Goal: Task Accomplishment & Management: Complete application form

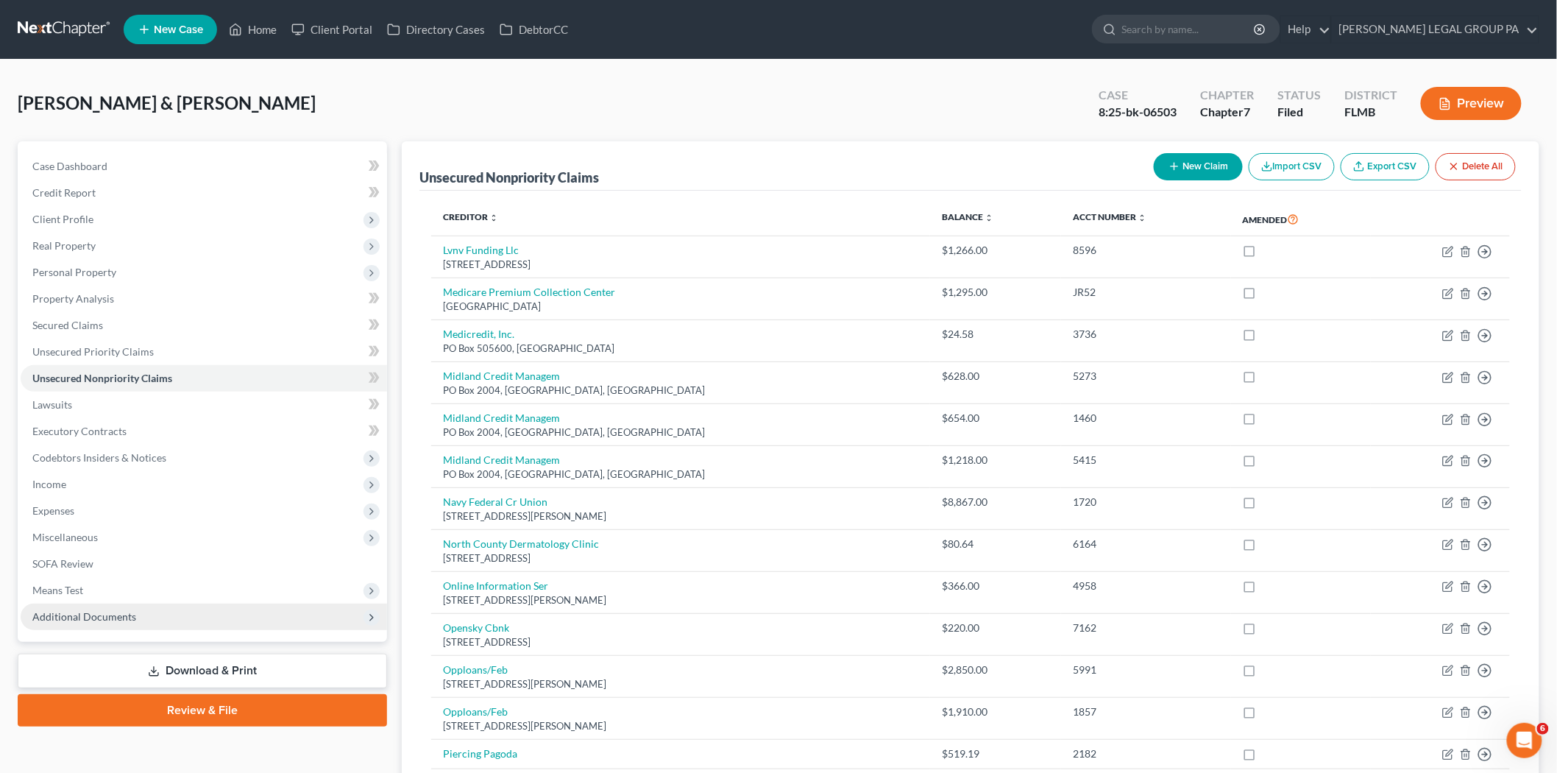
click at [163, 620] on span "Additional Documents" at bounding box center [204, 616] width 366 height 26
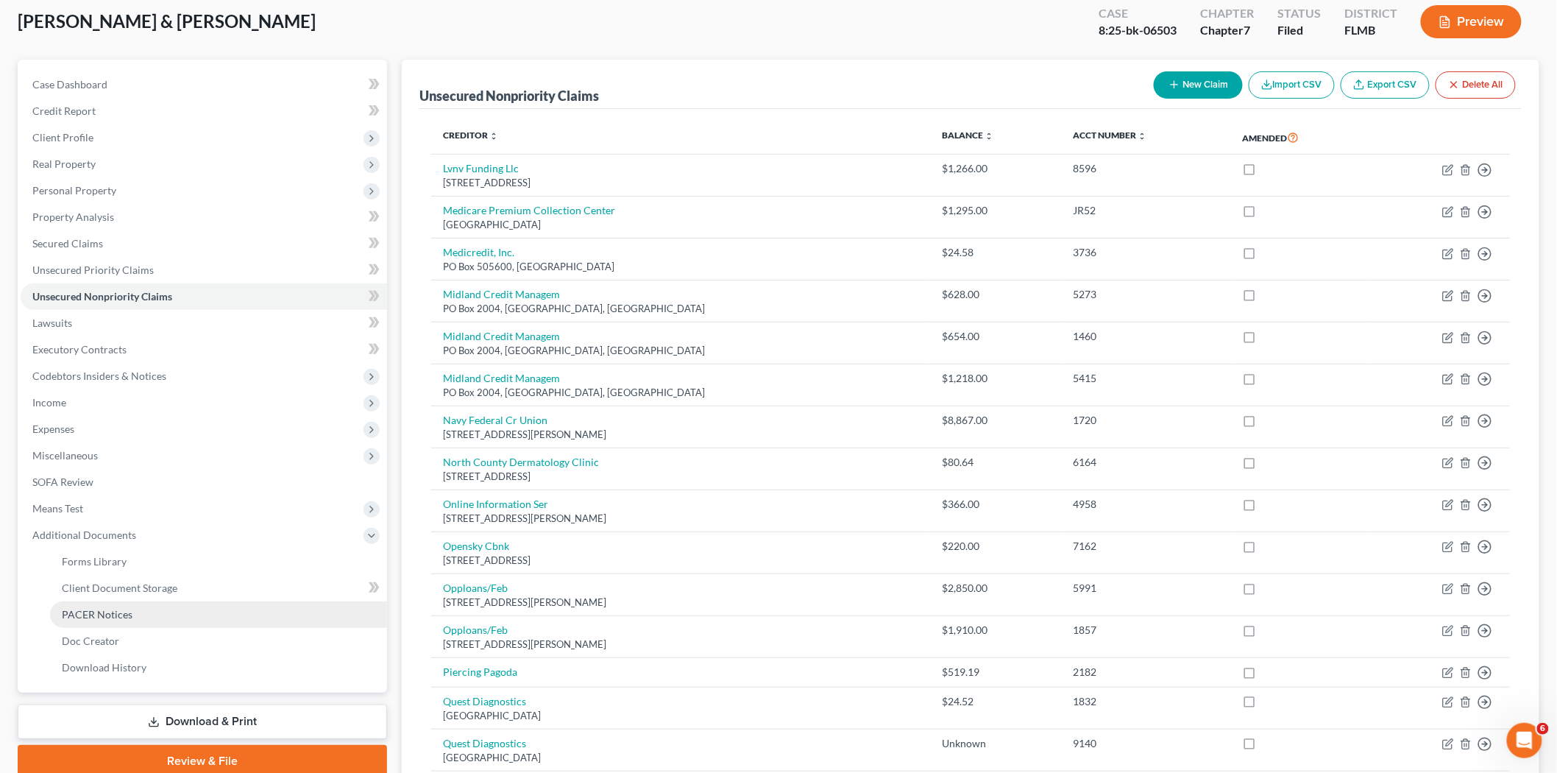
click at [187, 615] on link "PACER Notices" at bounding box center [218, 614] width 337 height 26
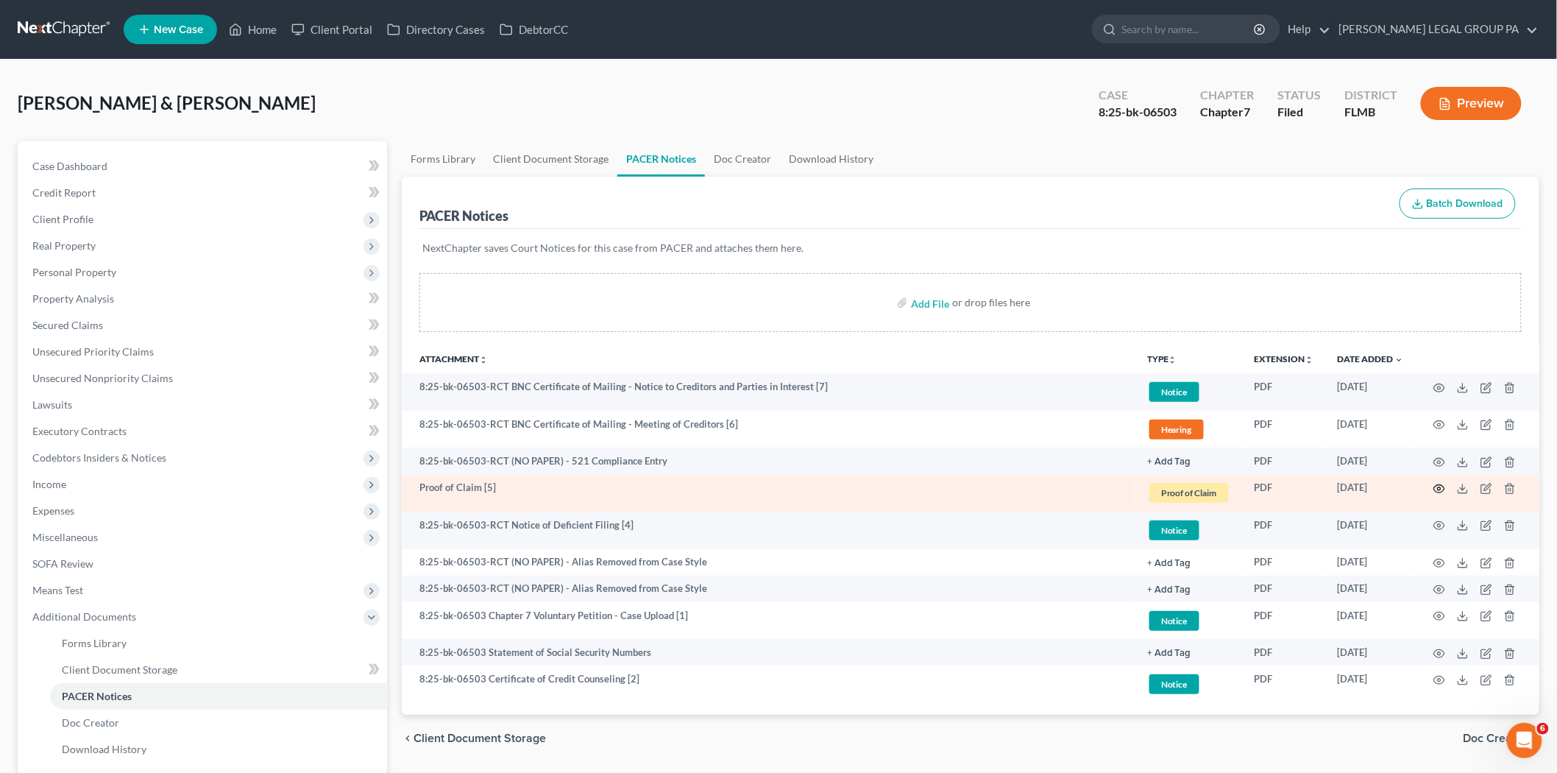
click at [1435, 484] on icon "button" at bounding box center [1439, 489] width 12 height 12
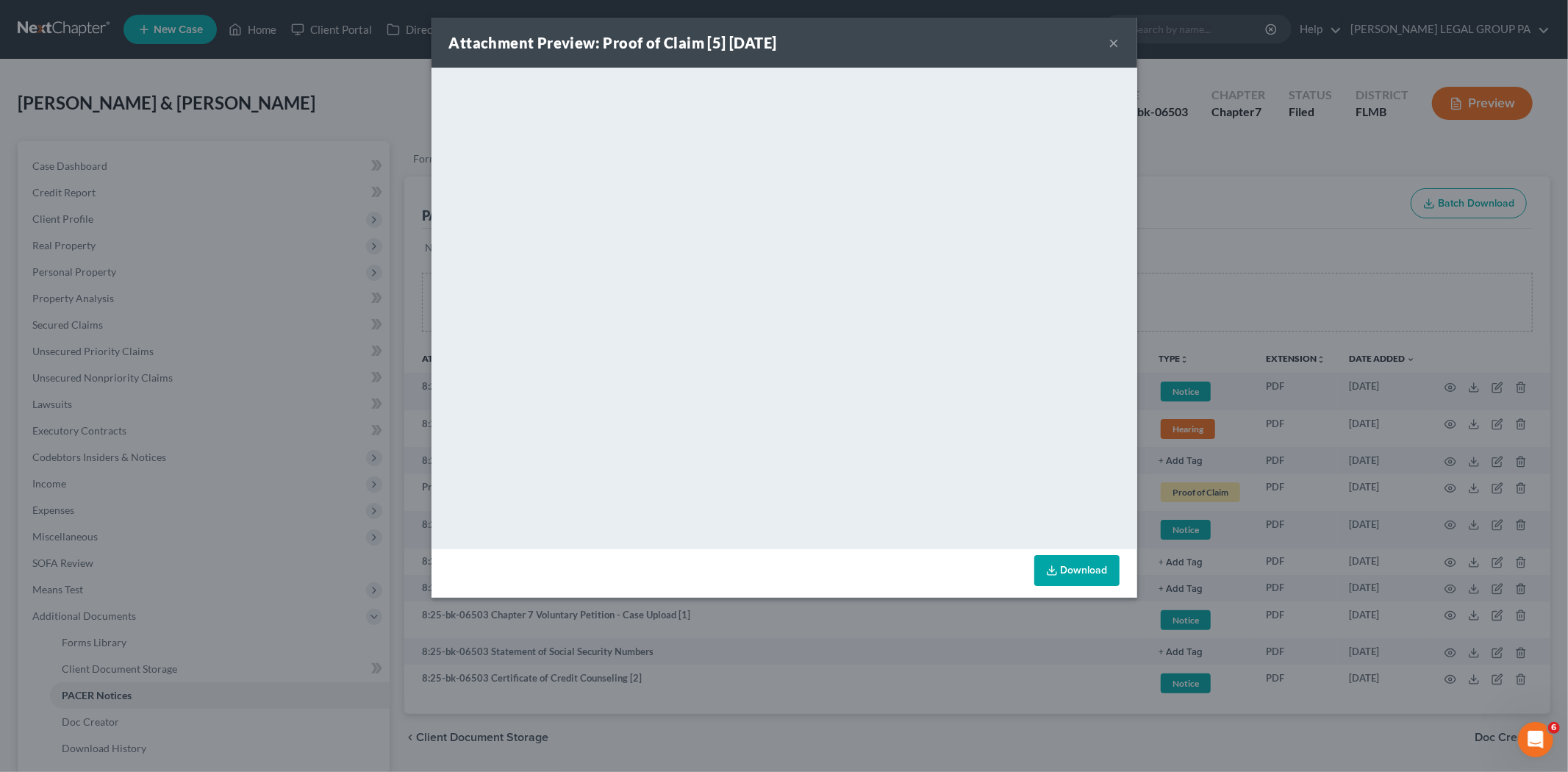
click at [1114, 40] on button "×" at bounding box center [1114, 43] width 10 height 18
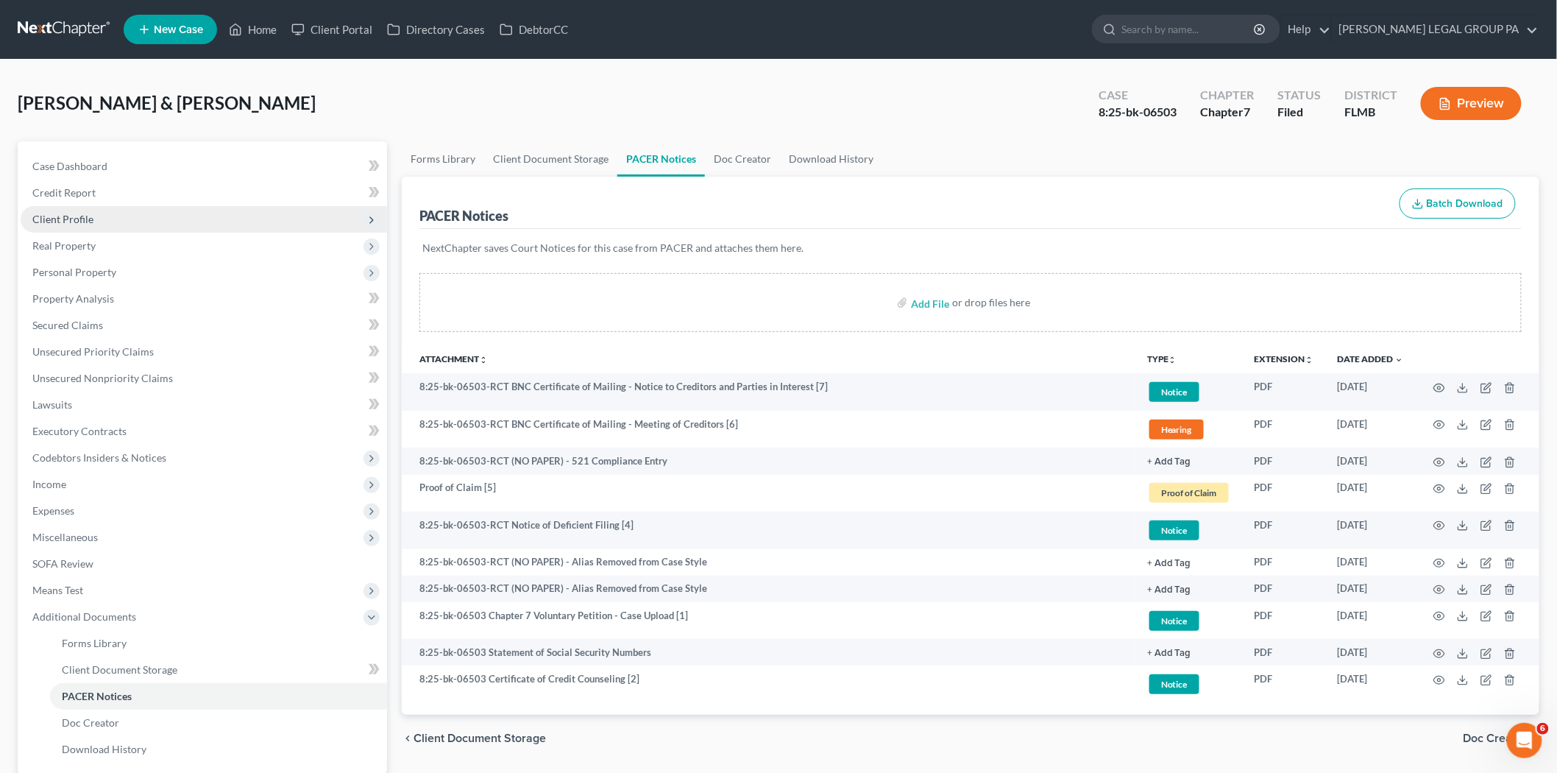
click at [143, 208] on span "Client Profile" at bounding box center [204, 219] width 366 height 26
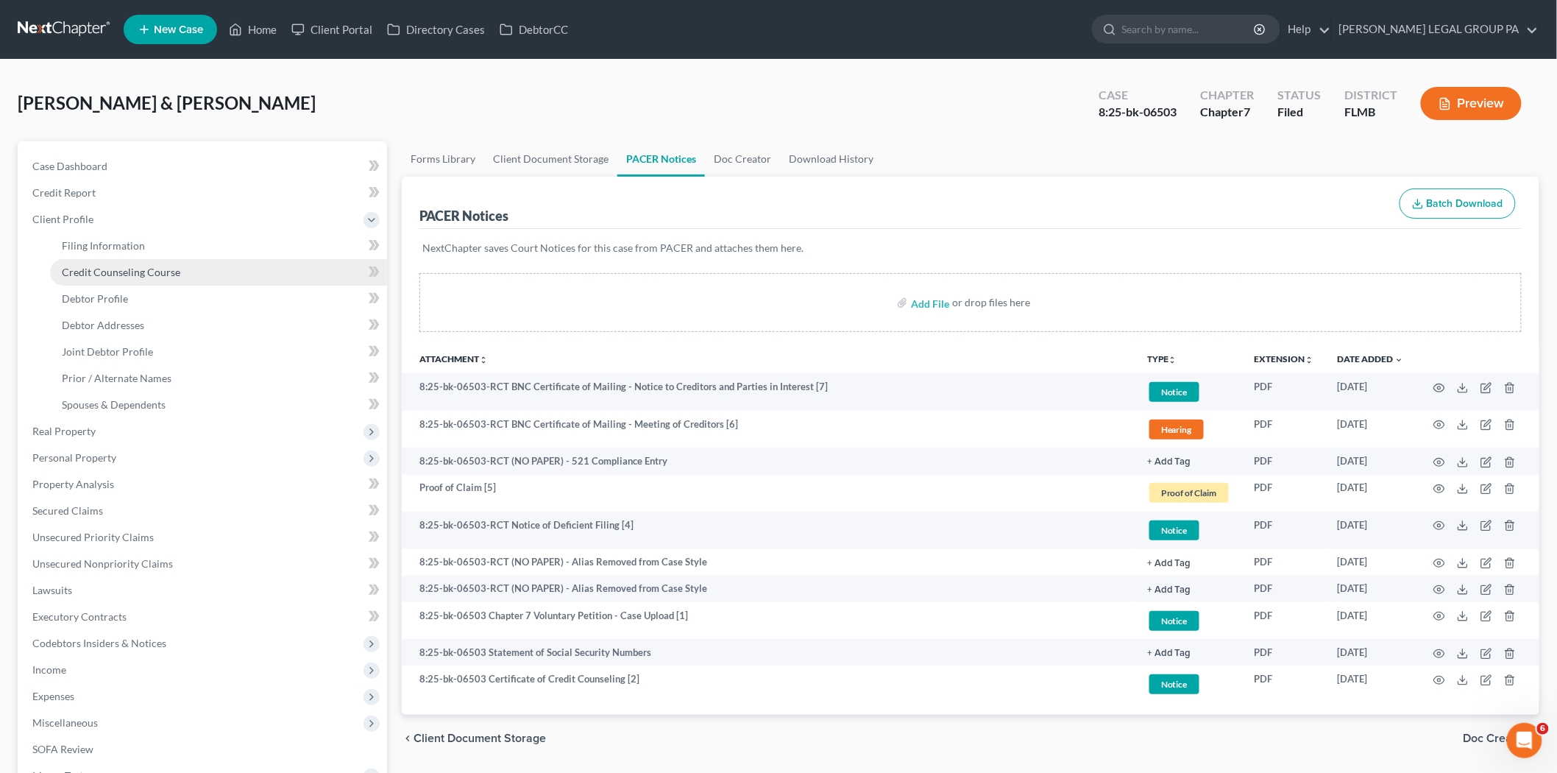
click at [140, 263] on link "Credit Counseling Course" at bounding box center [218, 272] width 337 height 26
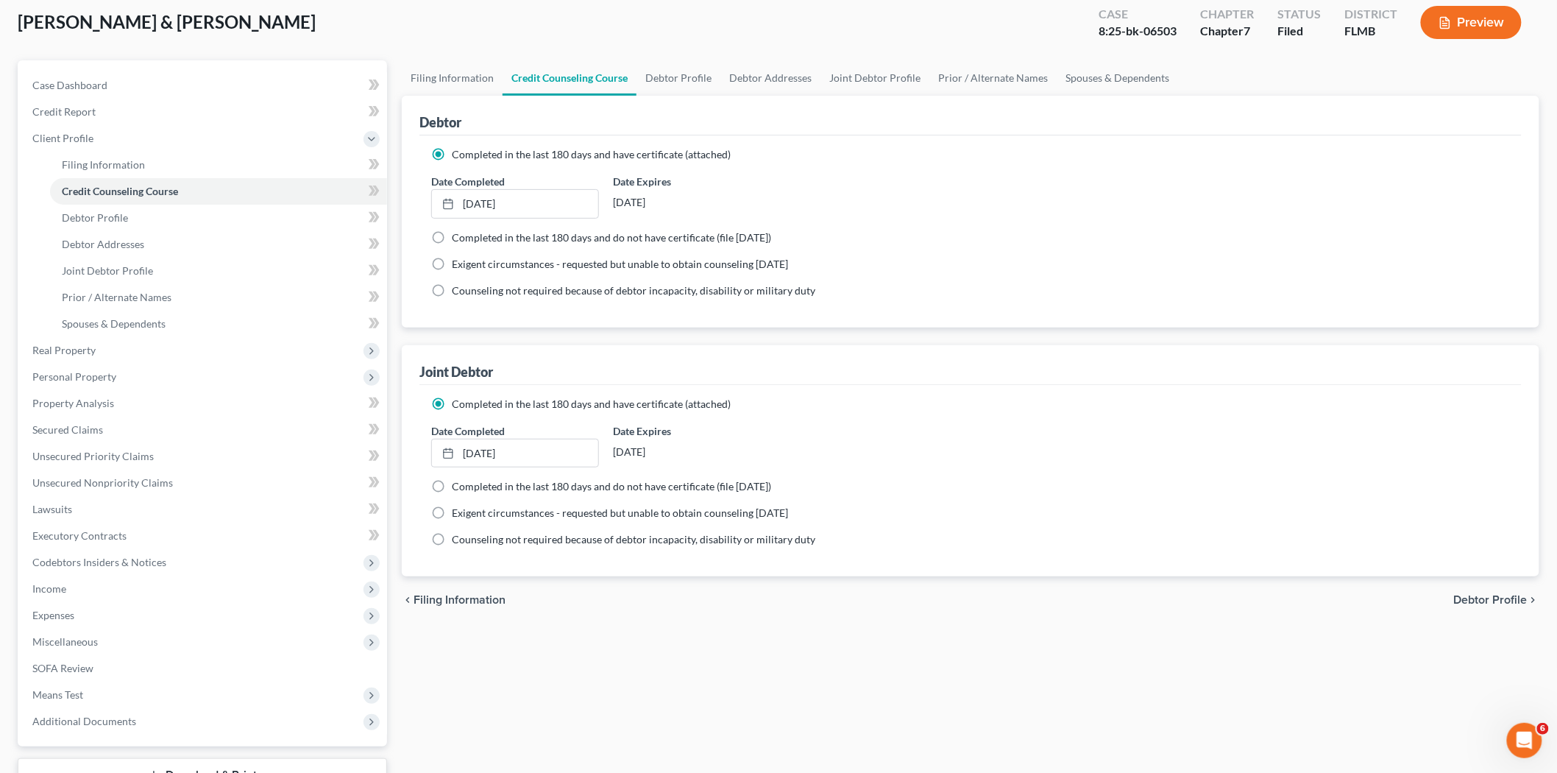
scroll to position [194, 0]
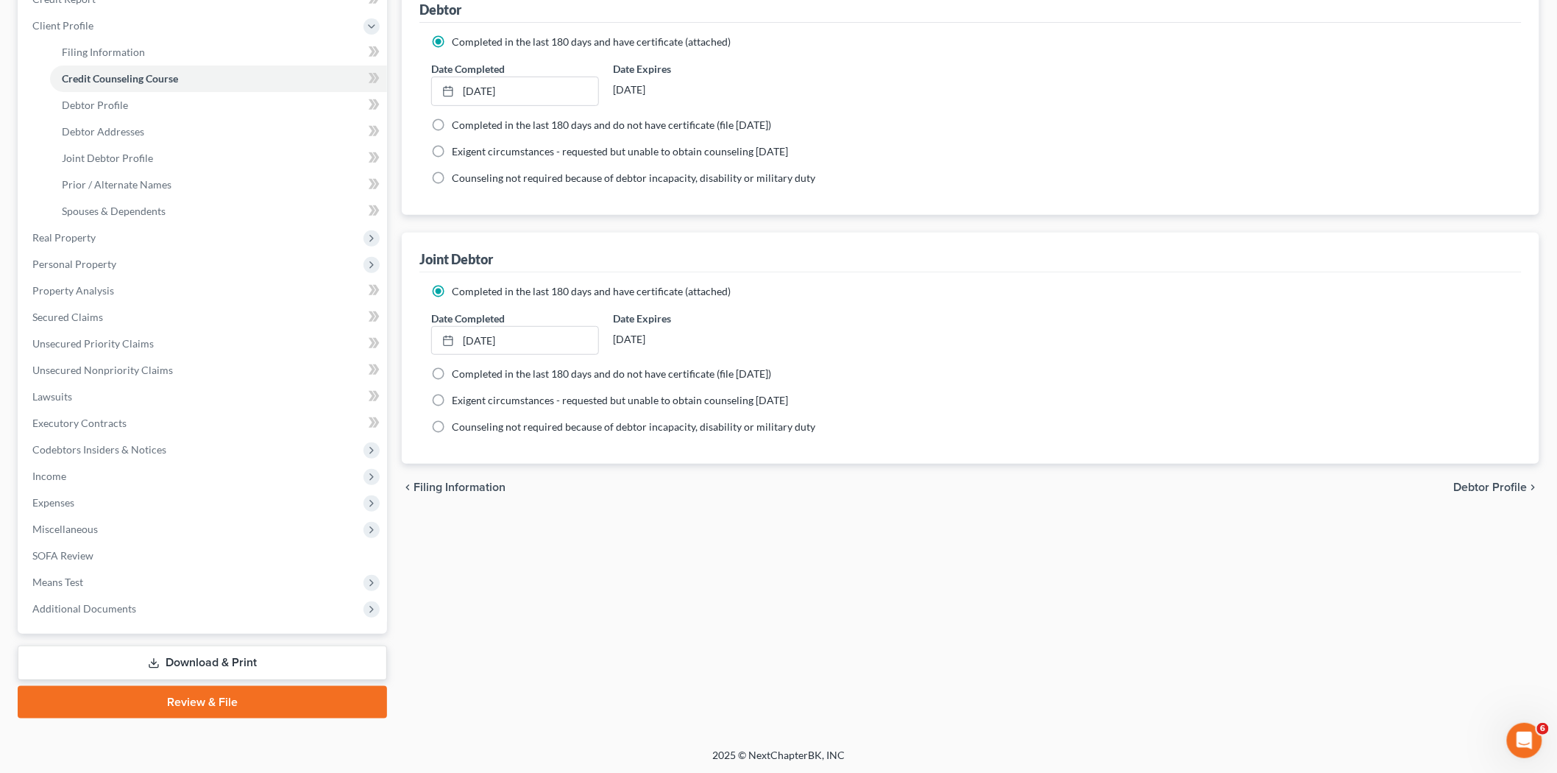
click at [141, 621] on div "Case Dashboard Payments Invoices Payments Payments Credit Report Client Profile…" at bounding box center [202, 291] width 369 height 686
click at [143, 611] on span "Additional Documents" at bounding box center [204, 608] width 366 height 26
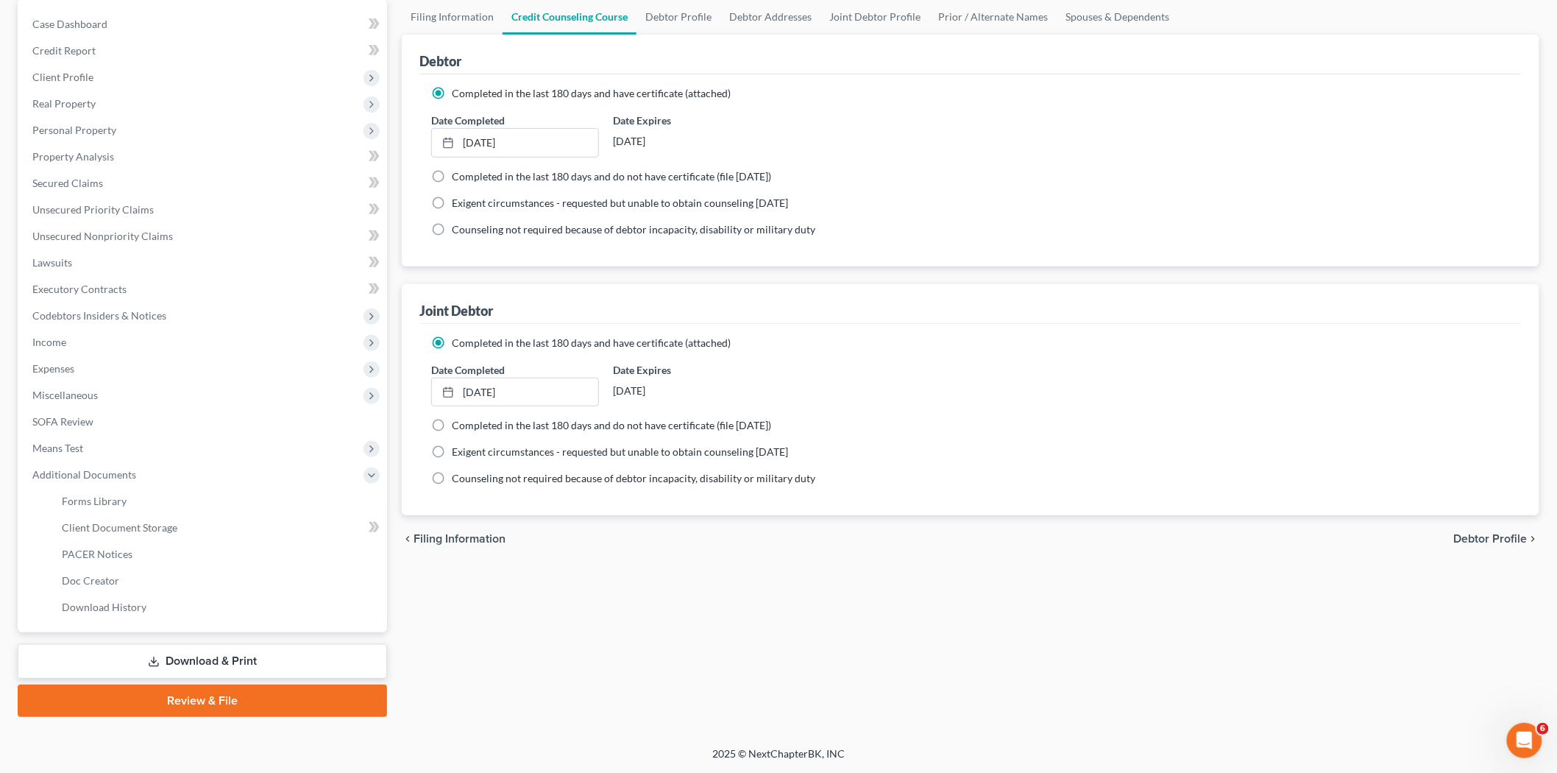
scroll to position [141, 0]
click at [145, 561] on link "PACER Notices" at bounding box center [218, 555] width 337 height 26
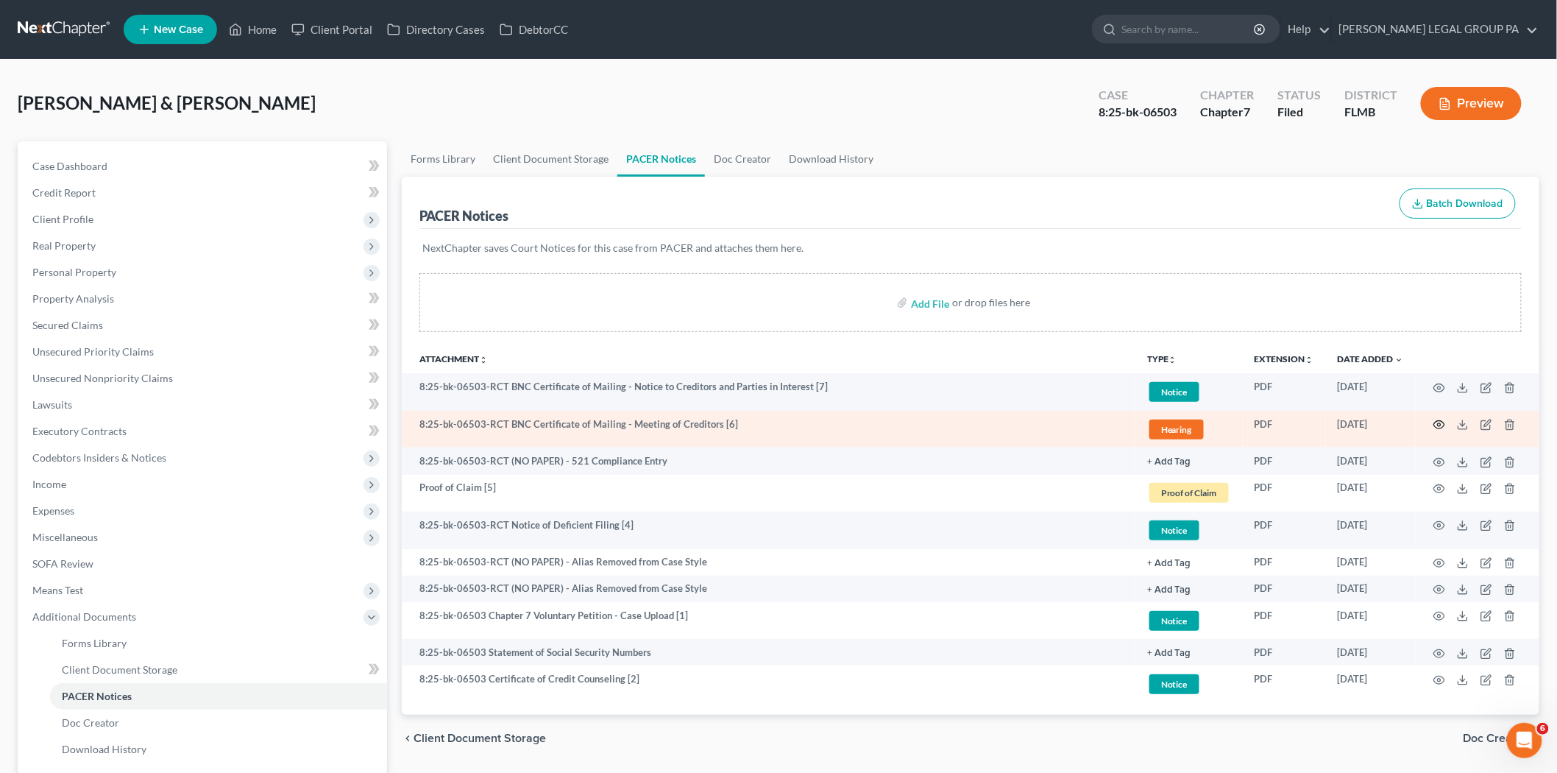
click at [1444, 425] on icon "button" at bounding box center [1439, 425] width 12 height 12
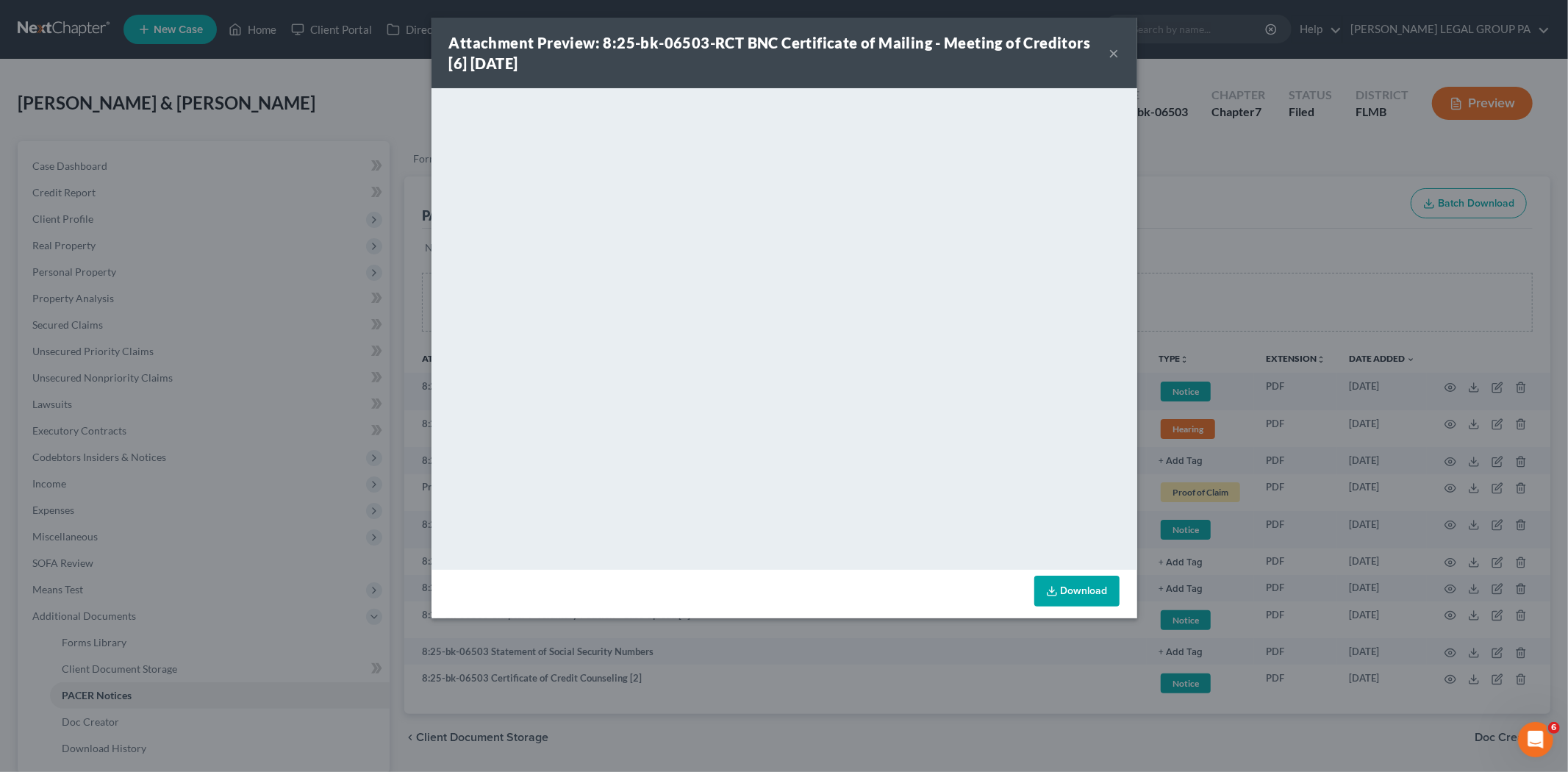
click at [1106, 60] on div "Attachment Preview: 8:25-bk-06503-RCT BNC Certificate of Mailing - Meeting of C…" at bounding box center [779, 52] width 660 height 41
click at [1115, 54] on button "×" at bounding box center [1114, 53] width 10 height 18
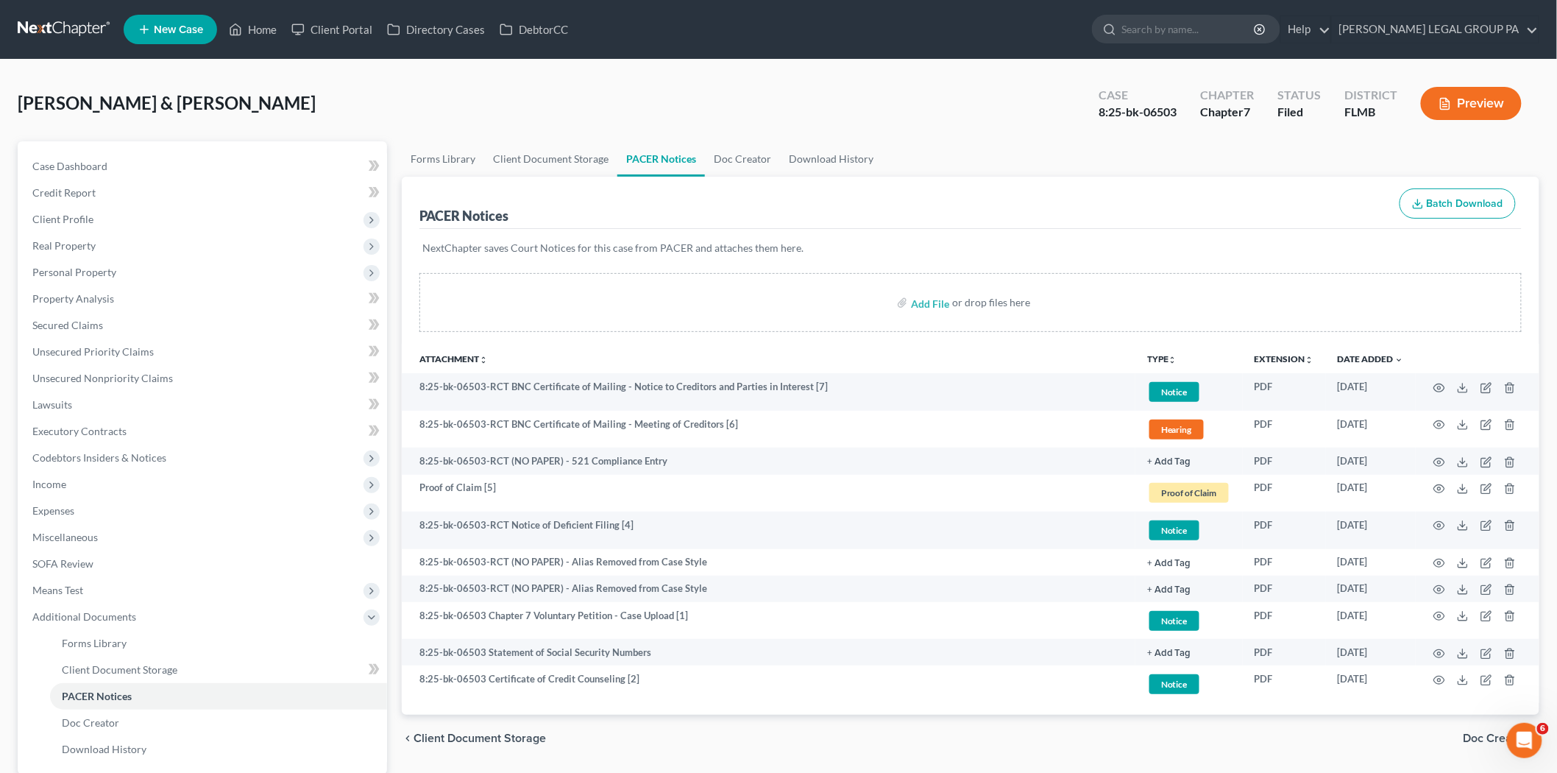
click at [1031, 110] on div "Tedford, Jeremy & Ashley Upgraded Case 8:25-bk-06503 Chapter Chapter 7 Status F…" at bounding box center [779, 109] width 1522 height 64
click at [88, 27] on link at bounding box center [65, 29] width 94 height 26
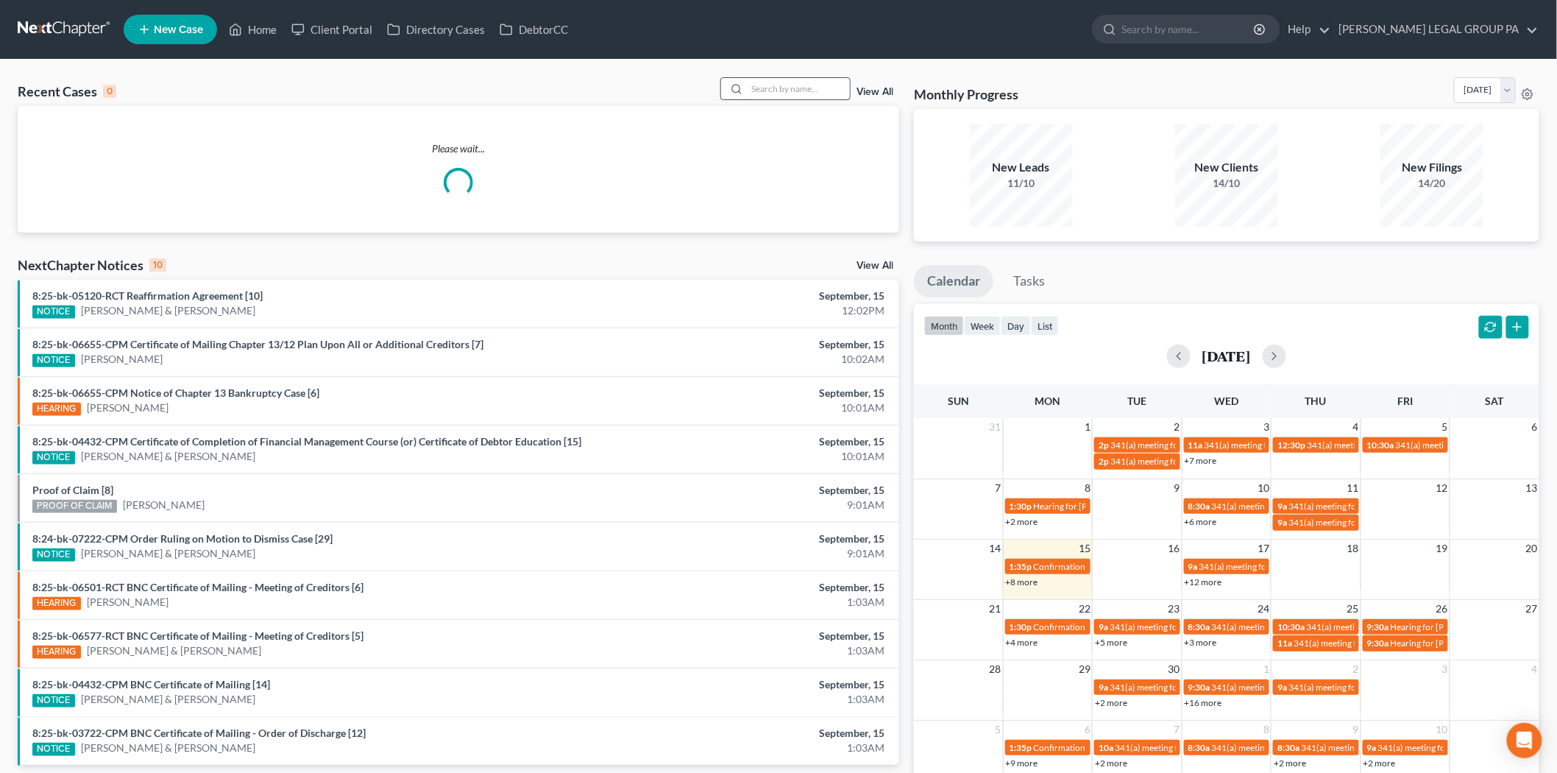
click at [764, 85] on input "search" at bounding box center [798, 88] width 103 height 21
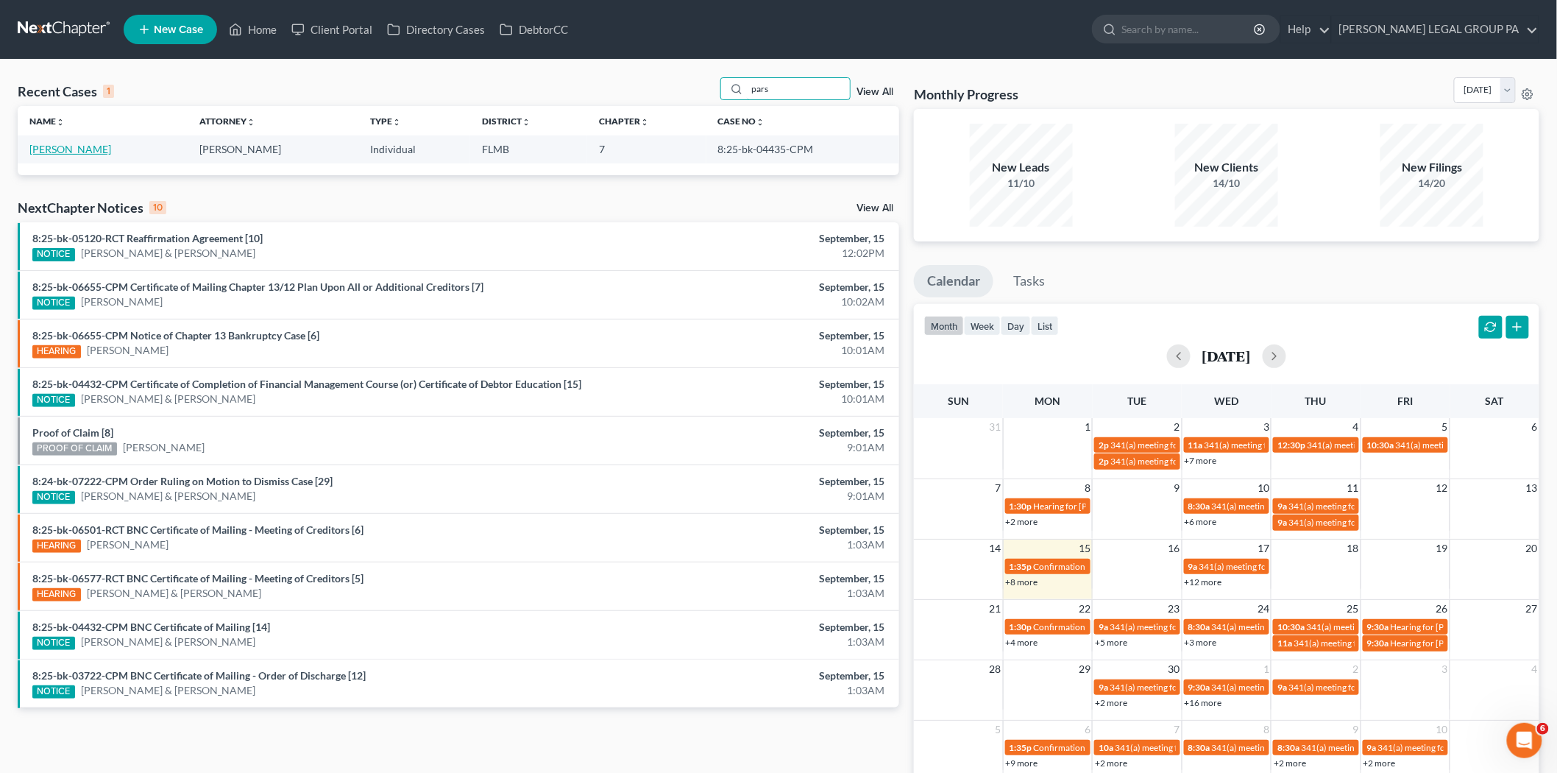
type input "pars"
click at [76, 152] on link "[PERSON_NAME]" at bounding box center [70, 149] width 82 height 13
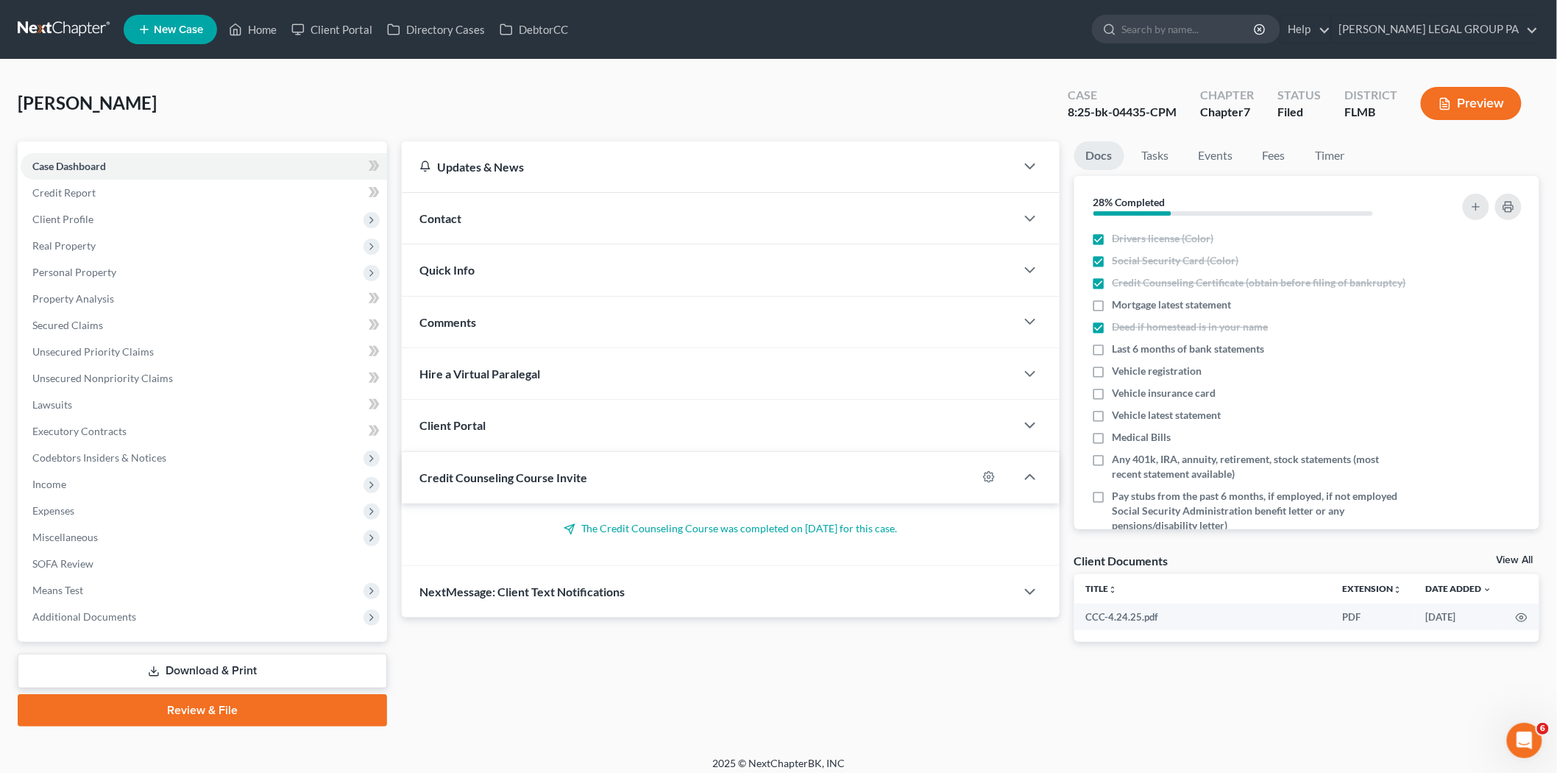
click at [91, 40] on link at bounding box center [65, 29] width 94 height 26
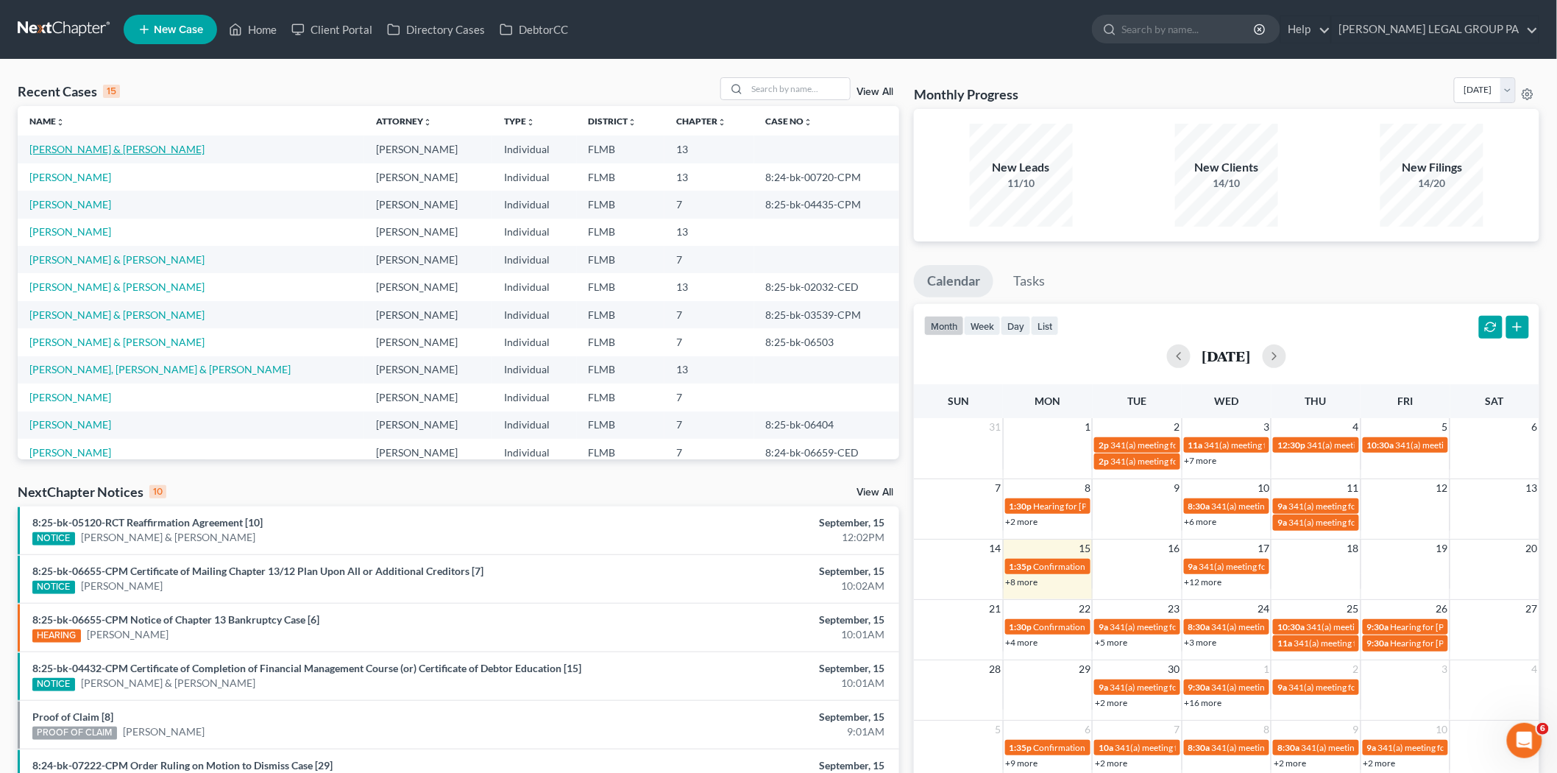
click at [87, 143] on link "Hart, Calvin & Linda" at bounding box center [116, 149] width 175 height 13
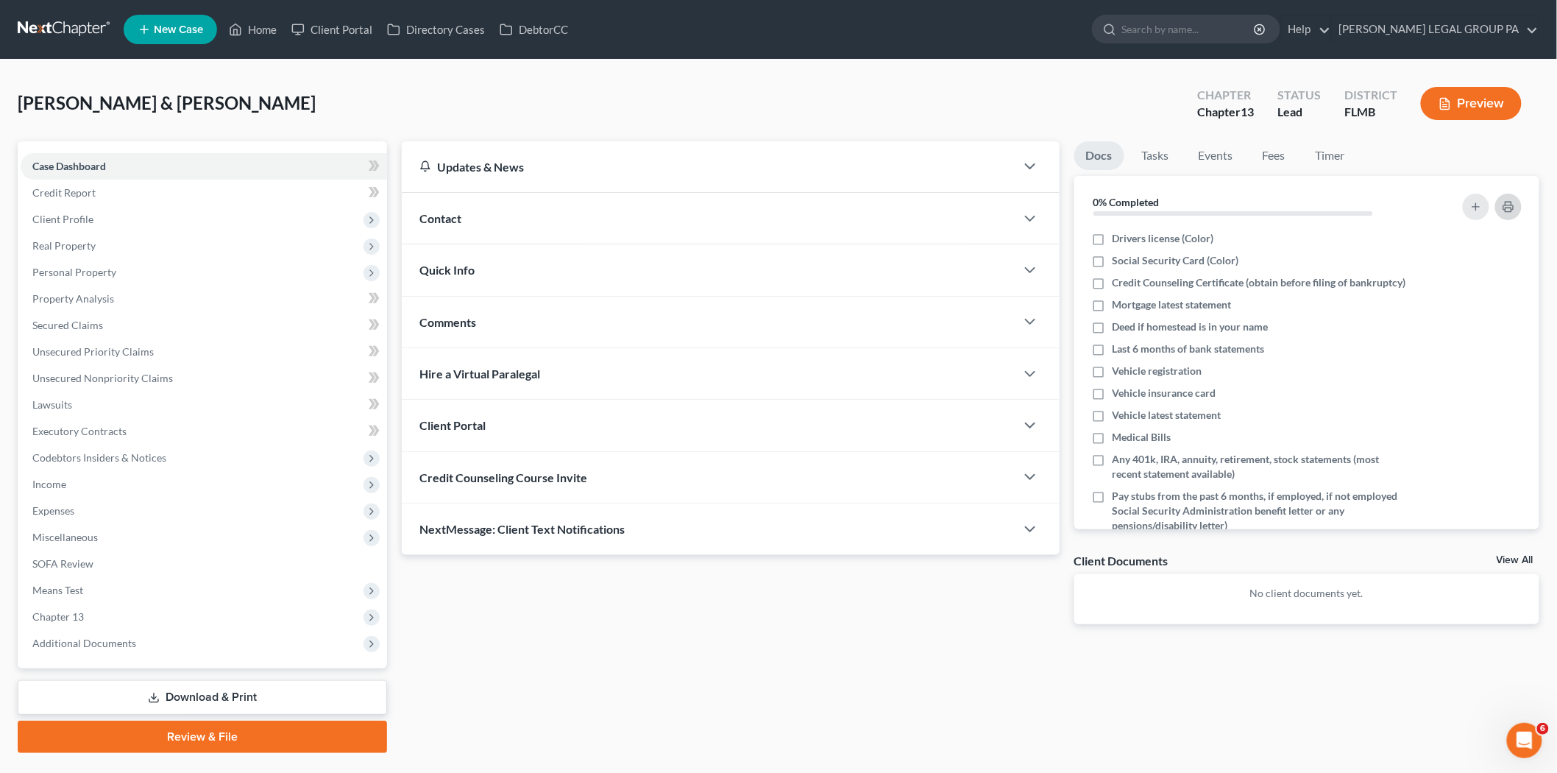
click at [1502, 210] on button "button" at bounding box center [1508, 207] width 26 height 26
click at [181, 184] on link "Credit Report" at bounding box center [204, 193] width 366 height 26
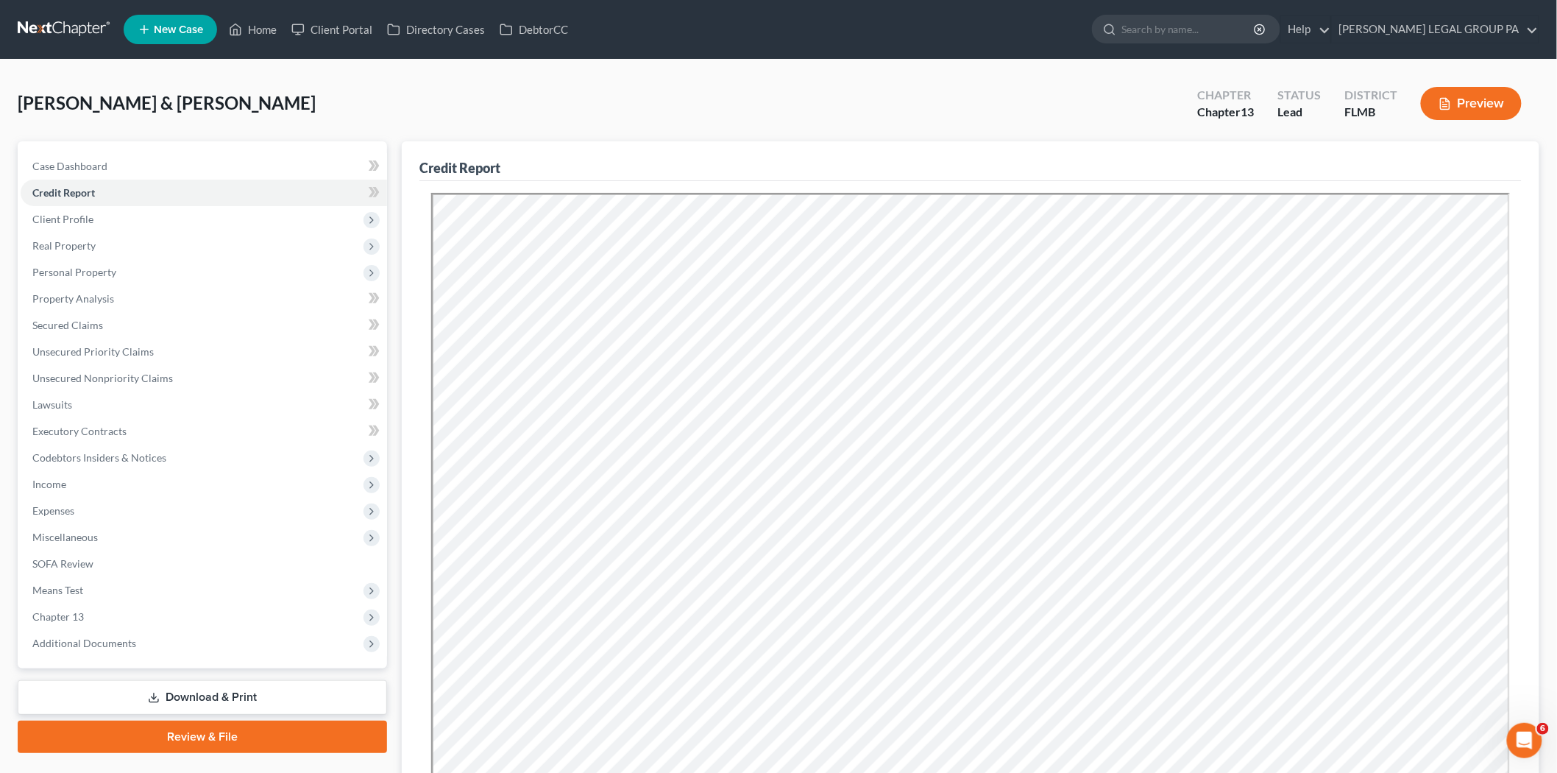
click at [46, 29] on link at bounding box center [65, 29] width 94 height 26
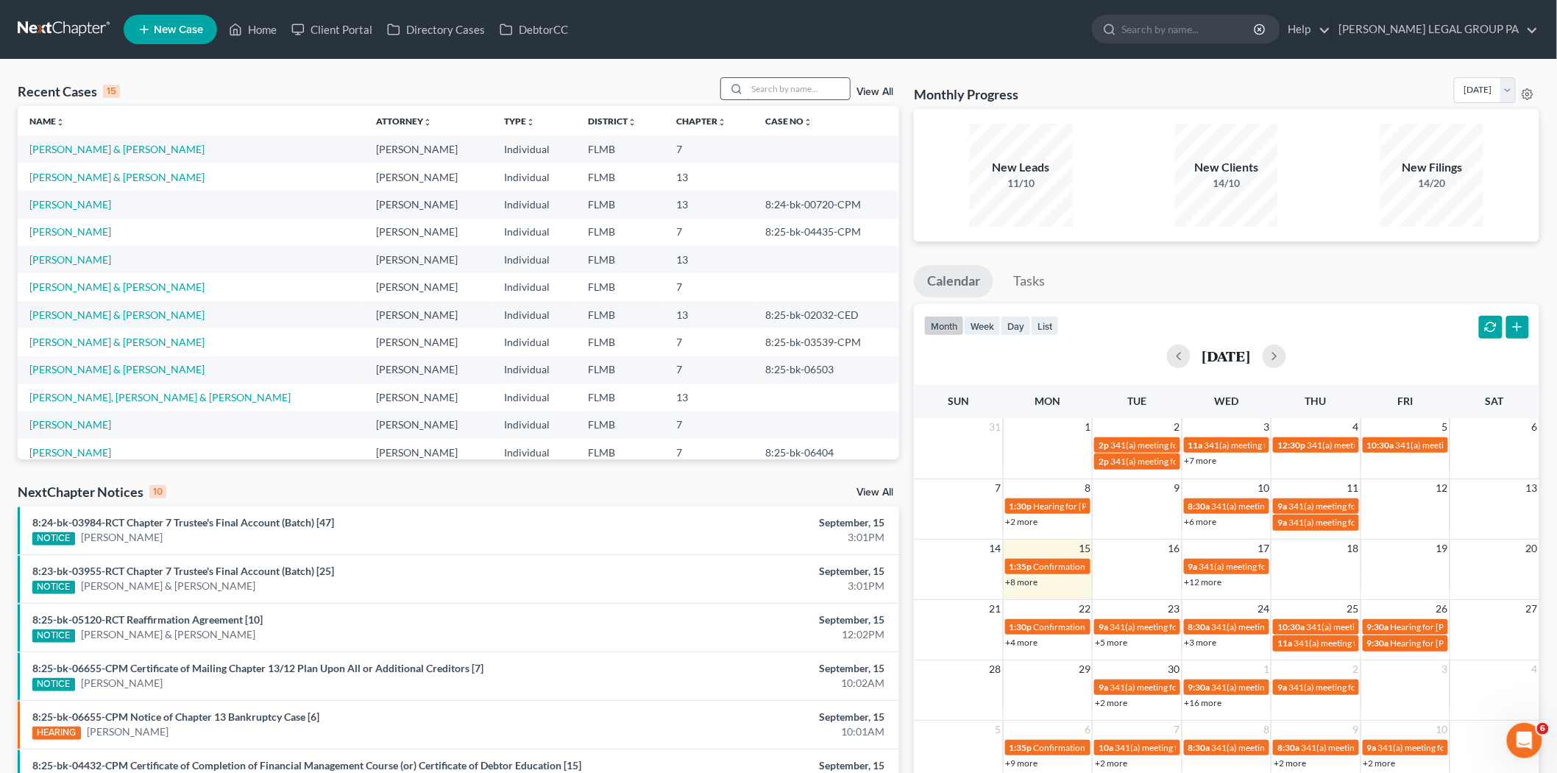
click at [800, 89] on input "search" at bounding box center [798, 88] width 103 height 21
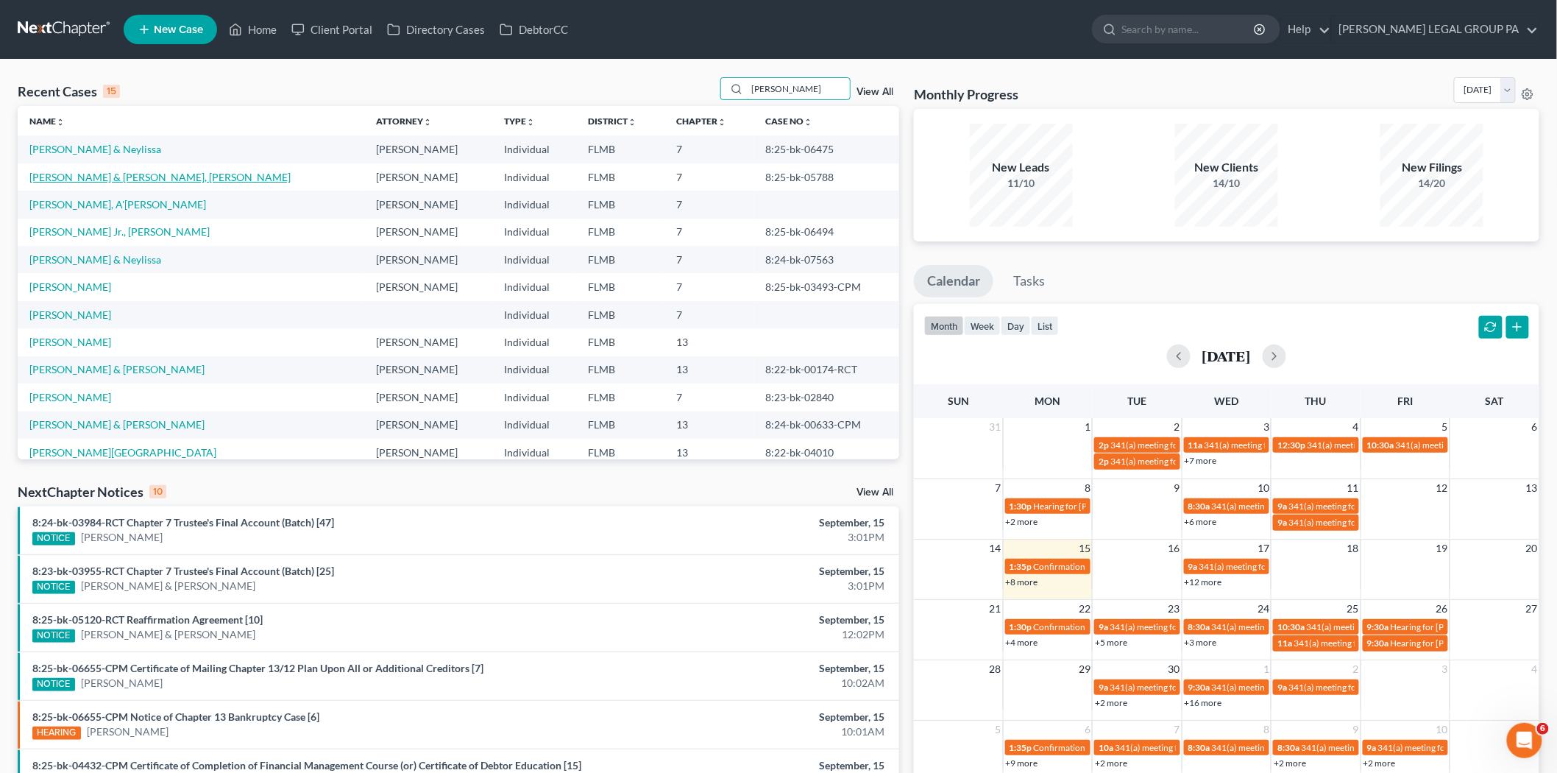
type input "williams"
click at [179, 180] on link "Williams, Aderius & Tueres Williams, Lillianka" at bounding box center [159, 177] width 261 height 13
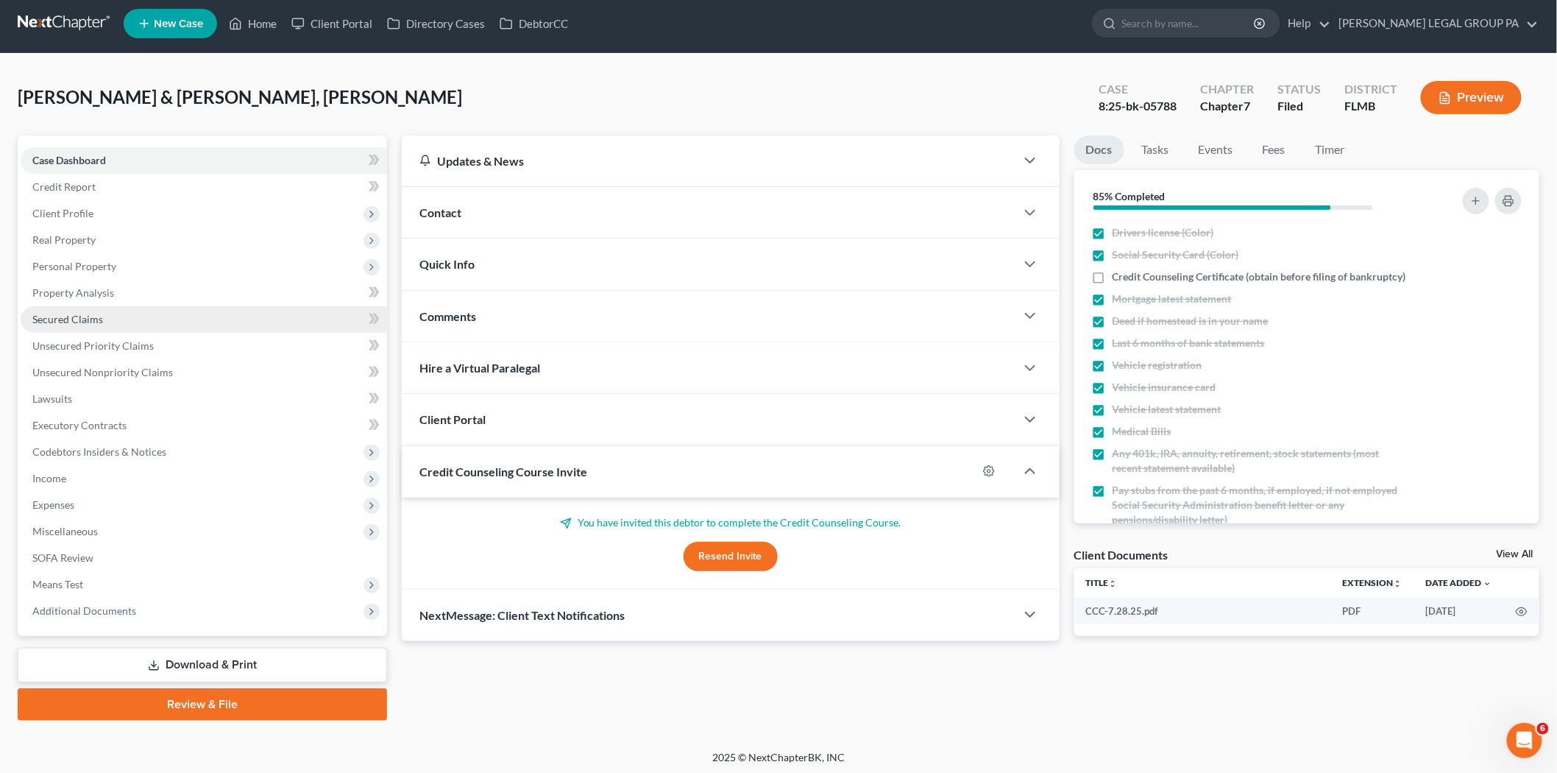
scroll to position [8, 0]
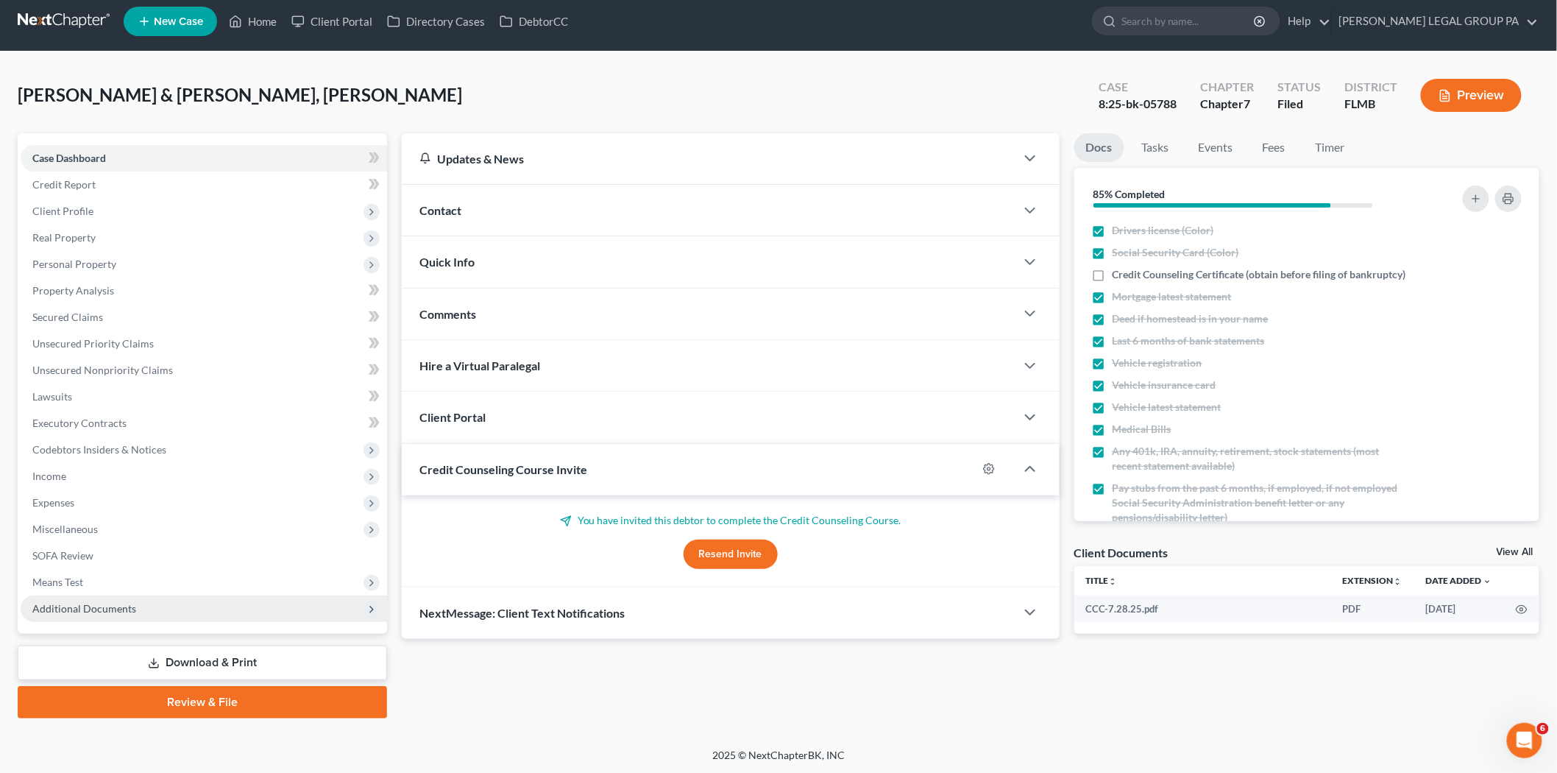
click at [116, 603] on span "Additional Documents" at bounding box center [84, 608] width 104 height 13
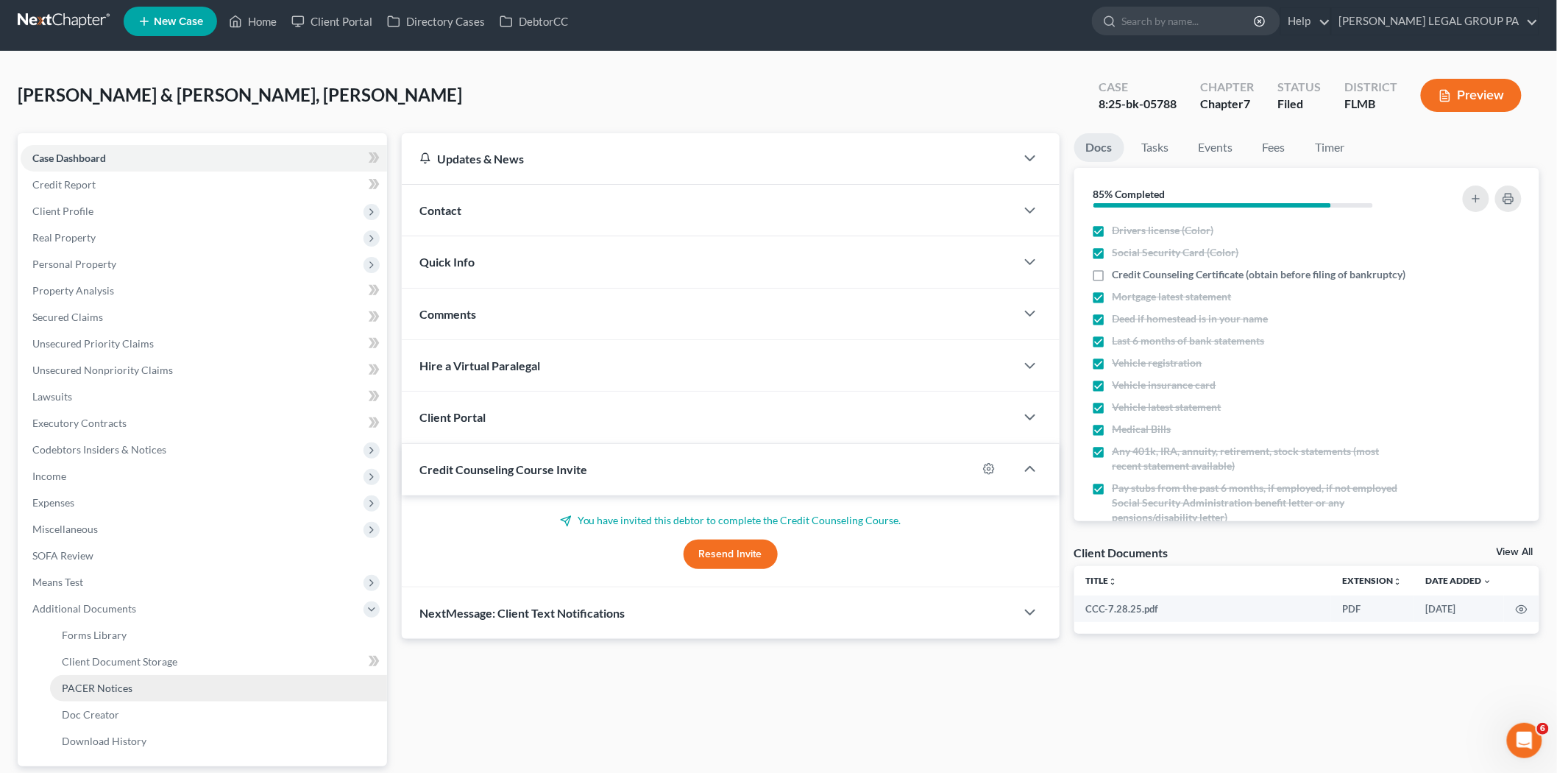
click at [159, 679] on link "PACER Notices" at bounding box center [218, 688] width 337 height 26
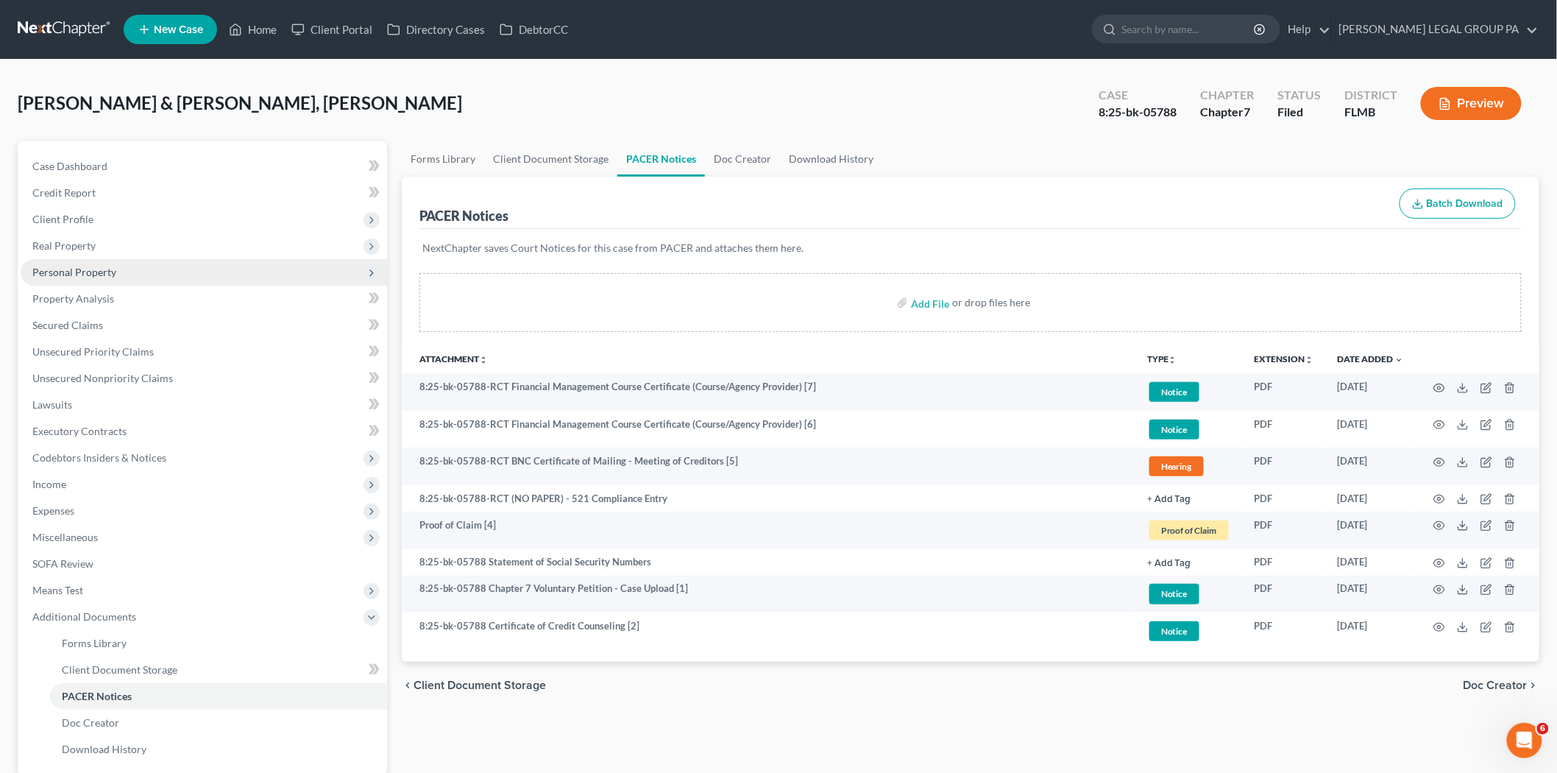
click at [112, 272] on span "Personal Property" at bounding box center [74, 272] width 84 height 13
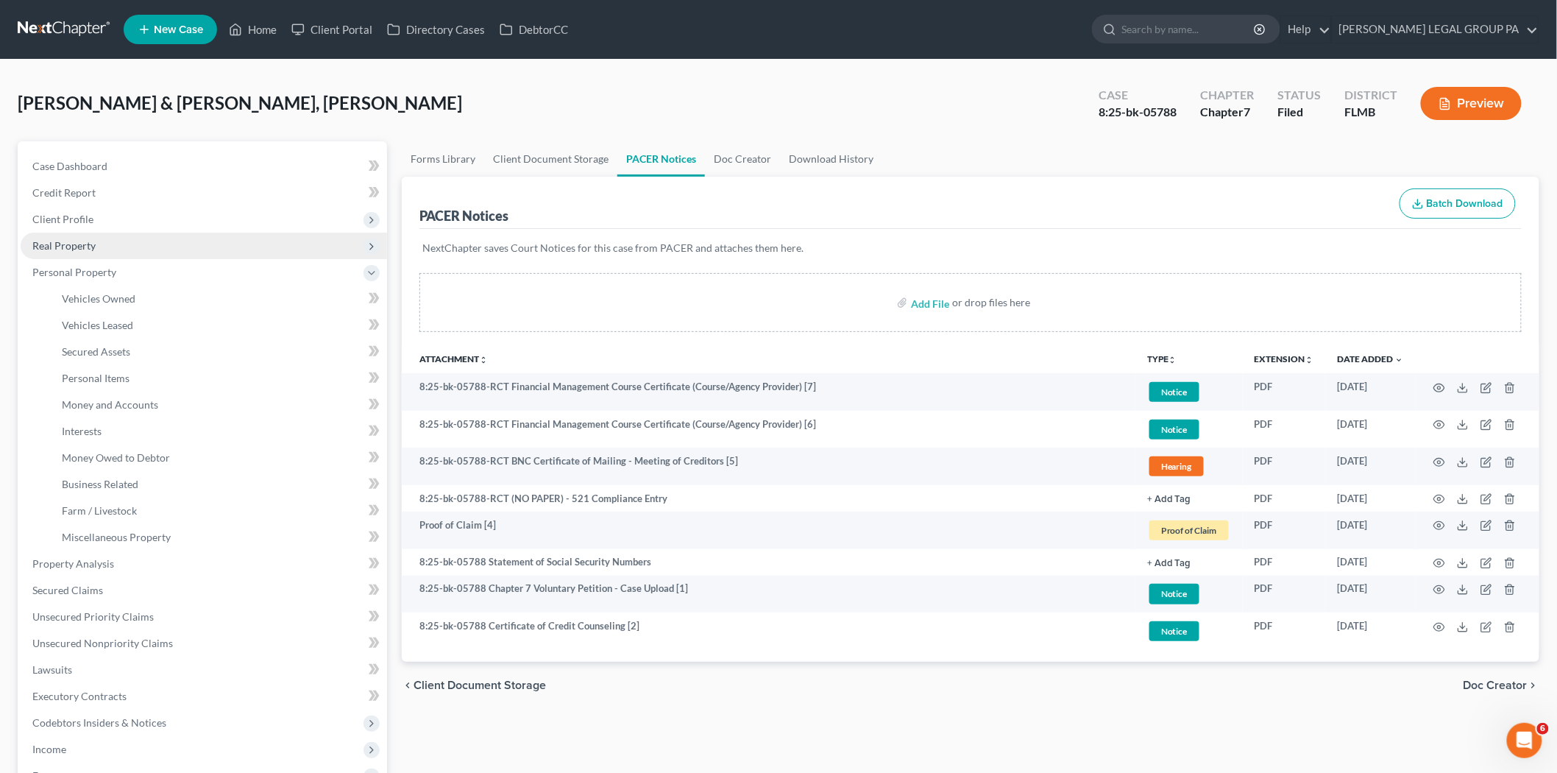
click at [123, 243] on span "Real Property" at bounding box center [204, 246] width 366 height 26
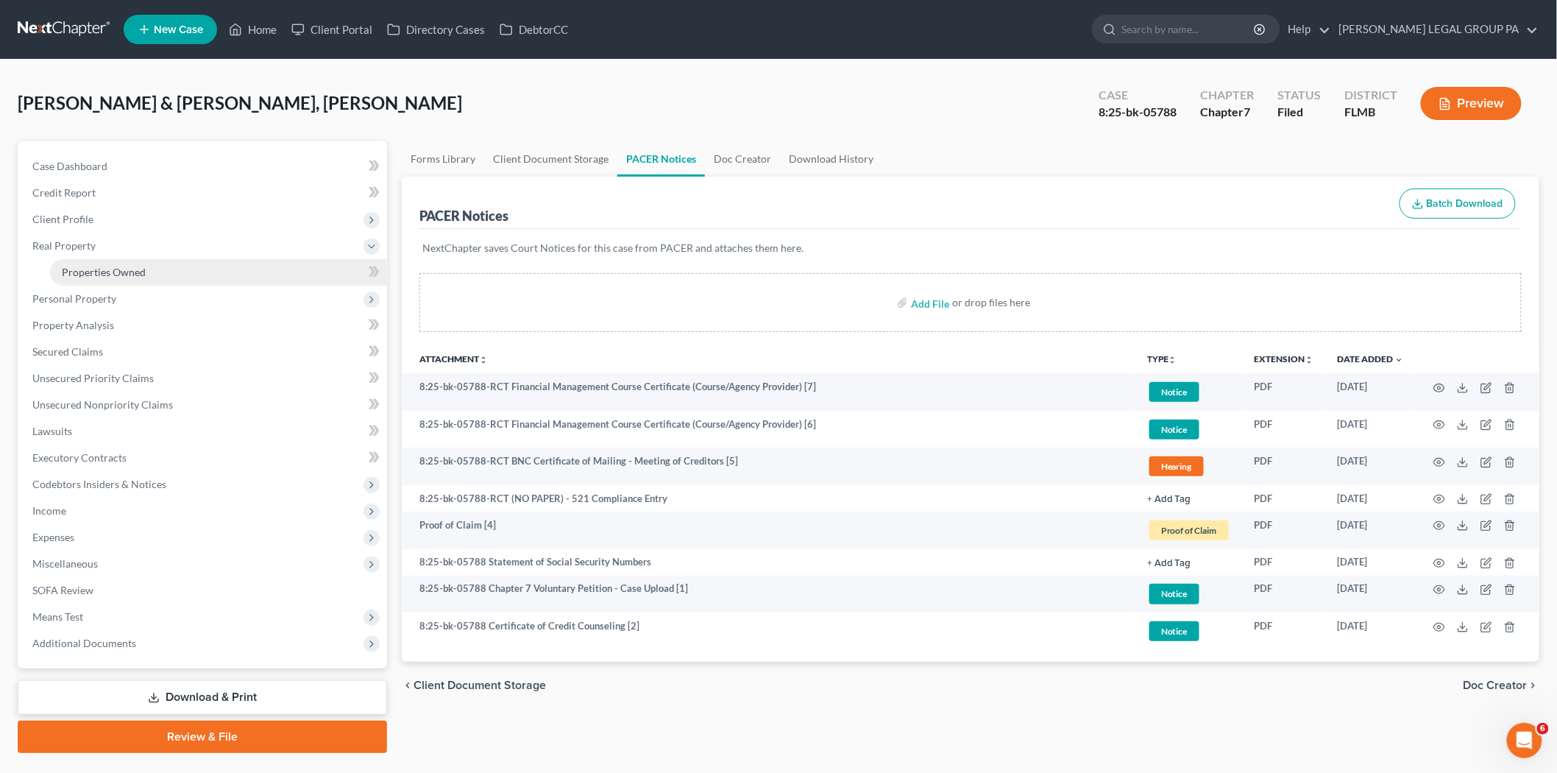
click at [130, 268] on span "Properties Owned" at bounding box center [104, 272] width 84 height 13
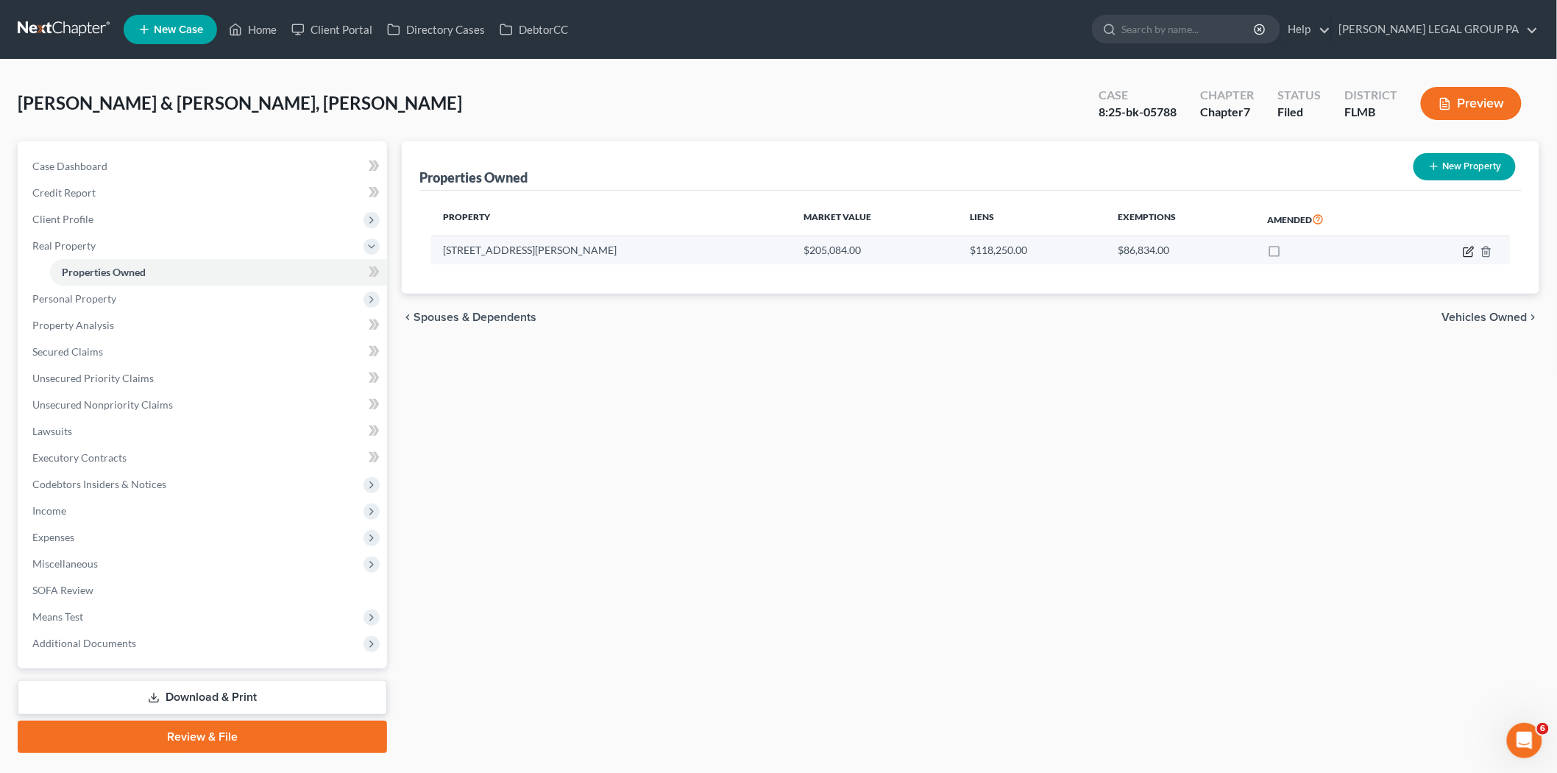
click at [1472, 252] on icon "button" at bounding box center [1469, 252] width 12 height 12
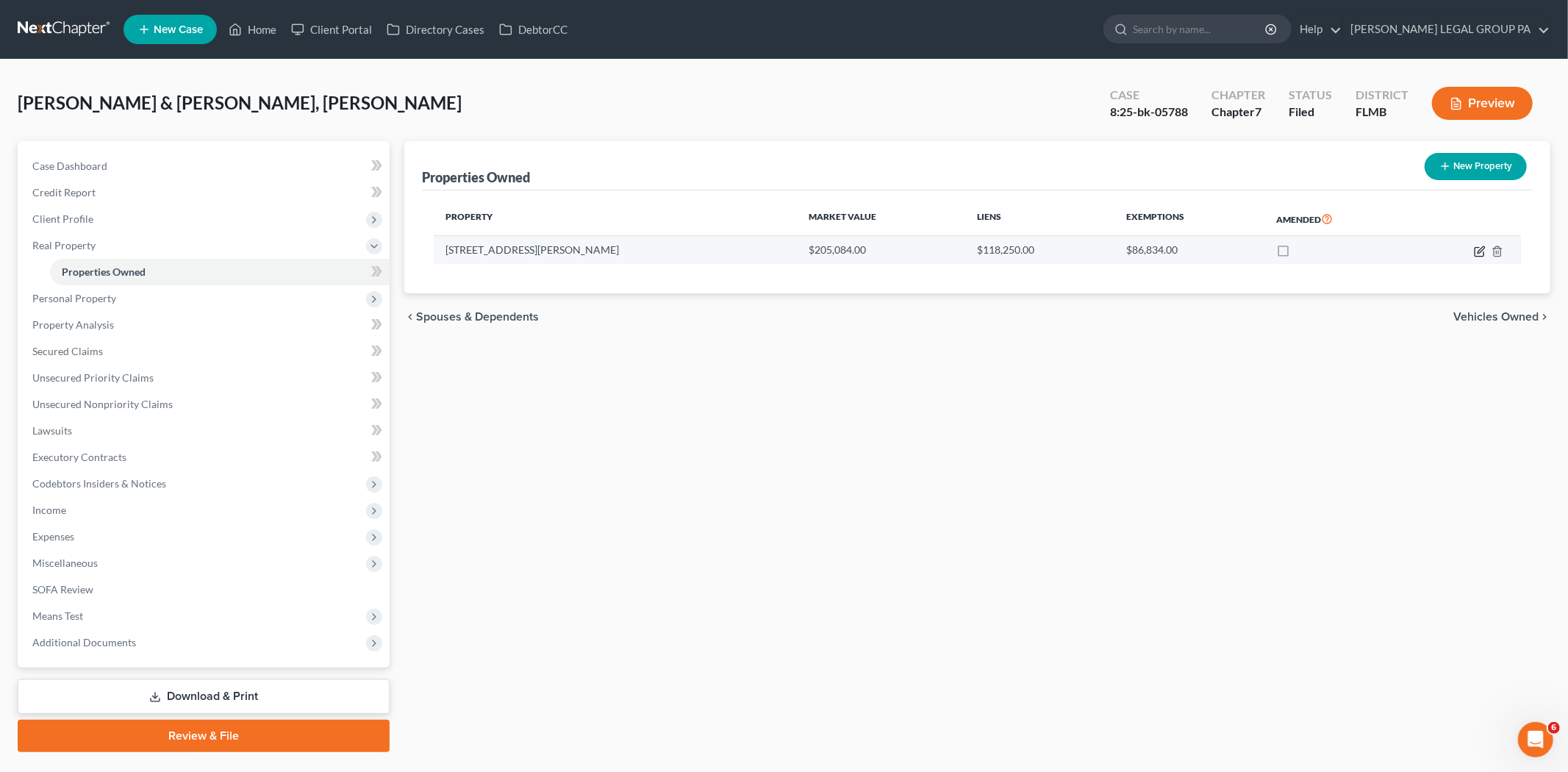
select select "9"
select select "2"
select select "0"
select select "6"
select select "0"
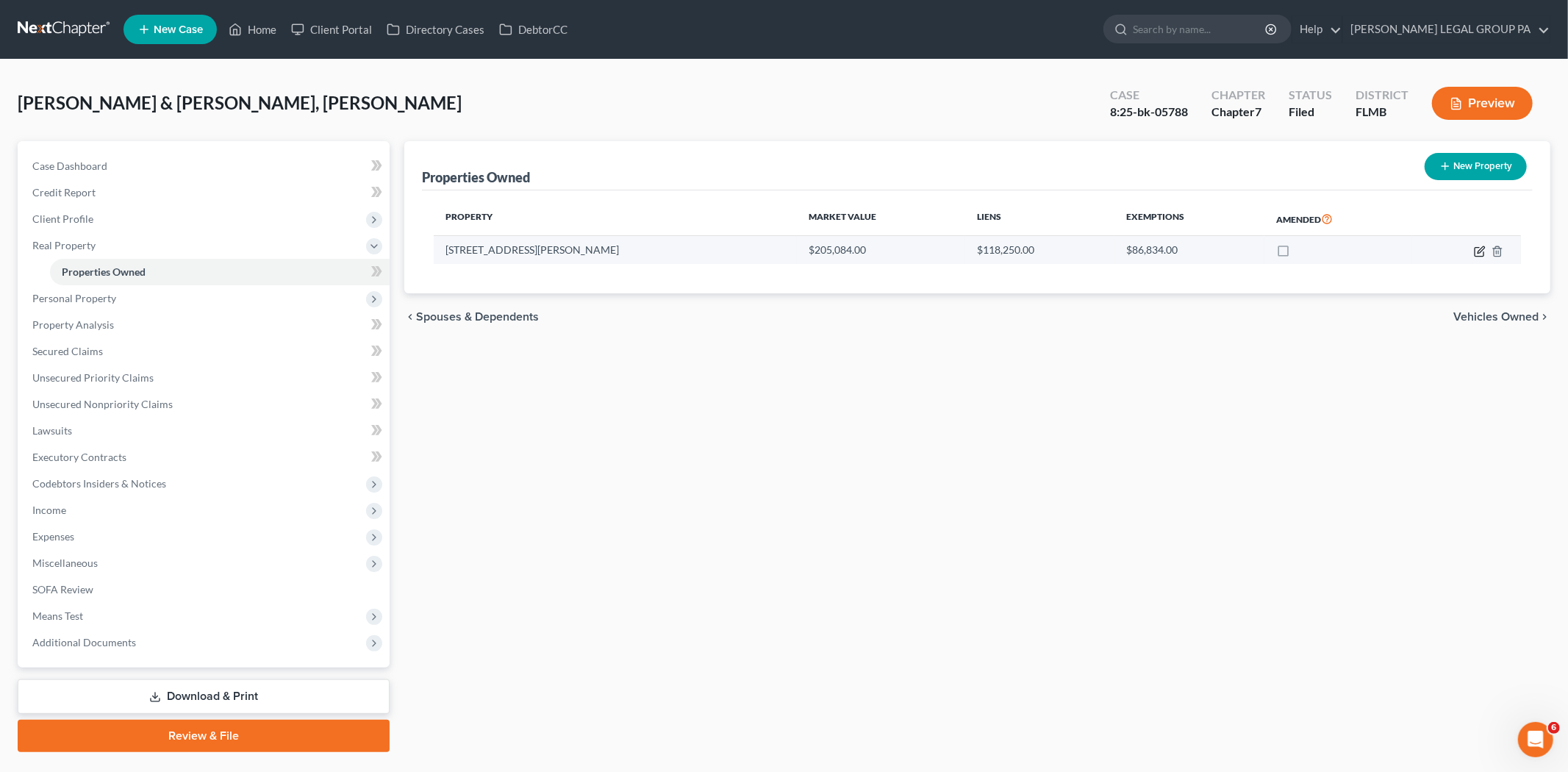
select select "0"
select select "2"
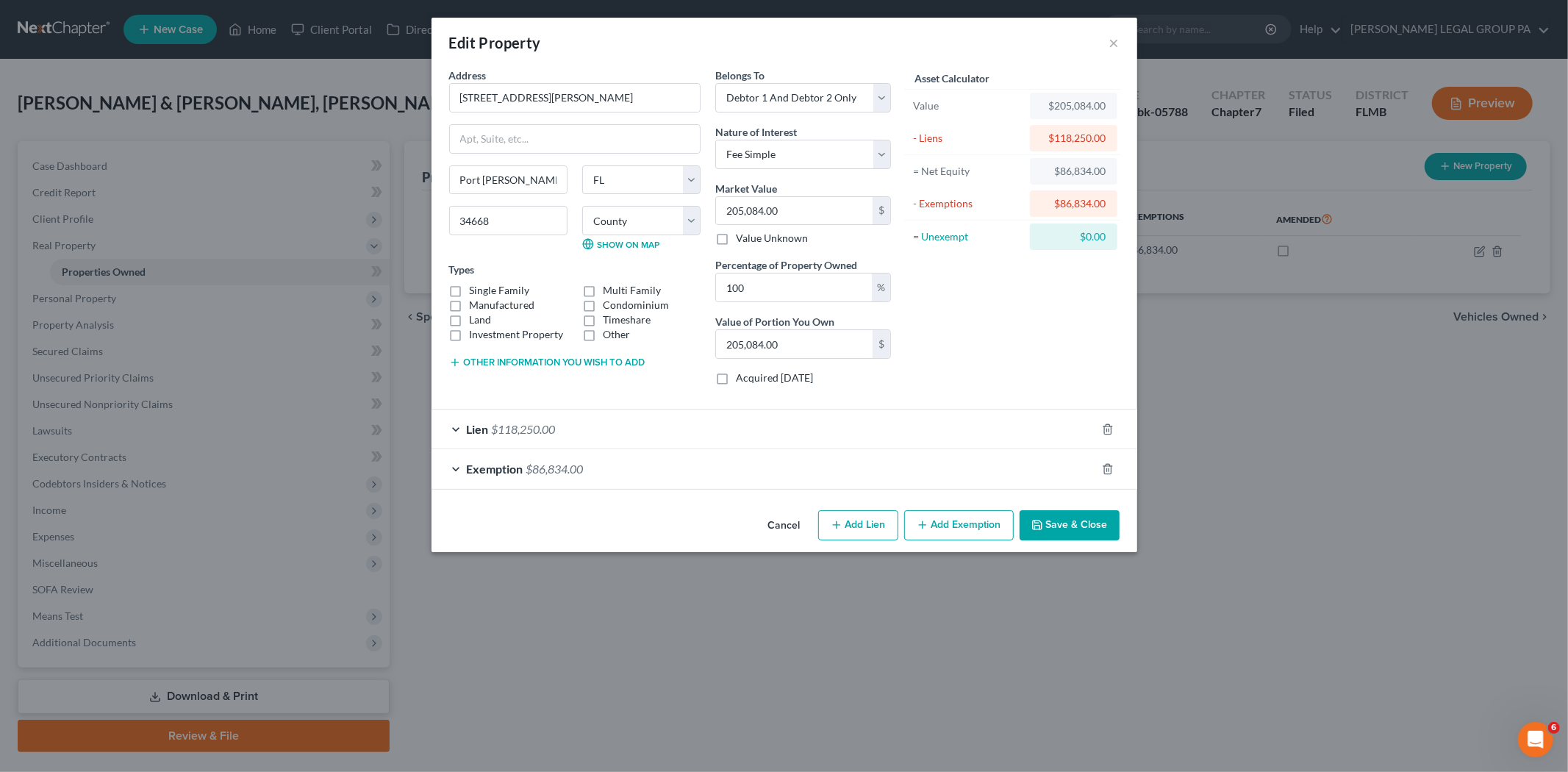
click at [747, 471] on div "Exemption $86,834.00" at bounding box center [763, 468] width 664 height 39
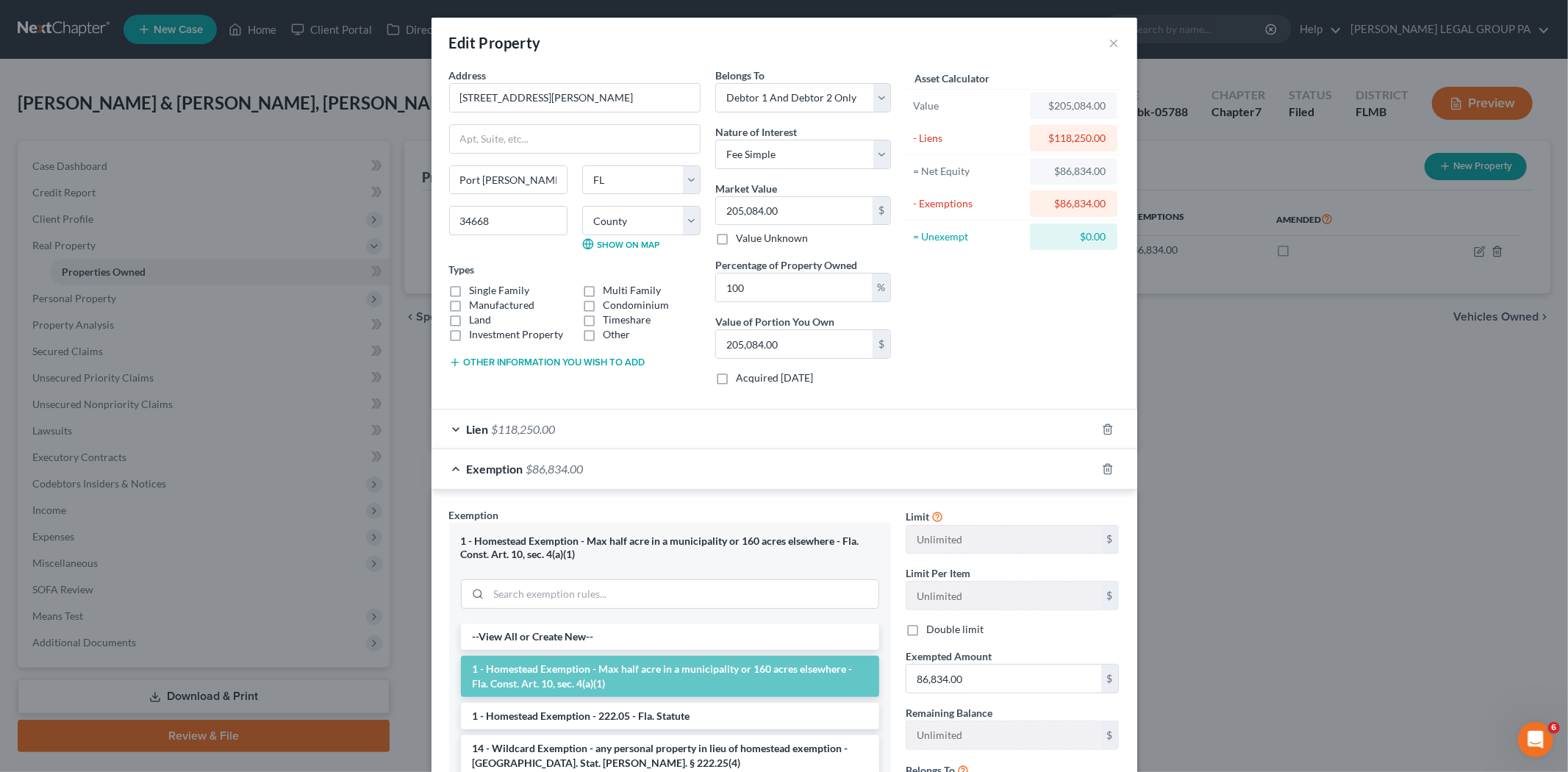
click at [735, 433] on div "Lien $118,250.00" at bounding box center [763, 428] width 664 height 39
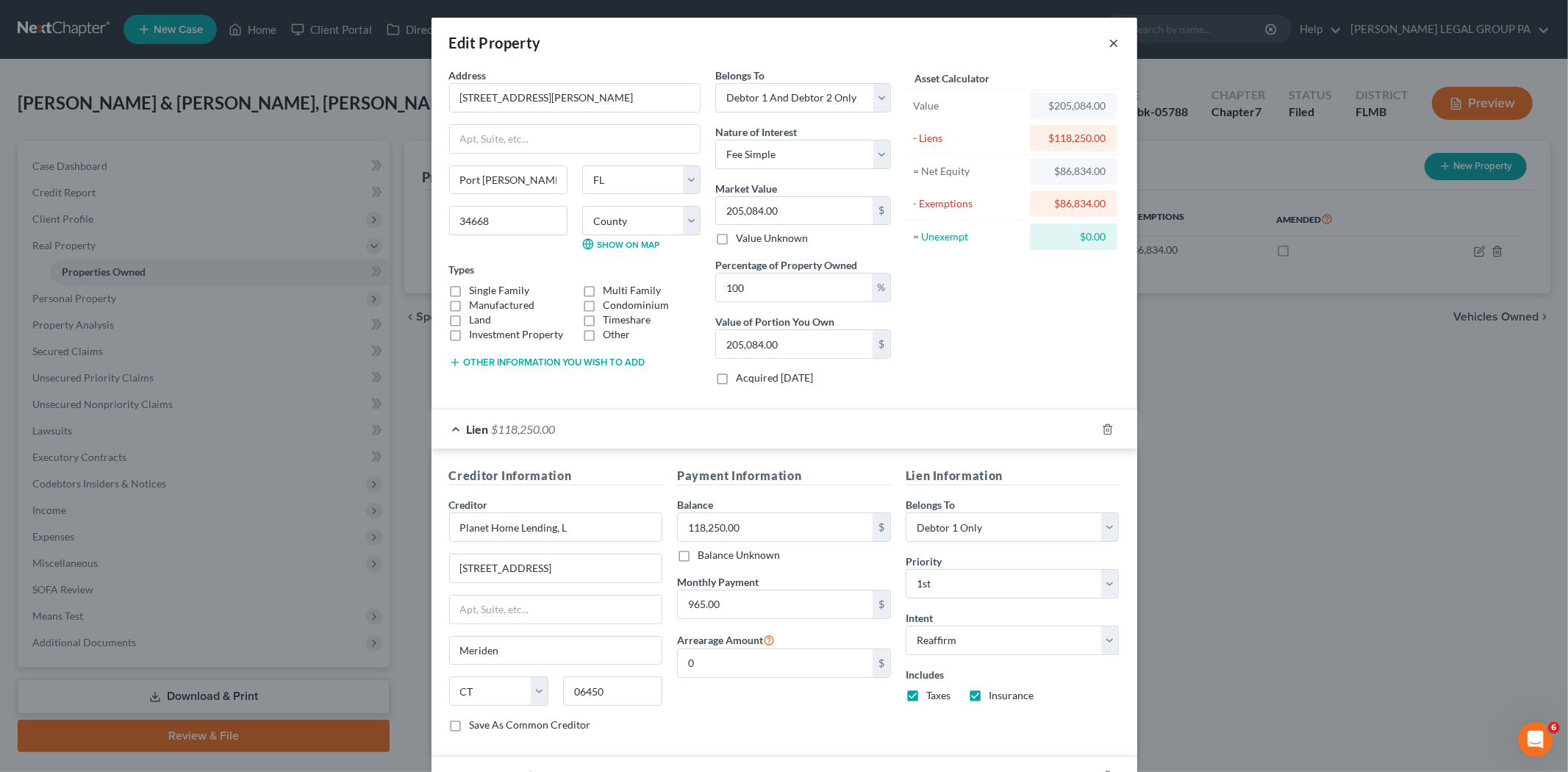
click at [1109, 34] on button "×" at bounding box center [1114, 43] width 10 height 18
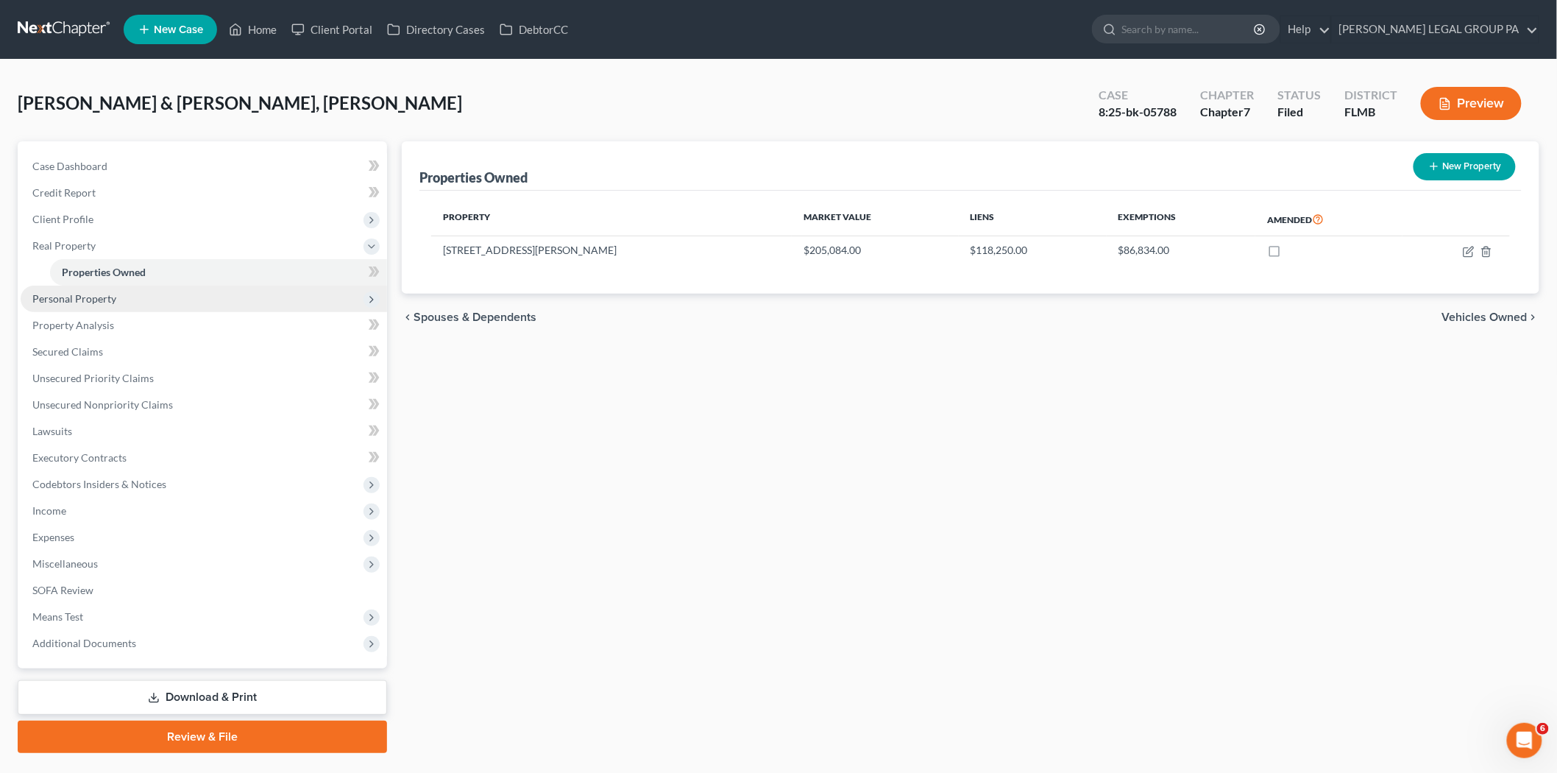
click at [170, 307] on span "Personal Property" at bounding box center [204, 299] width 366 height 26
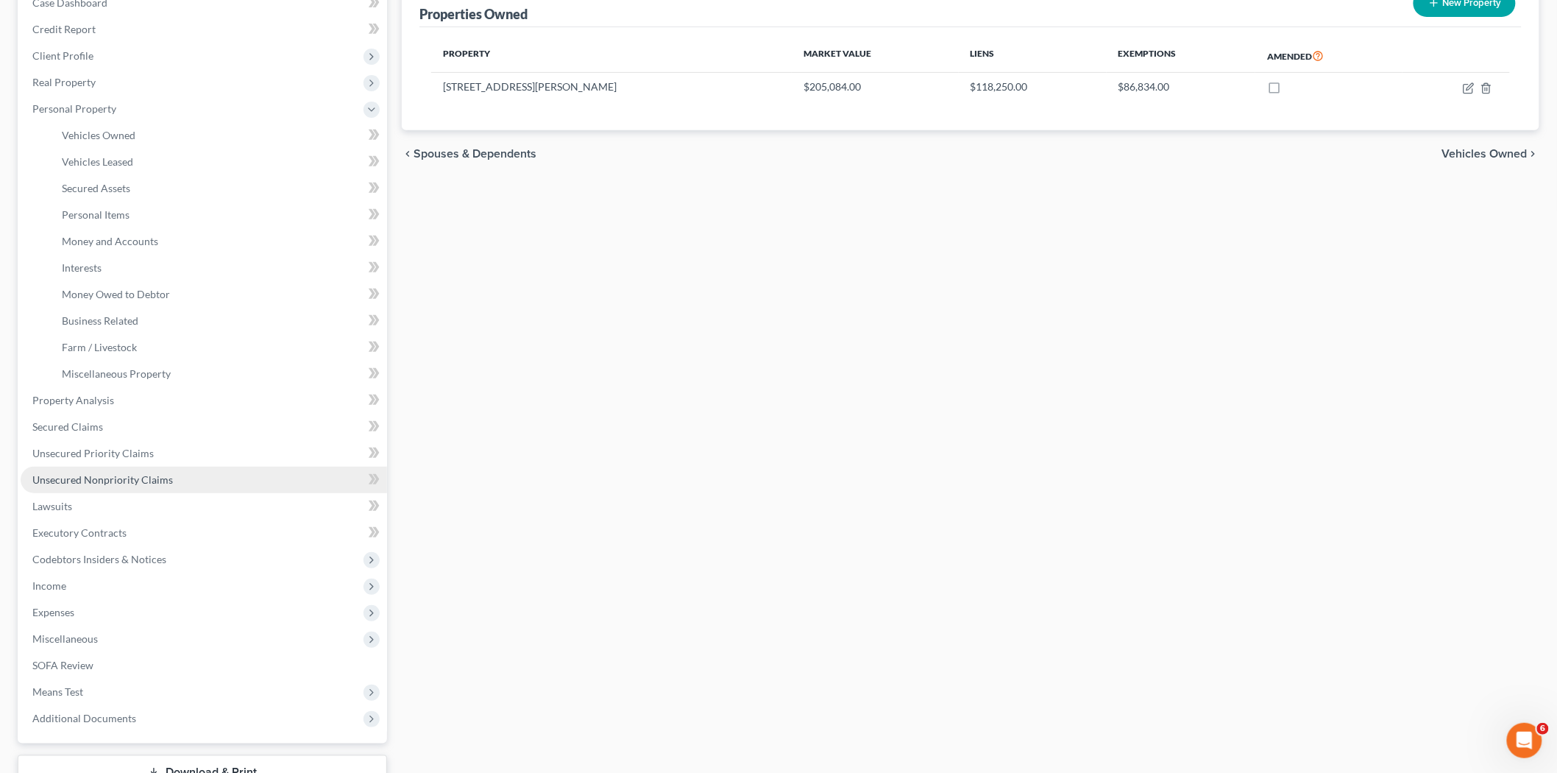
click at [150, 467] on link "Unsecured Nonpriority Claims" at bounding box center [204, 480] width 366 height 26
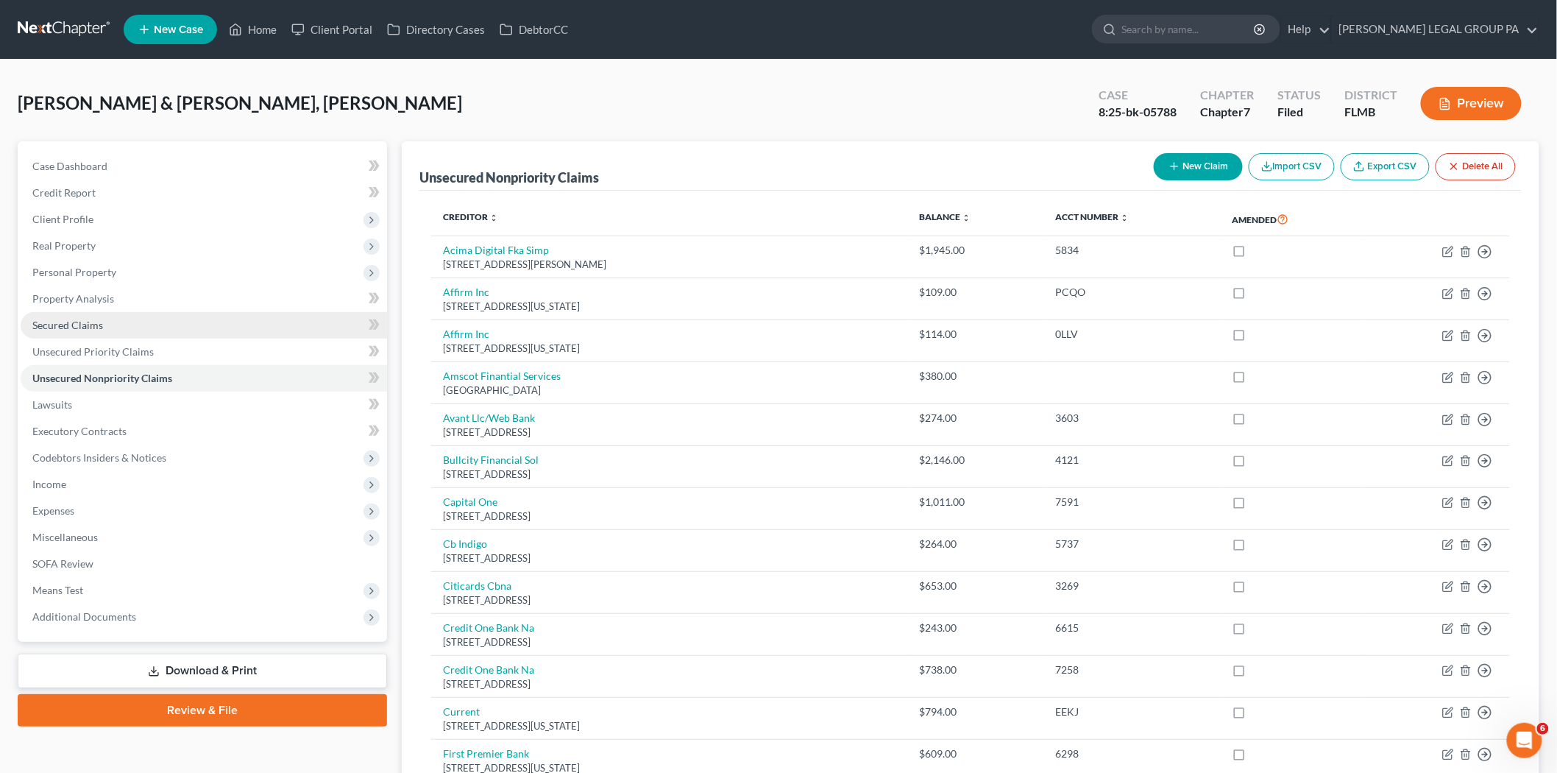
click at [122, 326] on link "Secured Claims" at bounding box center [204, 325] width 366 height 26
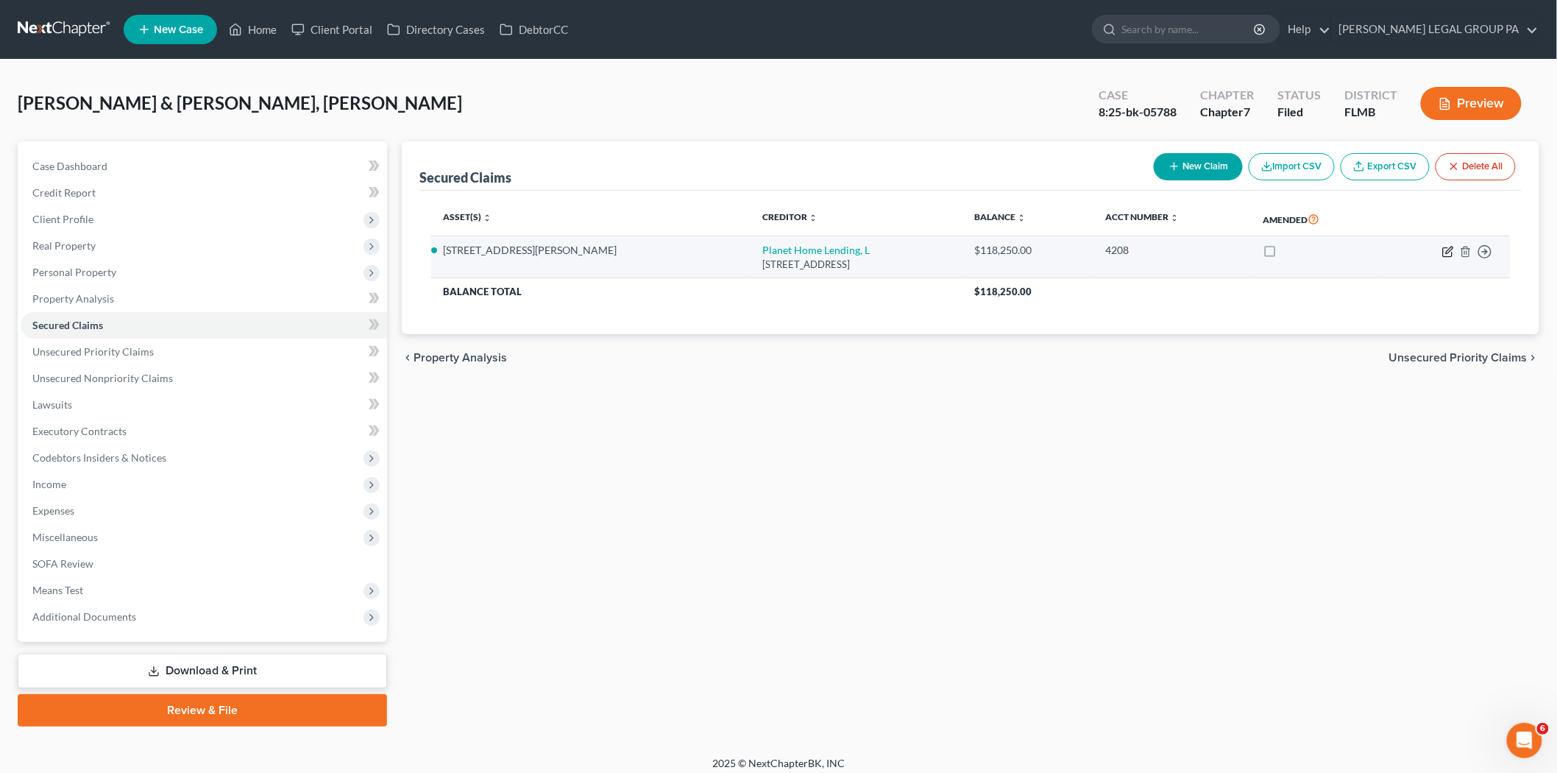
click at [1450, 247] on icon "button" at bounding box center [1449, 250] width 7 height 7
select select "6"
select select "2"
select select "0"
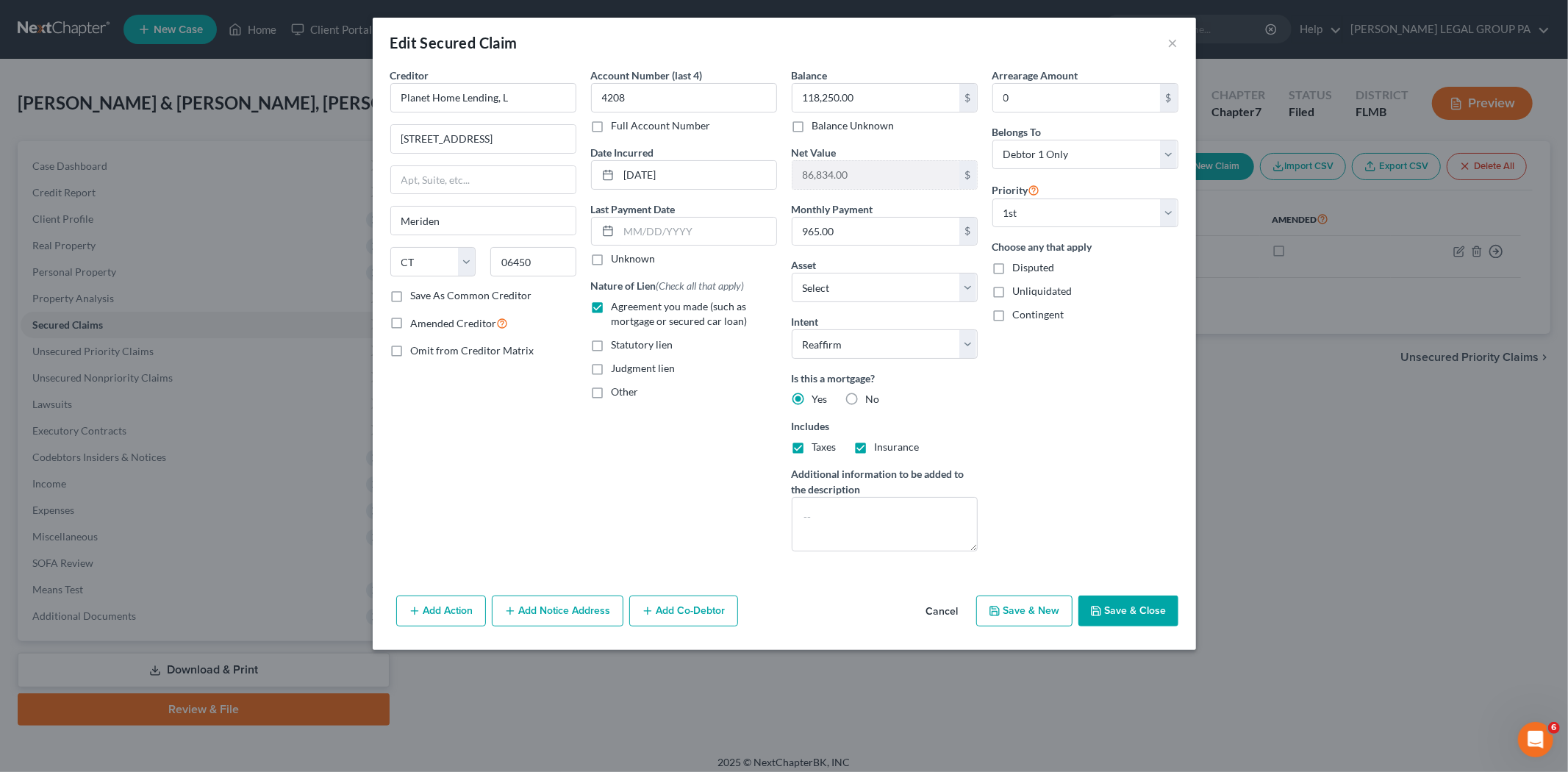
click at [1137, 617] on button "Save & Close" at bounding box center [1128, 610] width 100 height 31
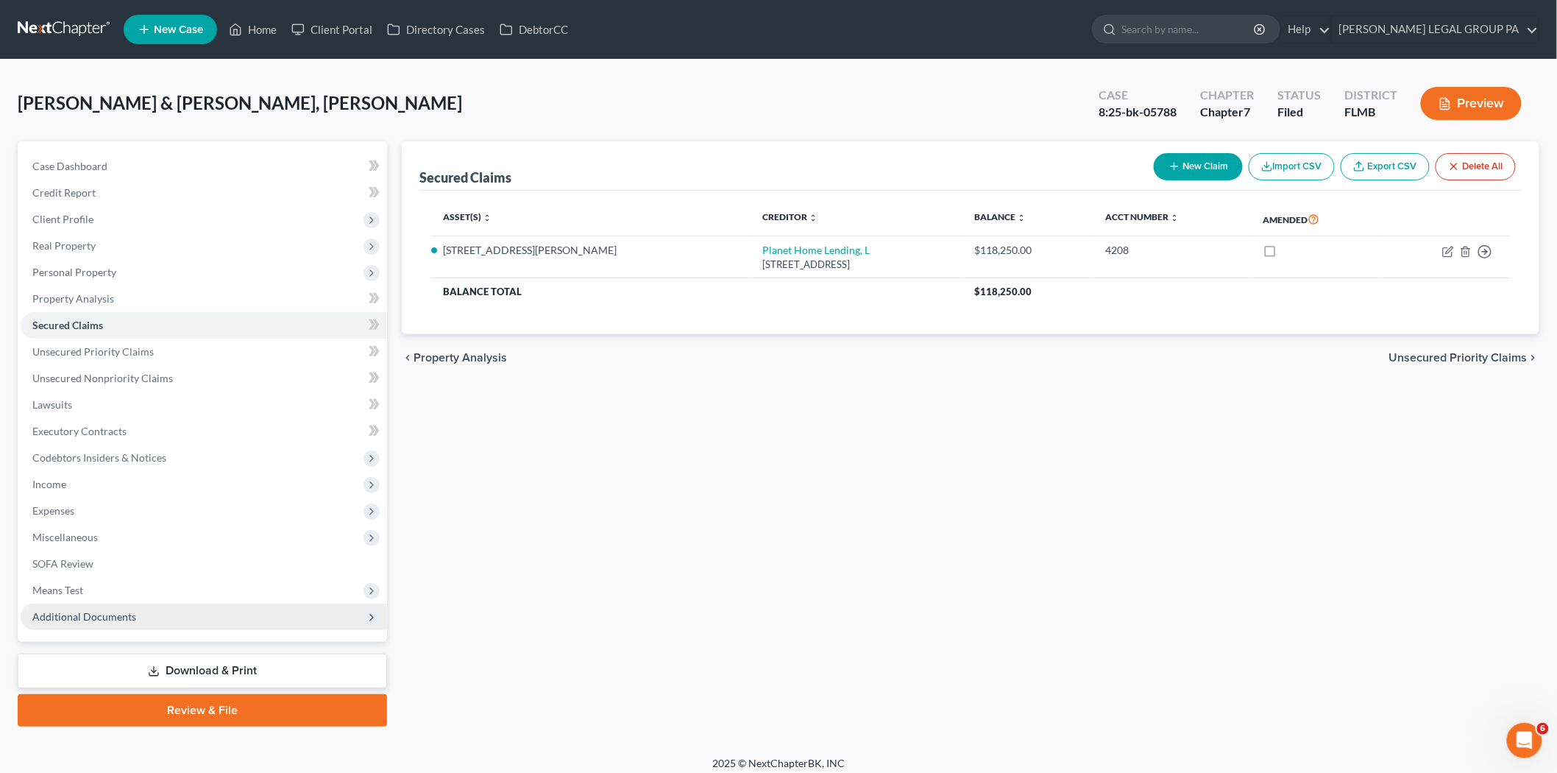
click at [199, 622] on span "Additional Documents" at bounding box center [204, 616] width 366 height 26
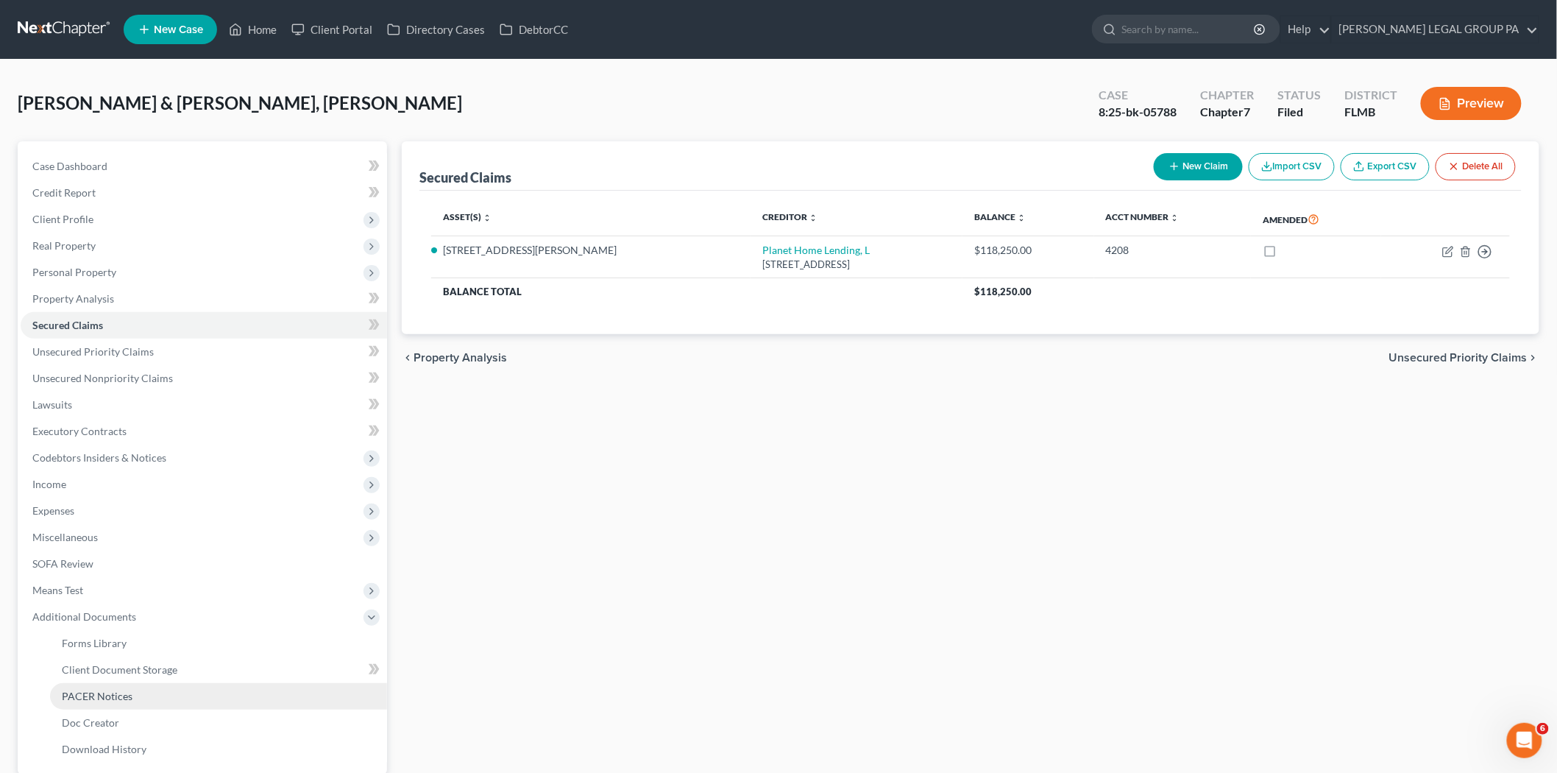
click at [182, 700] on link "PACER Notices" at bounding box center [218, 696] width 337 height 26
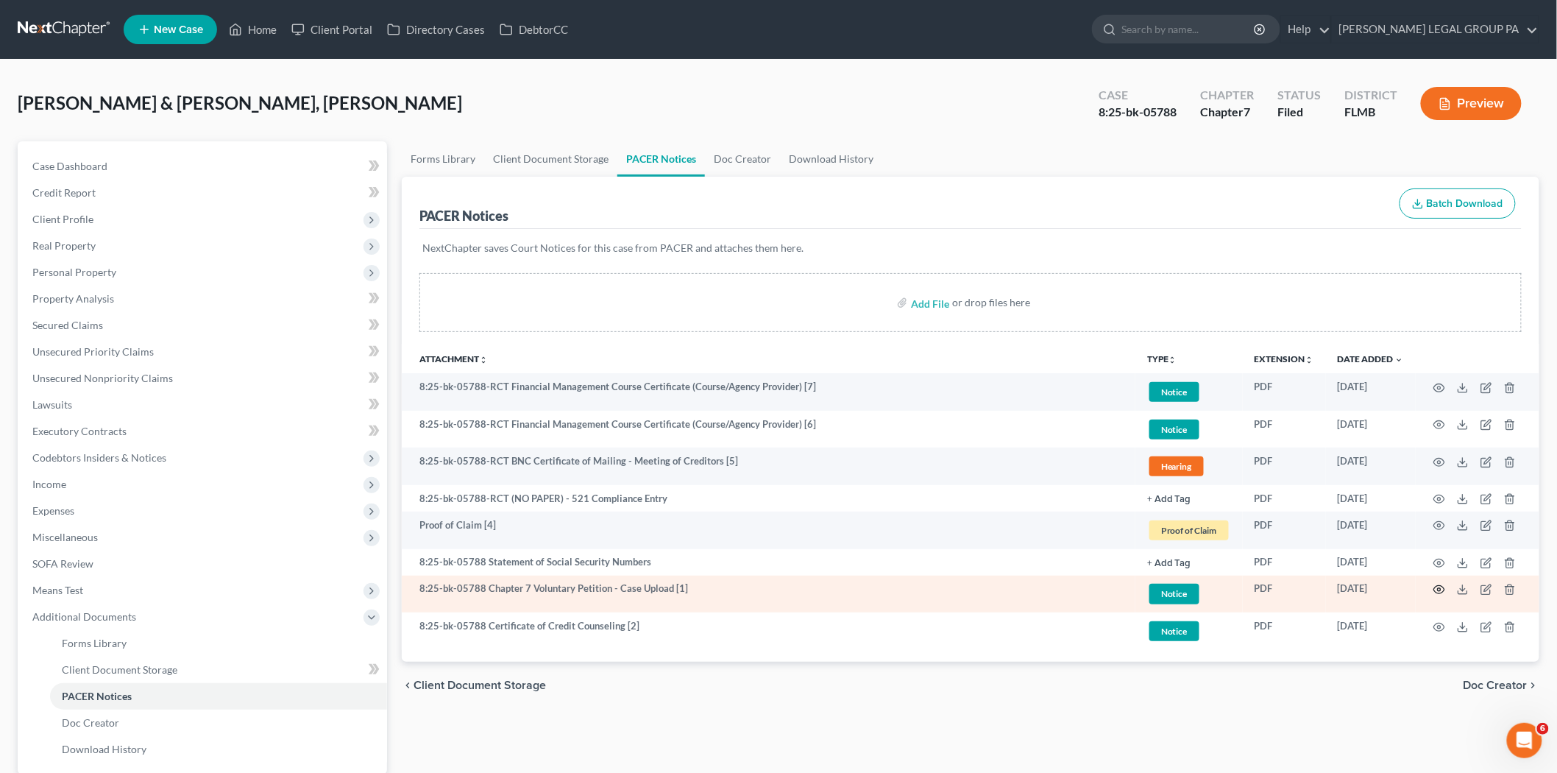
click at [1444, 590] on icon "button" at bounding box center [1439, 590] width 11 height 8
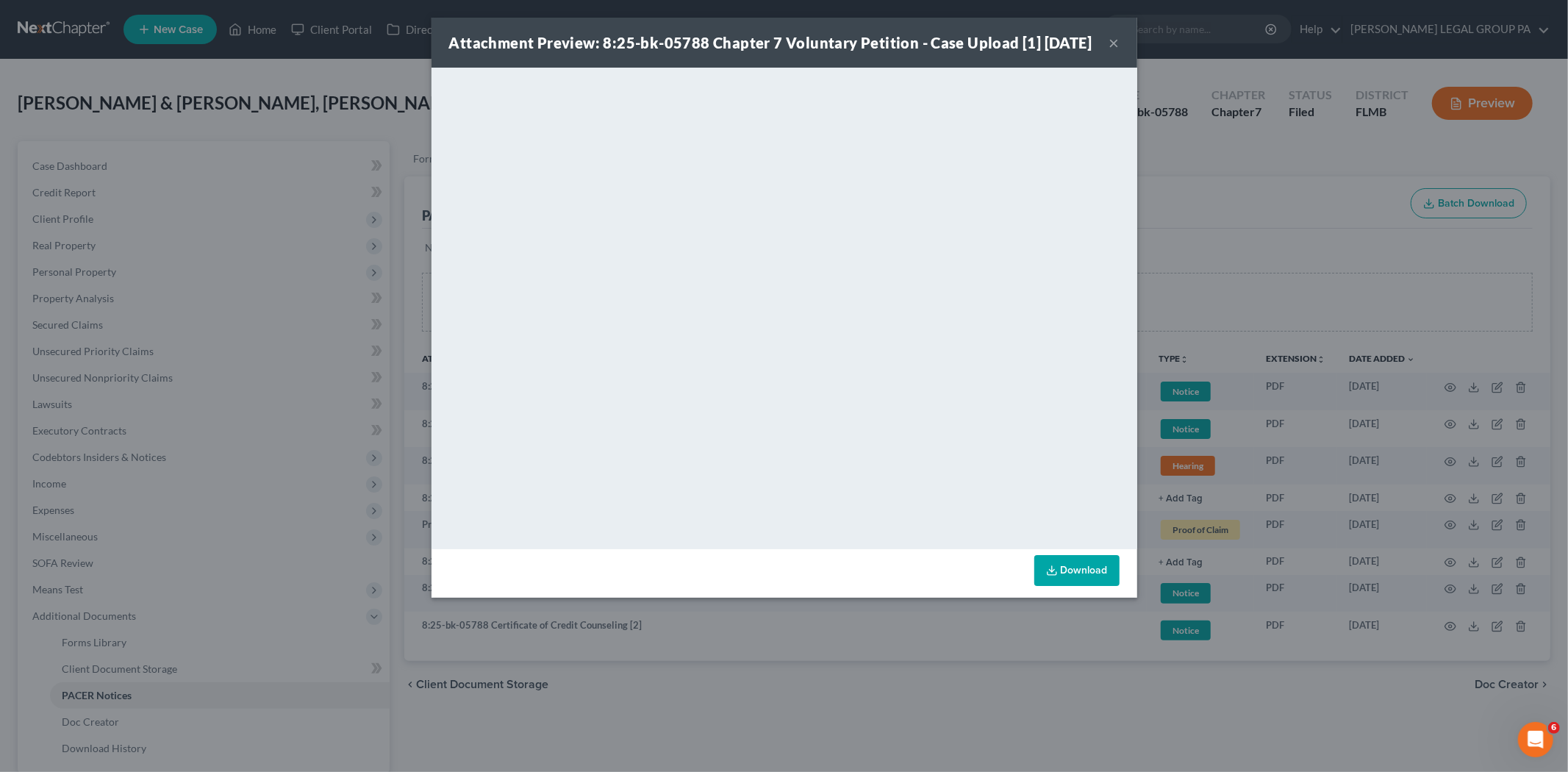
click at [1114, 50] on button "×" at bounding box center [1114, 43] width 10 height 18
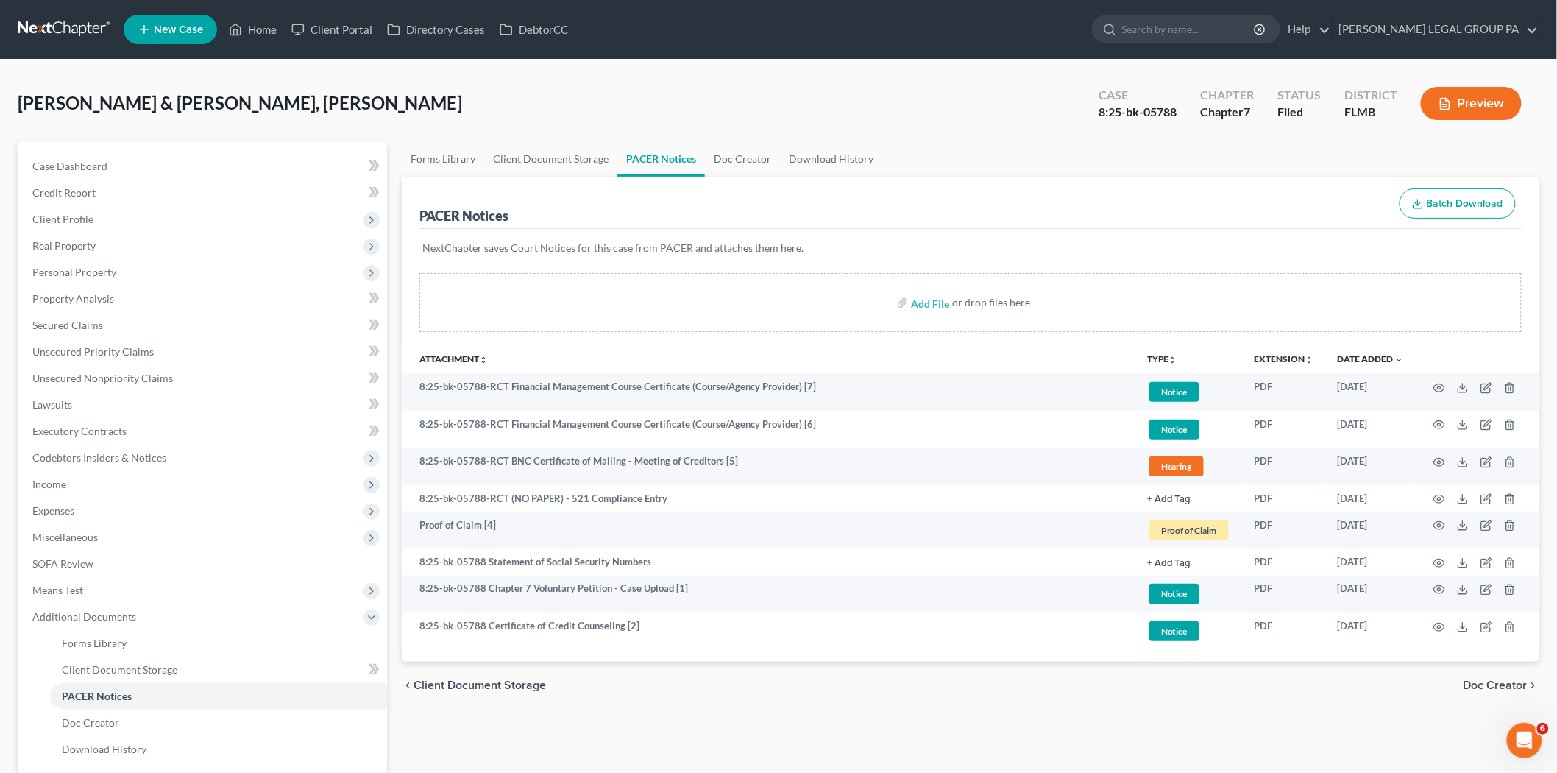
click at [964, 101] on div "Williams, Aderius & Tueres Williams, Lillianka Upgraded Case 8:25-bk-05788 Chap…" at bounding box center [779, 109] width 1522 height 64
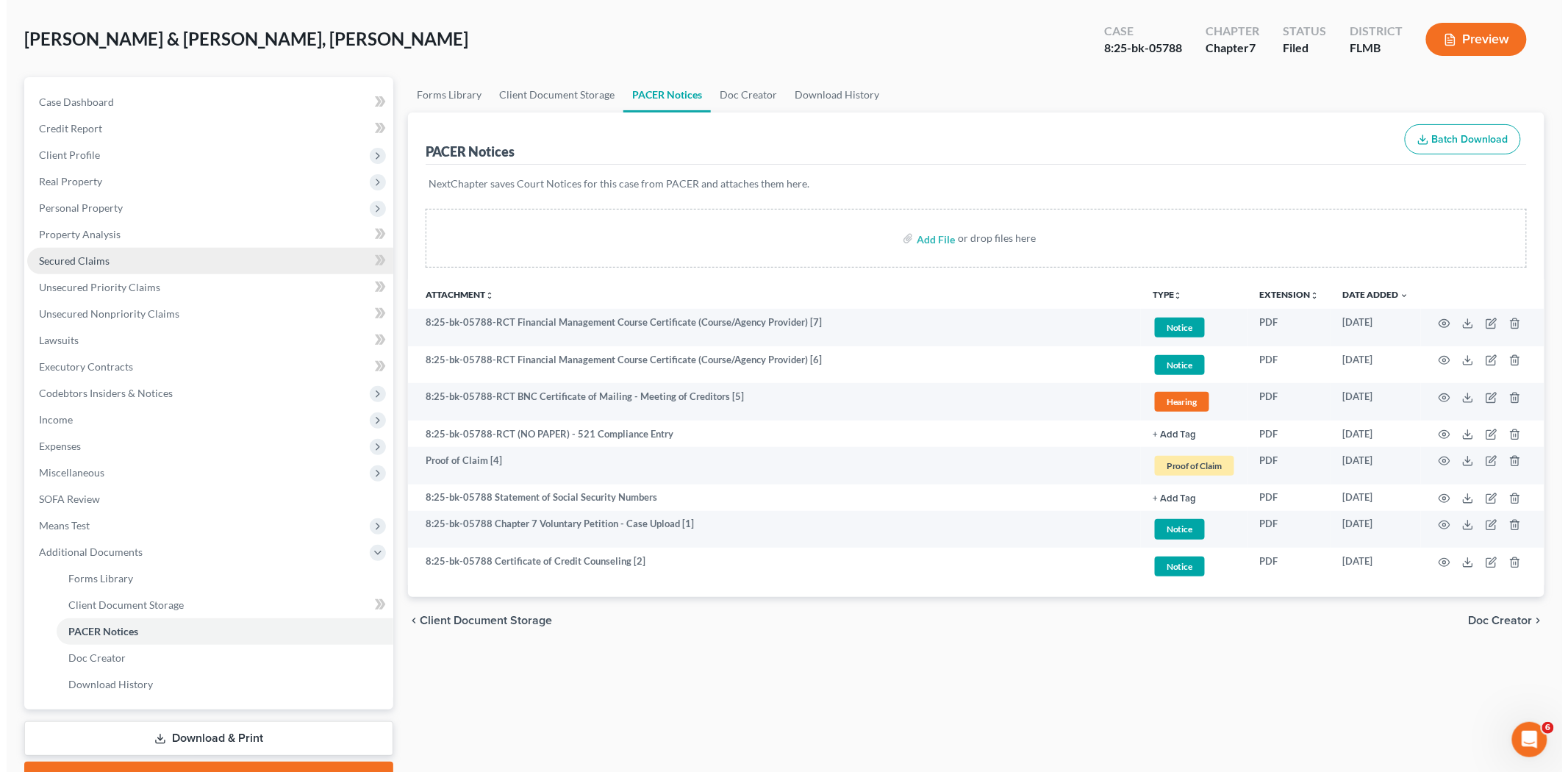
scroll to position [141, 0]
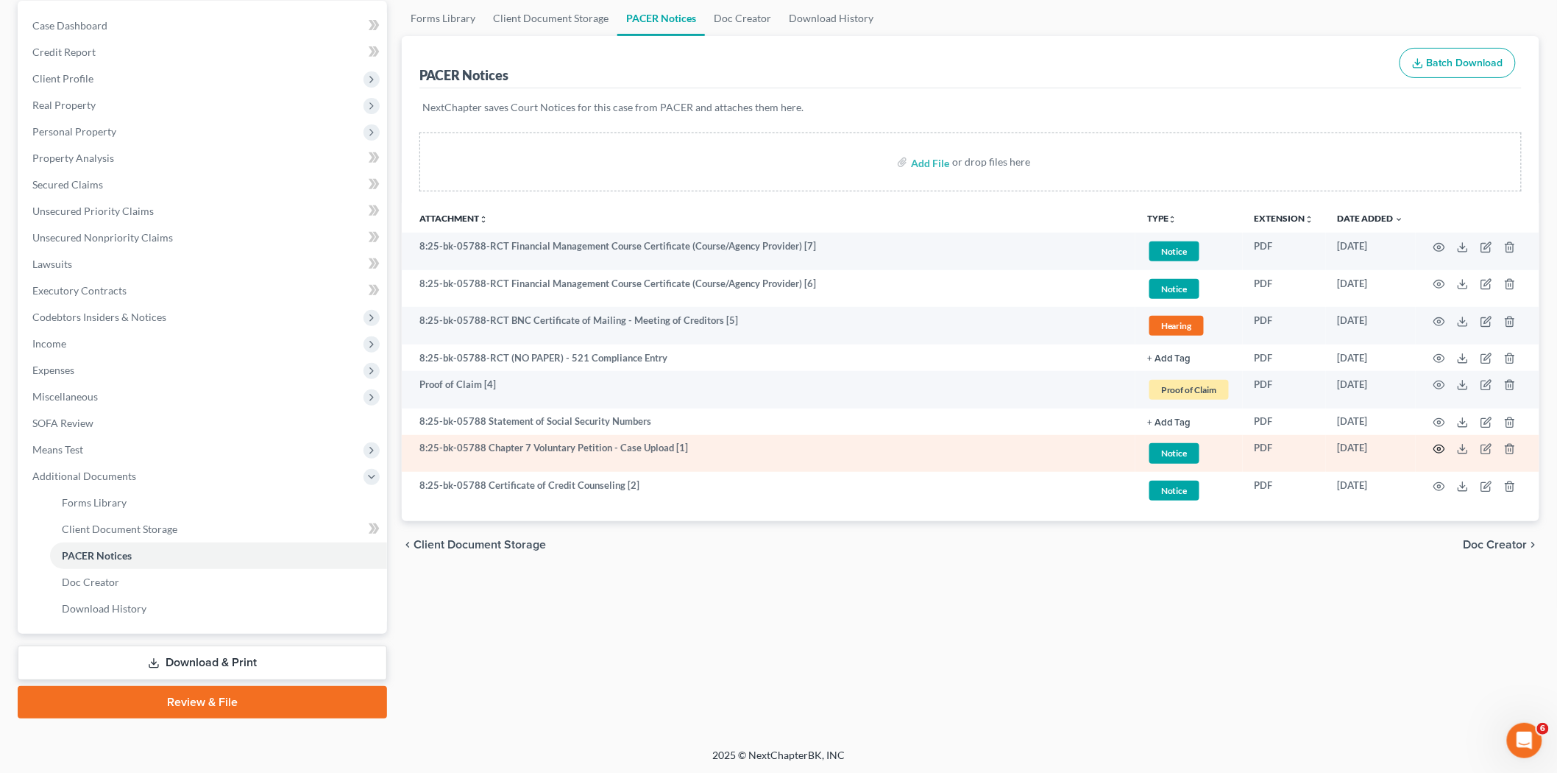
click at [1441, 450] on circle "button" at bounding box center [1439, 448] width 3 height 3
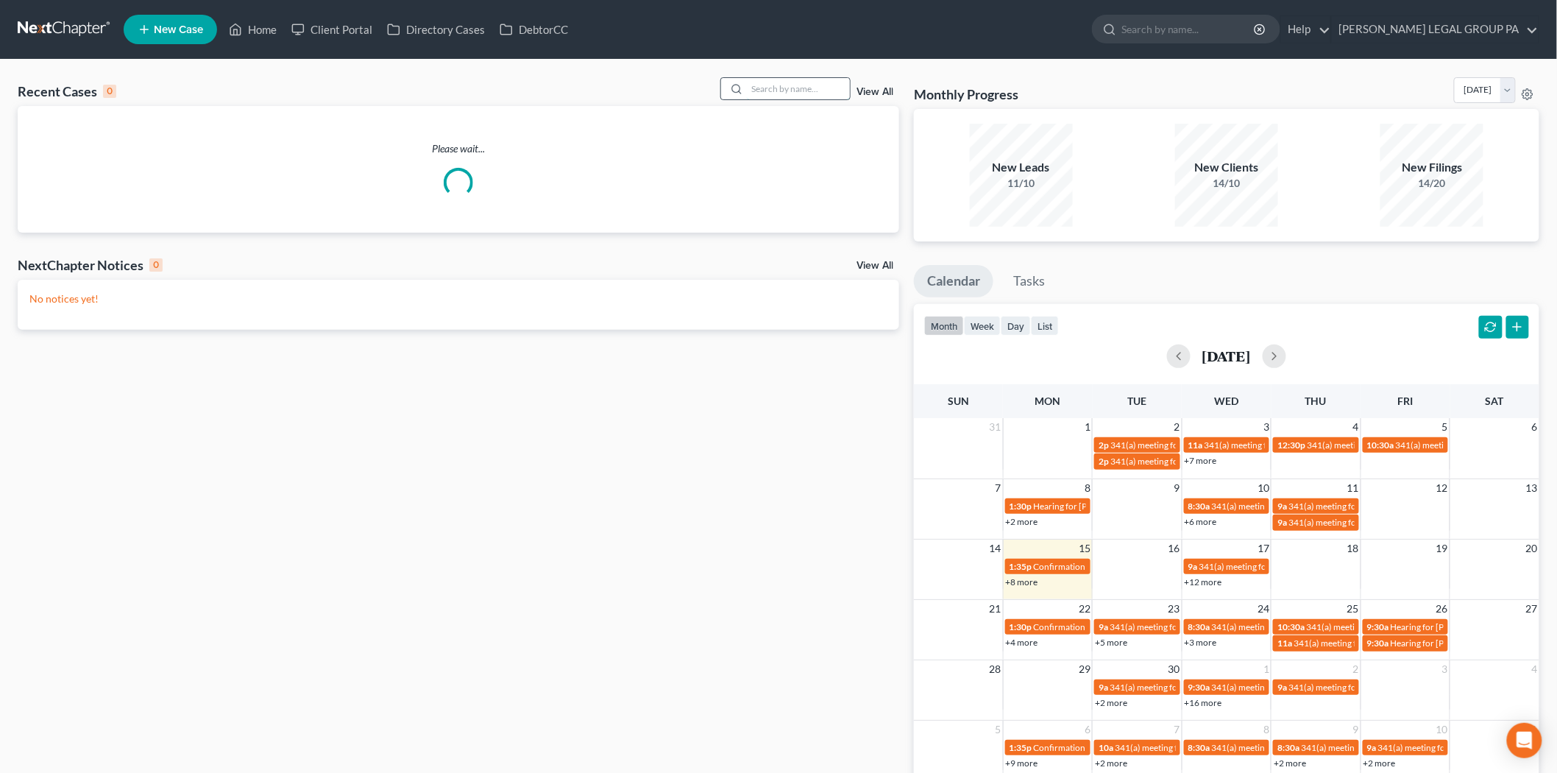
click at [764, 85] on input "search" at bounding box center [798, 88] width 103 height 21
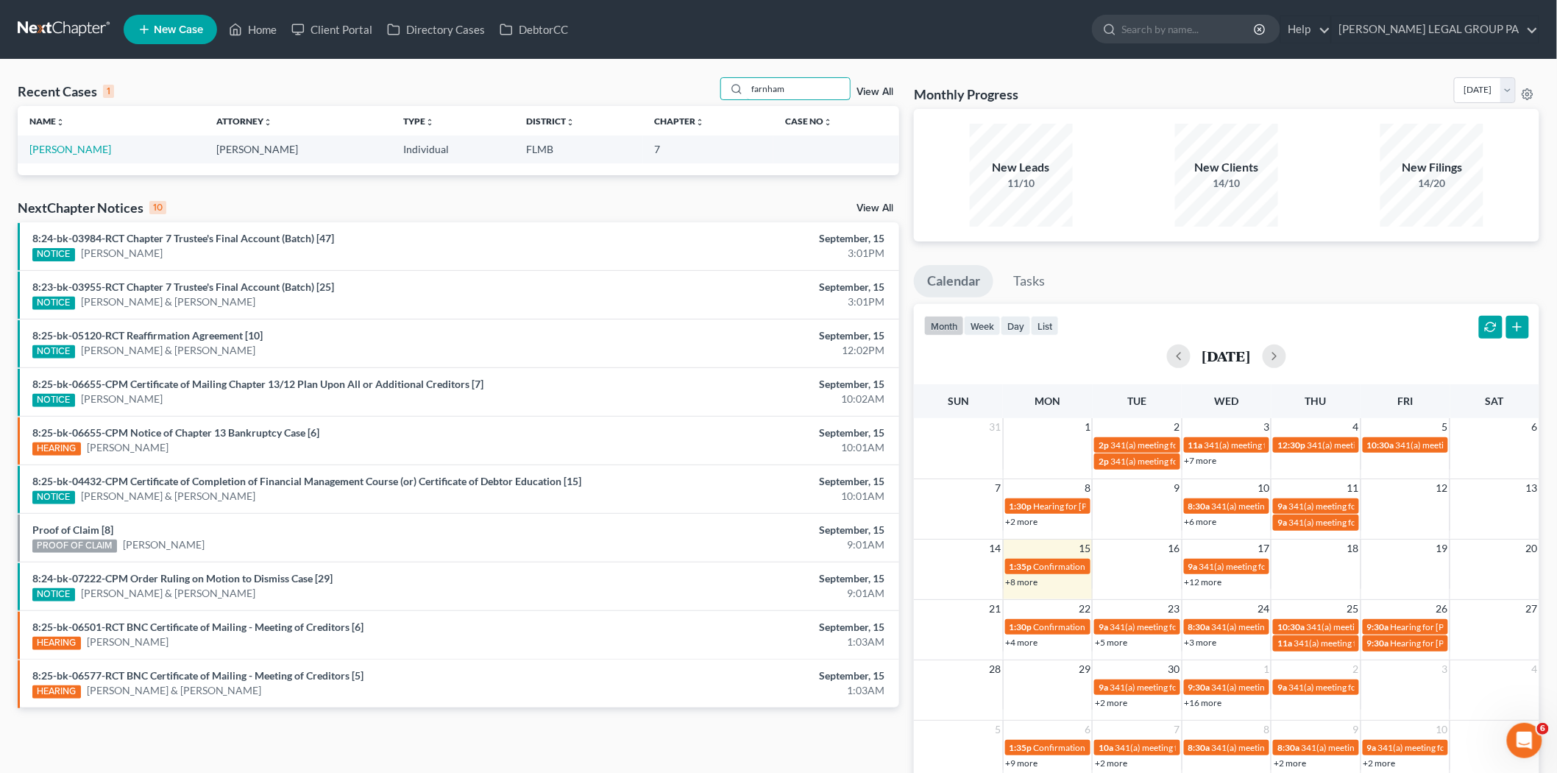
type input "farnham"
click at [68, 140] on td "[PERSON_NAME]" at bounding box center [111, 148] width 187 height 27
click at [74, 152] on link "[PERSON_NAME]" at bounding box center [70, 149] width 82 height 13
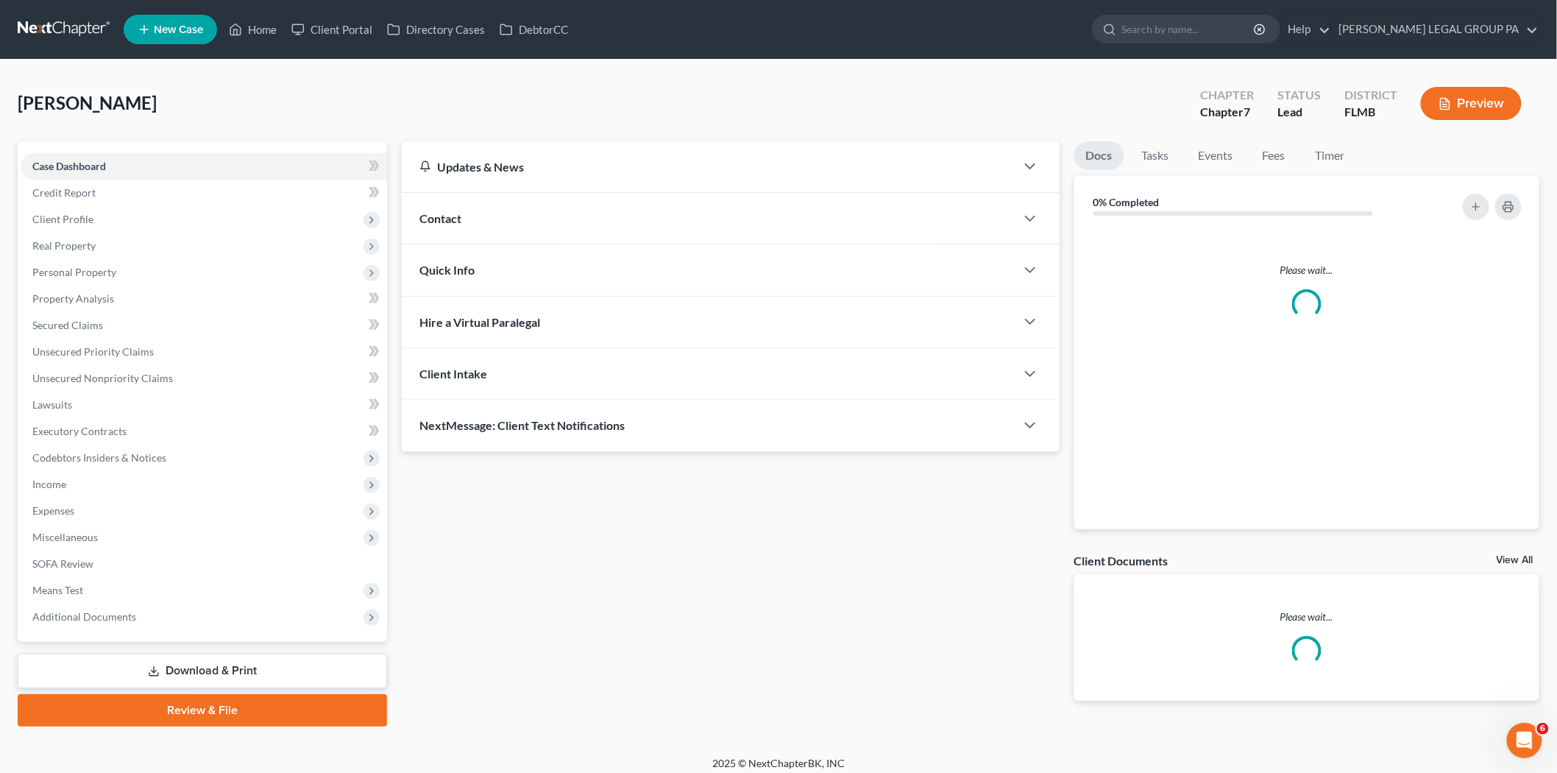
scroll to position [8, 0]
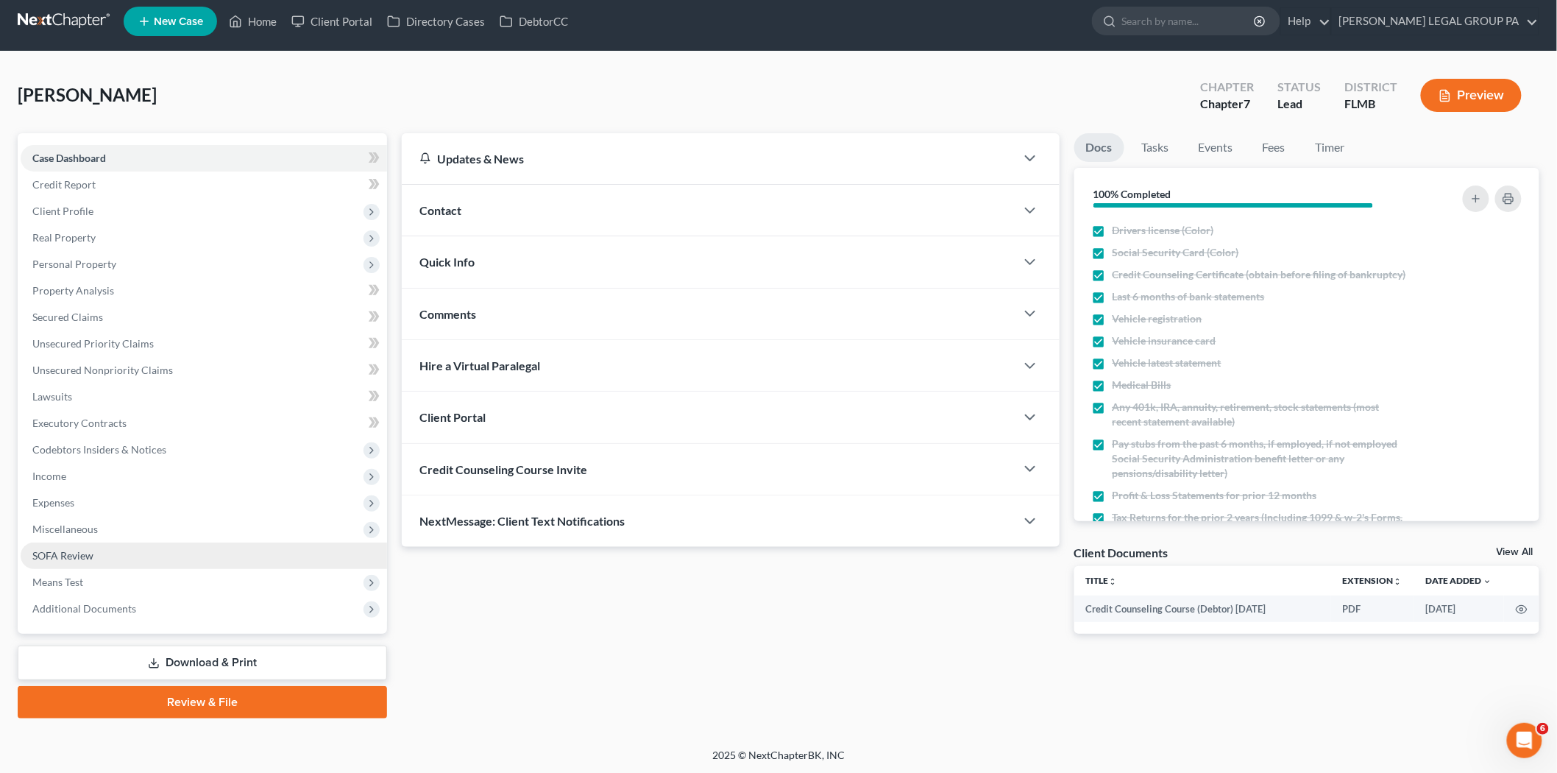
click at [108, 565] on link "SOFA Review" at bounding box center [204, 555] width 366 height 26
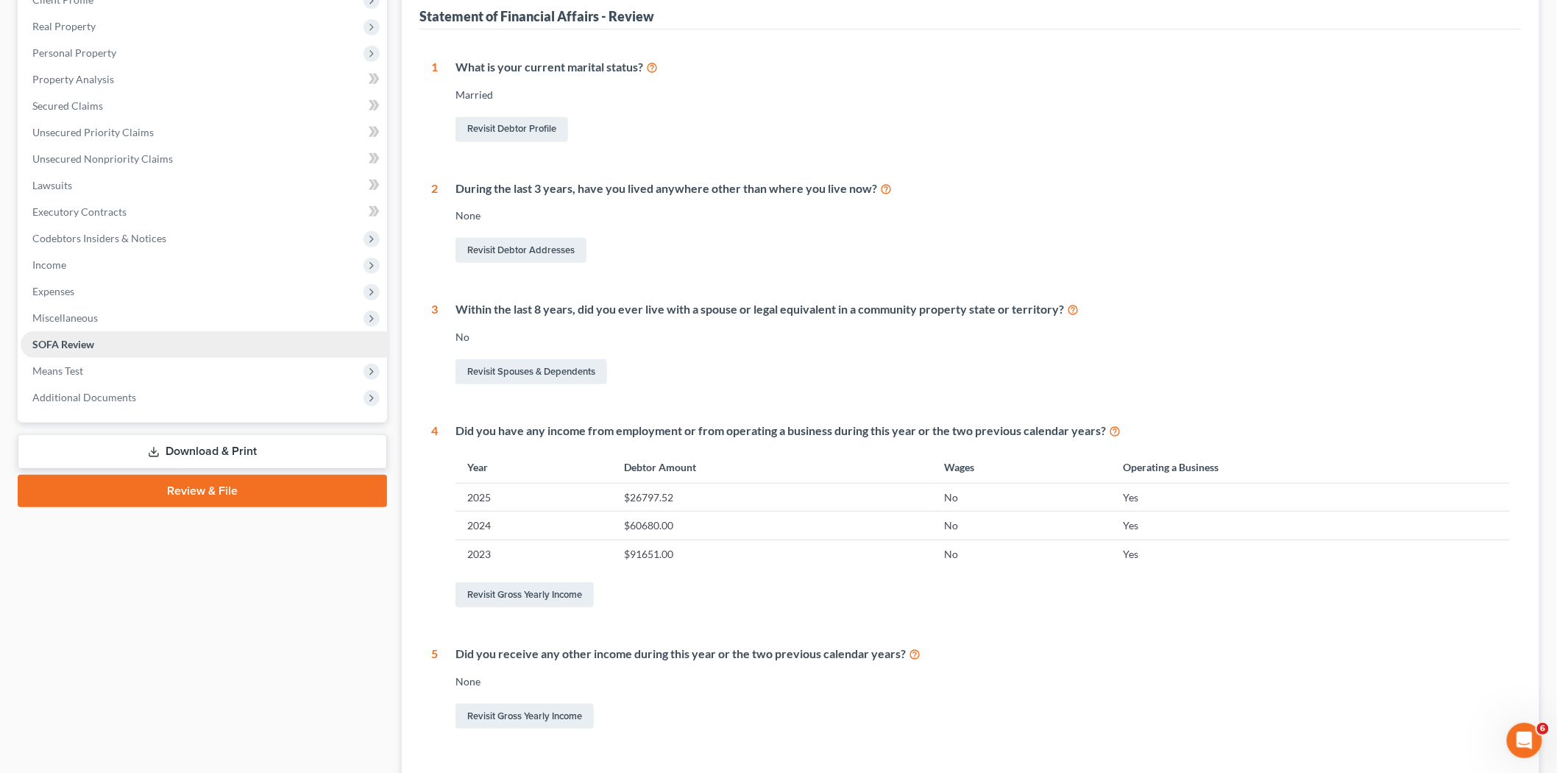
scroll to position [245, 0]
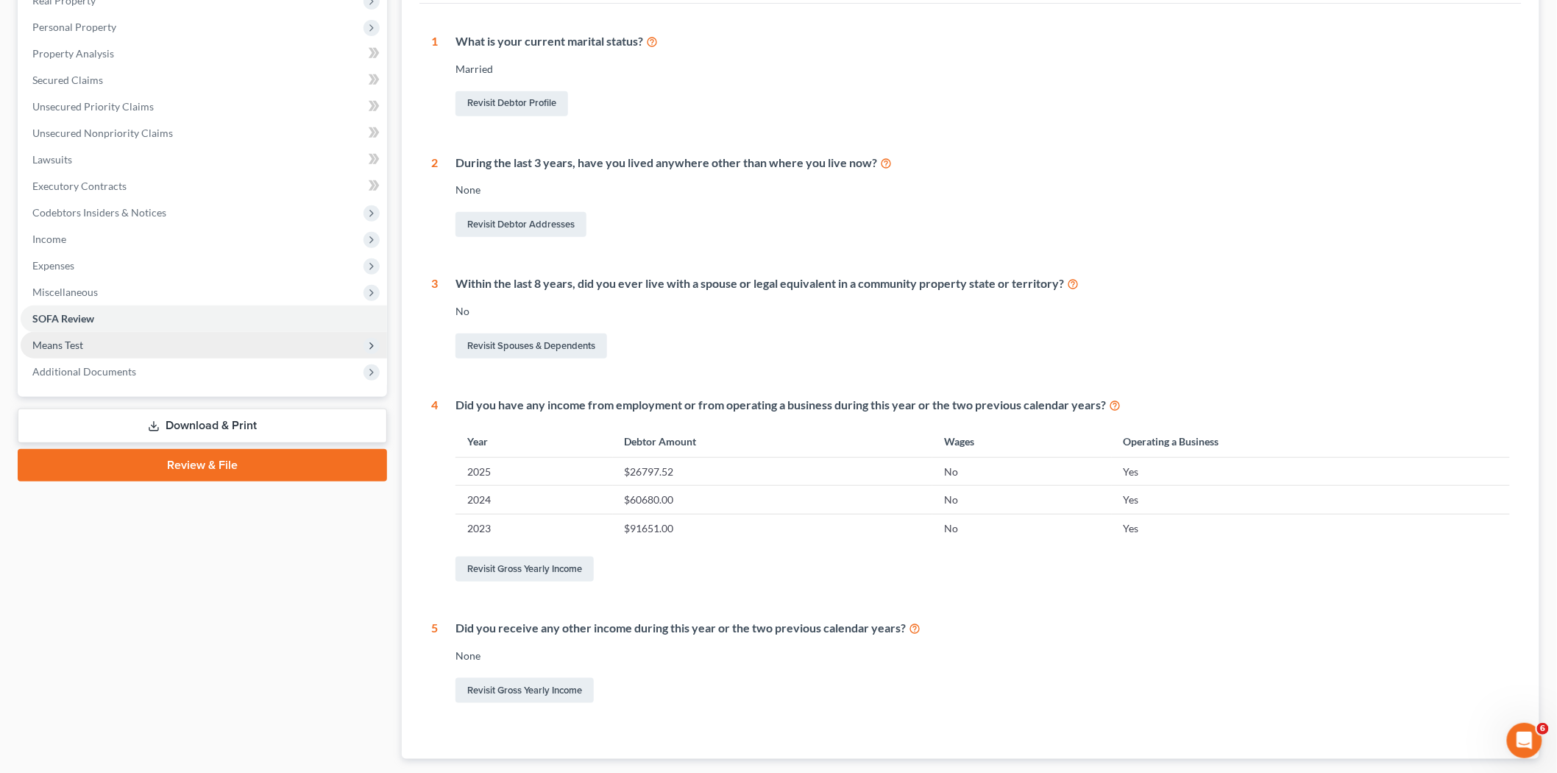
click at [126, 333] on span "Means Test" at bounding box center [204, 345] width 366 height 26
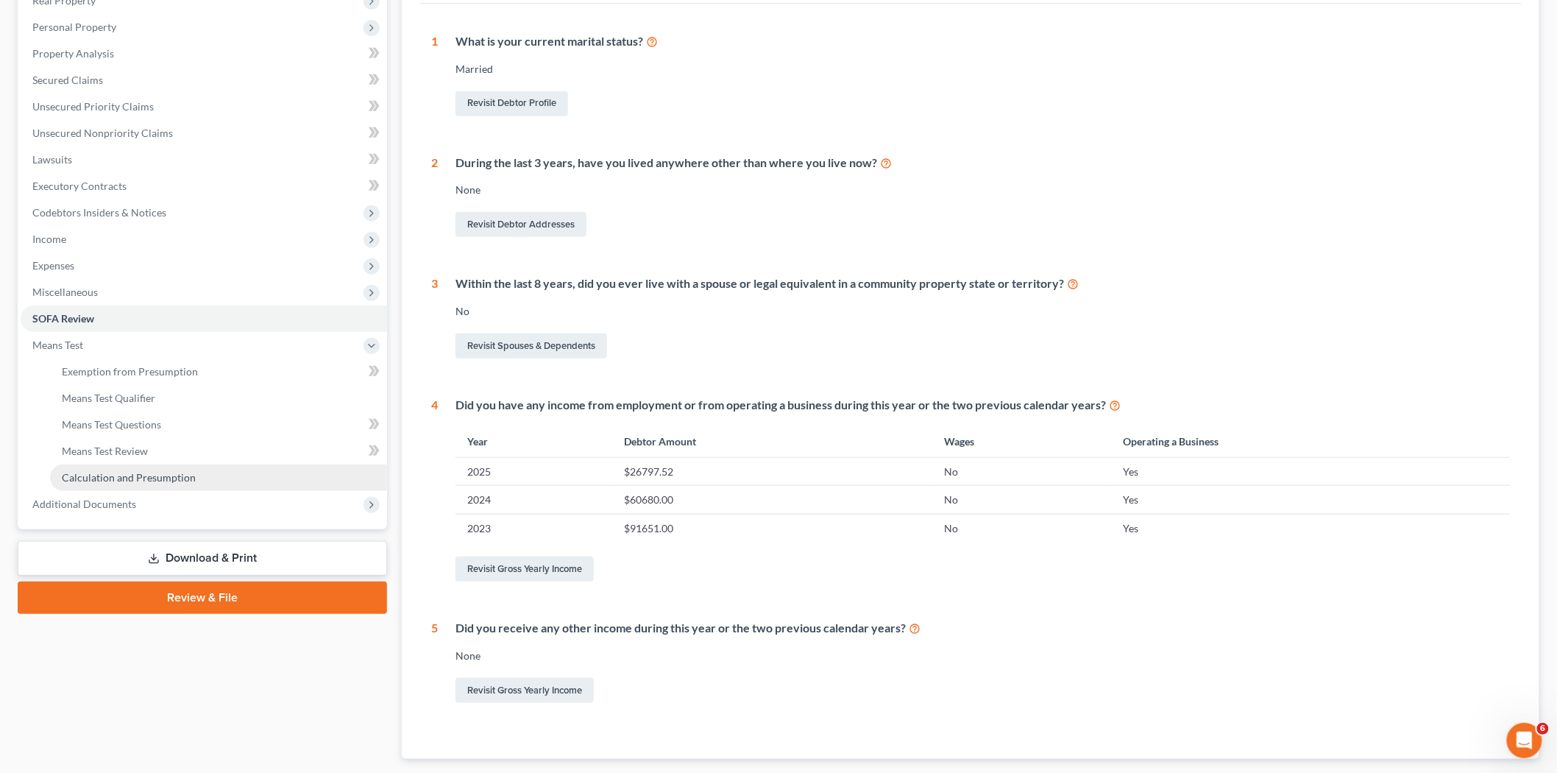
click at [180, 475] on span "Calculation and Presumption" at bounding box center [129, 477] width 134 height 13
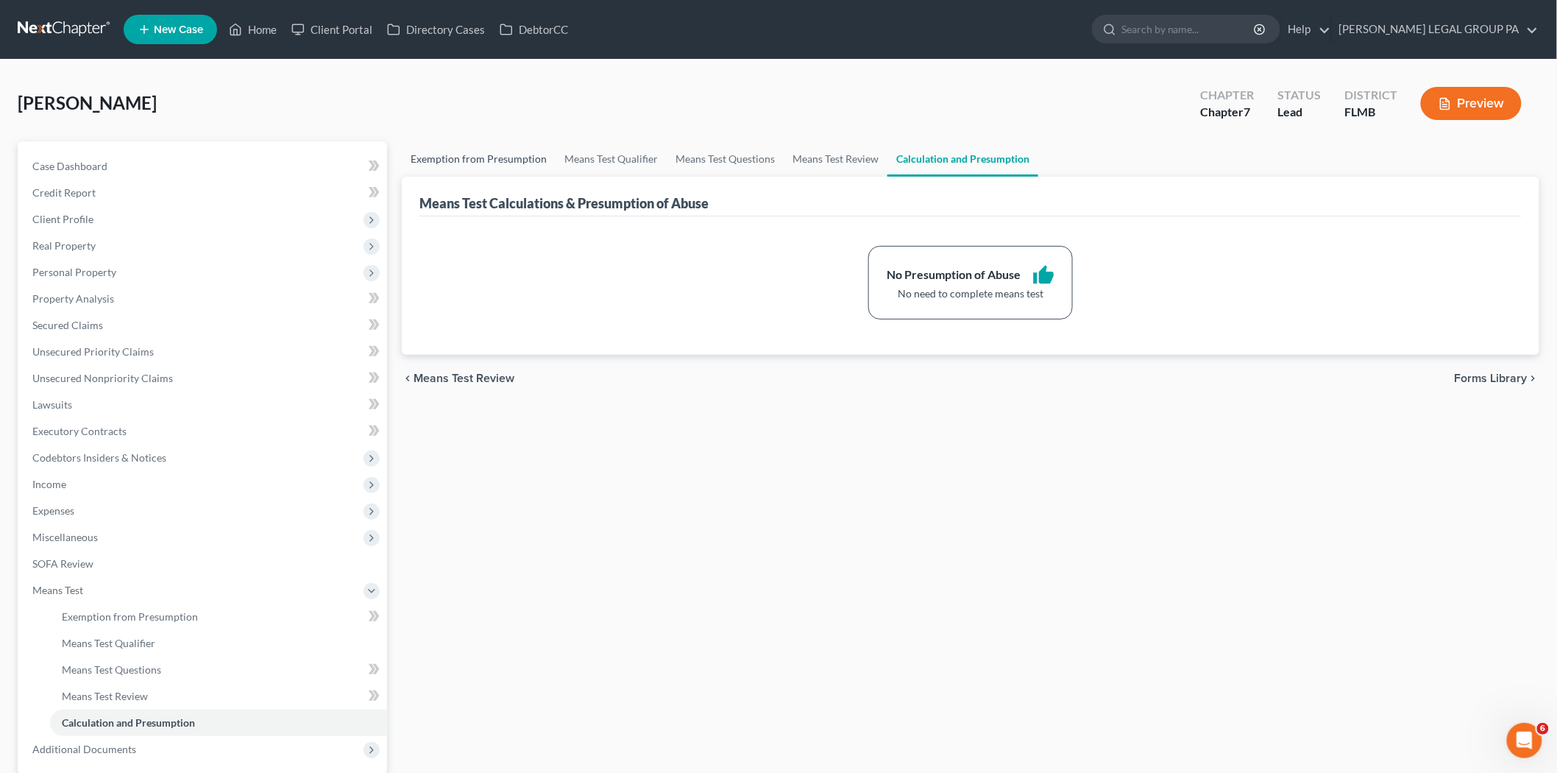
click at [427, 157] on link "Exemption from Presumption" at bounding box center [479, 158] width 154 height 35
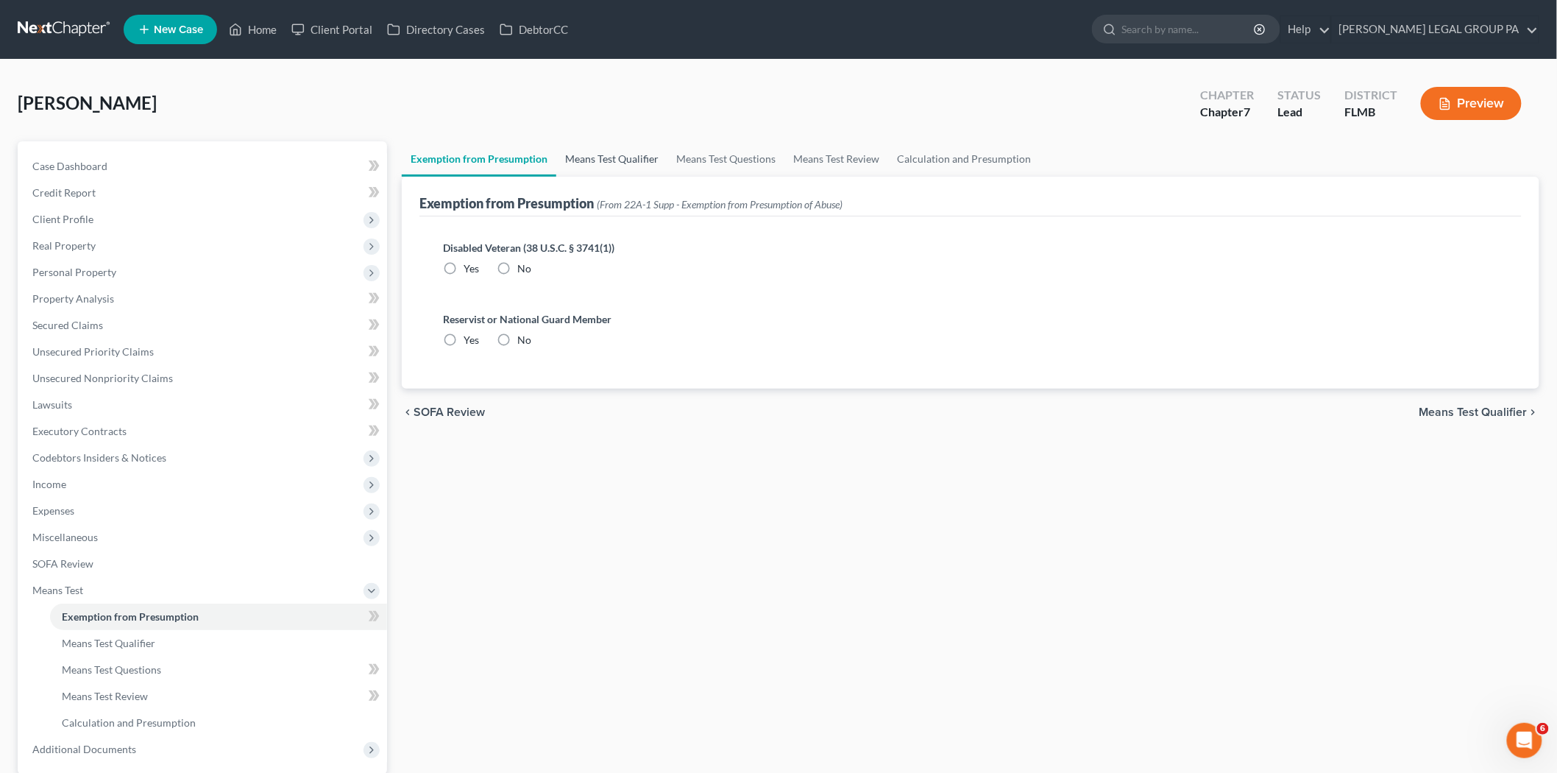
click at [577, 151] on link "Means Test Qualifier" at bounding box center [611, 158] width 111 height 35
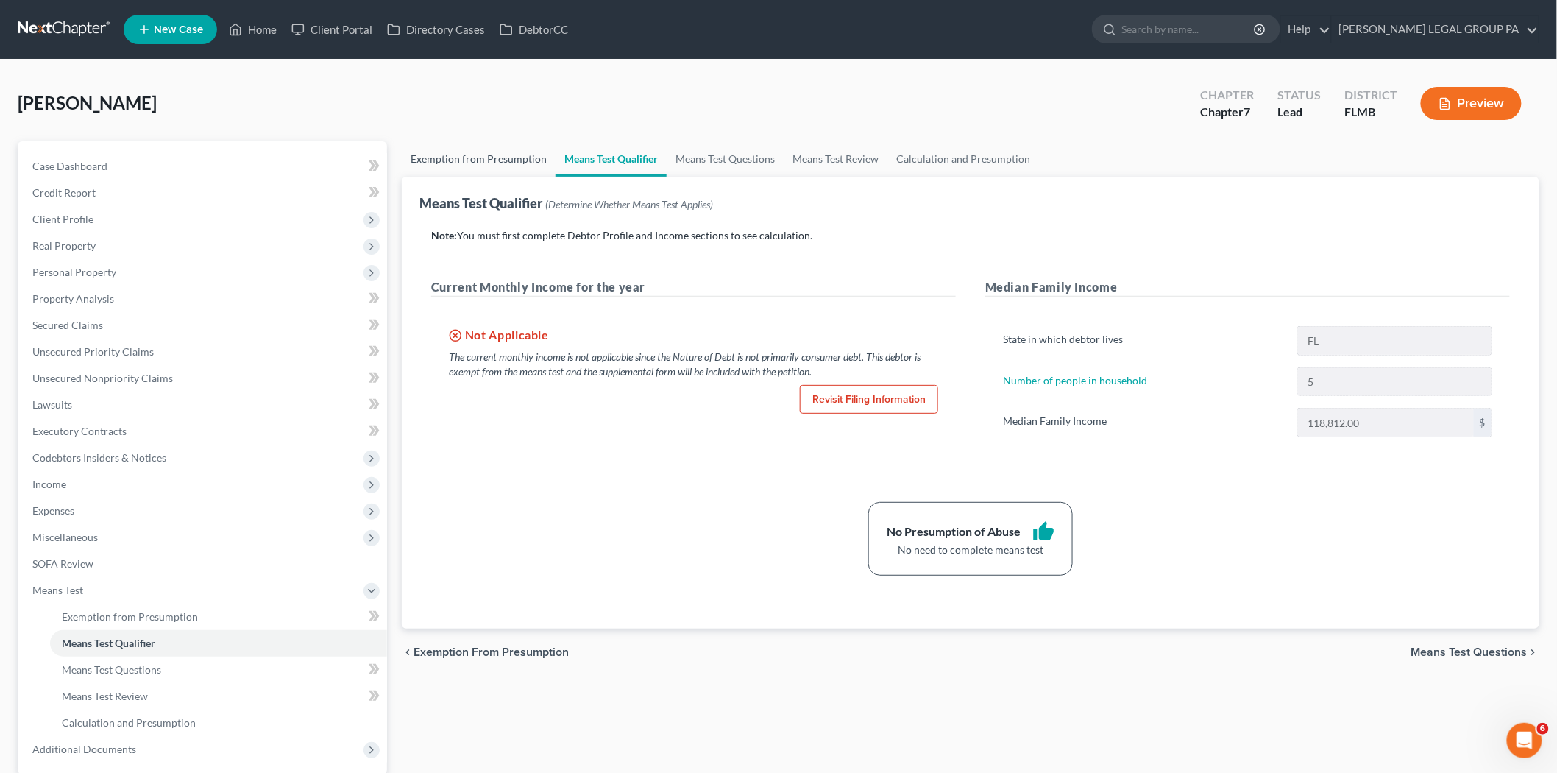
click at [494, 149] on link "Exemption from Presumption" at bounding box center [479, 158] width 154 height 35
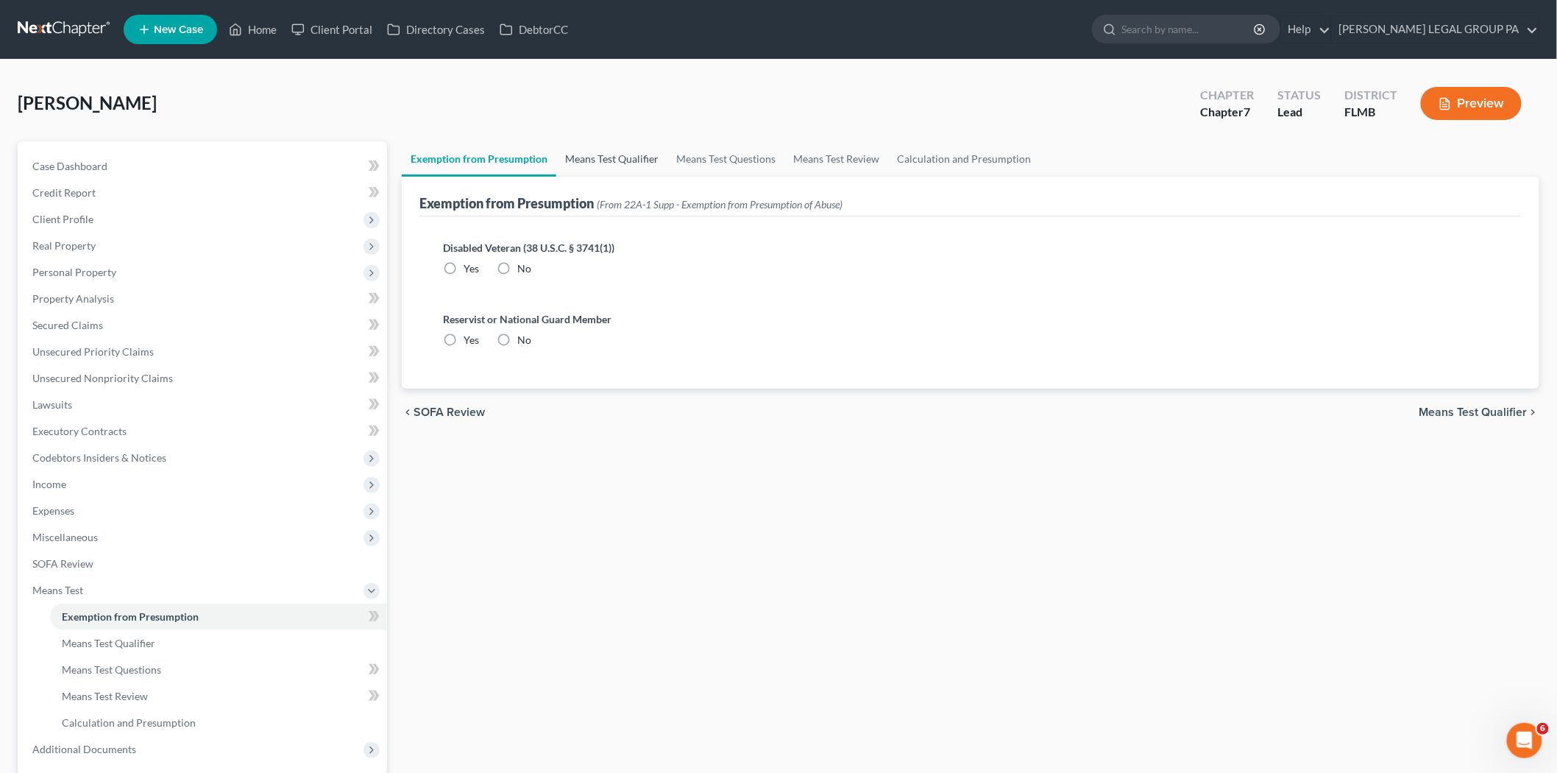
click at [637, 156] on link "Means Test Qualifier" at bounding box center [611, 158] width 111 height 35
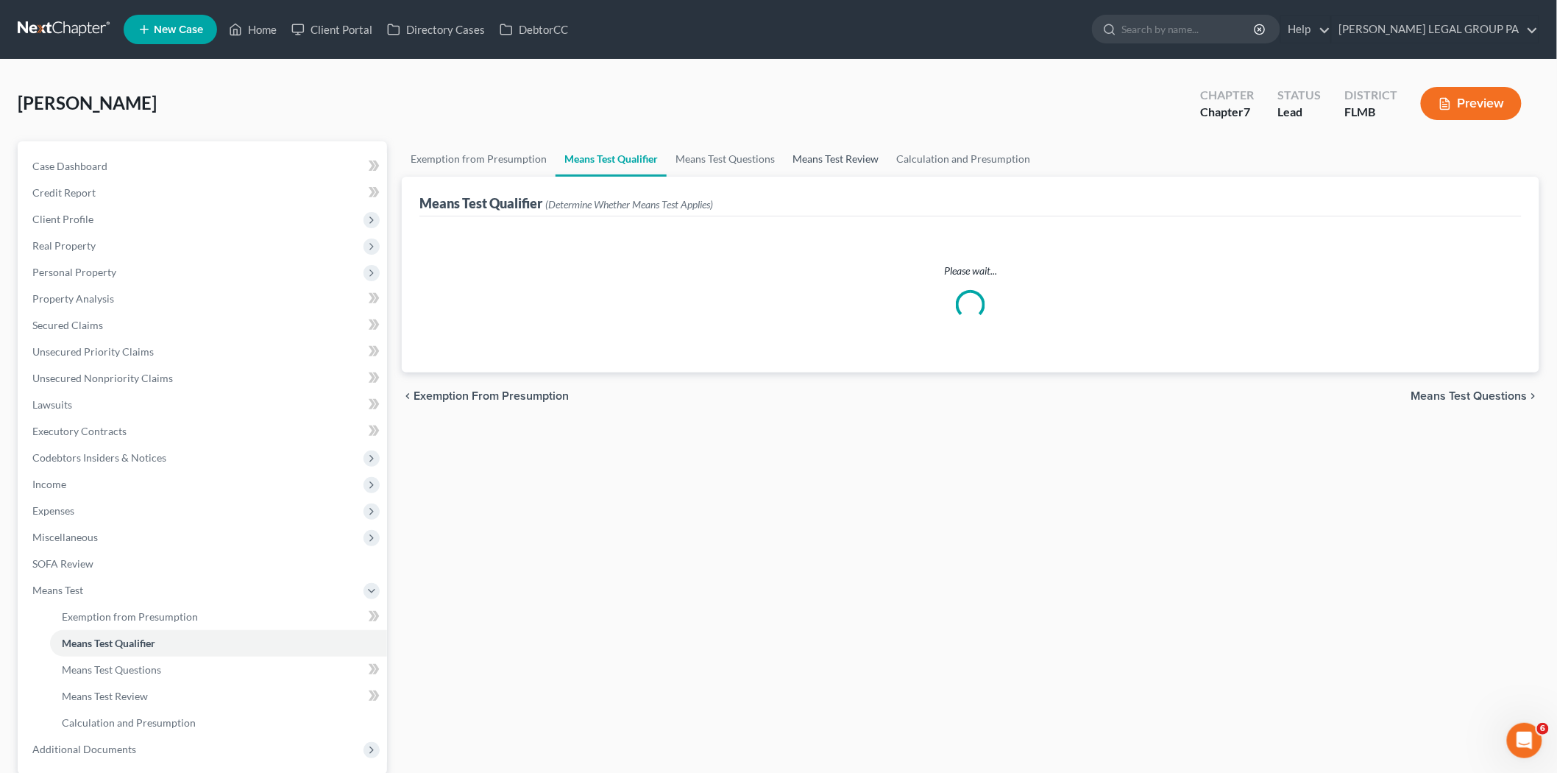
click at [807, 162] on link "Means Test Review" at bounding box center [836, 158] width 104 height 35
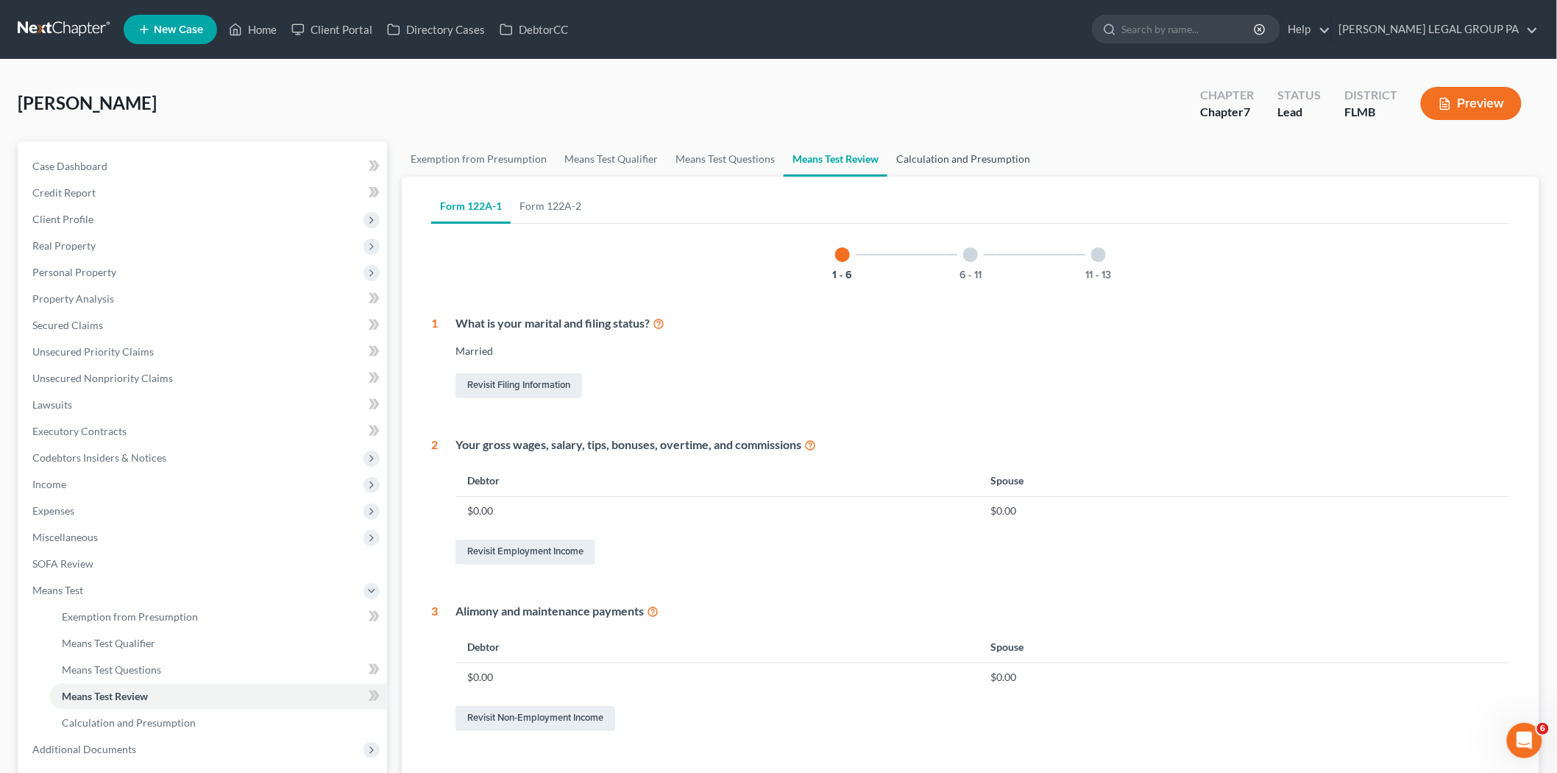
click at [917, 157] on link "Calculation and Presumption" at bounding box center [963, 158] width 152 height 35
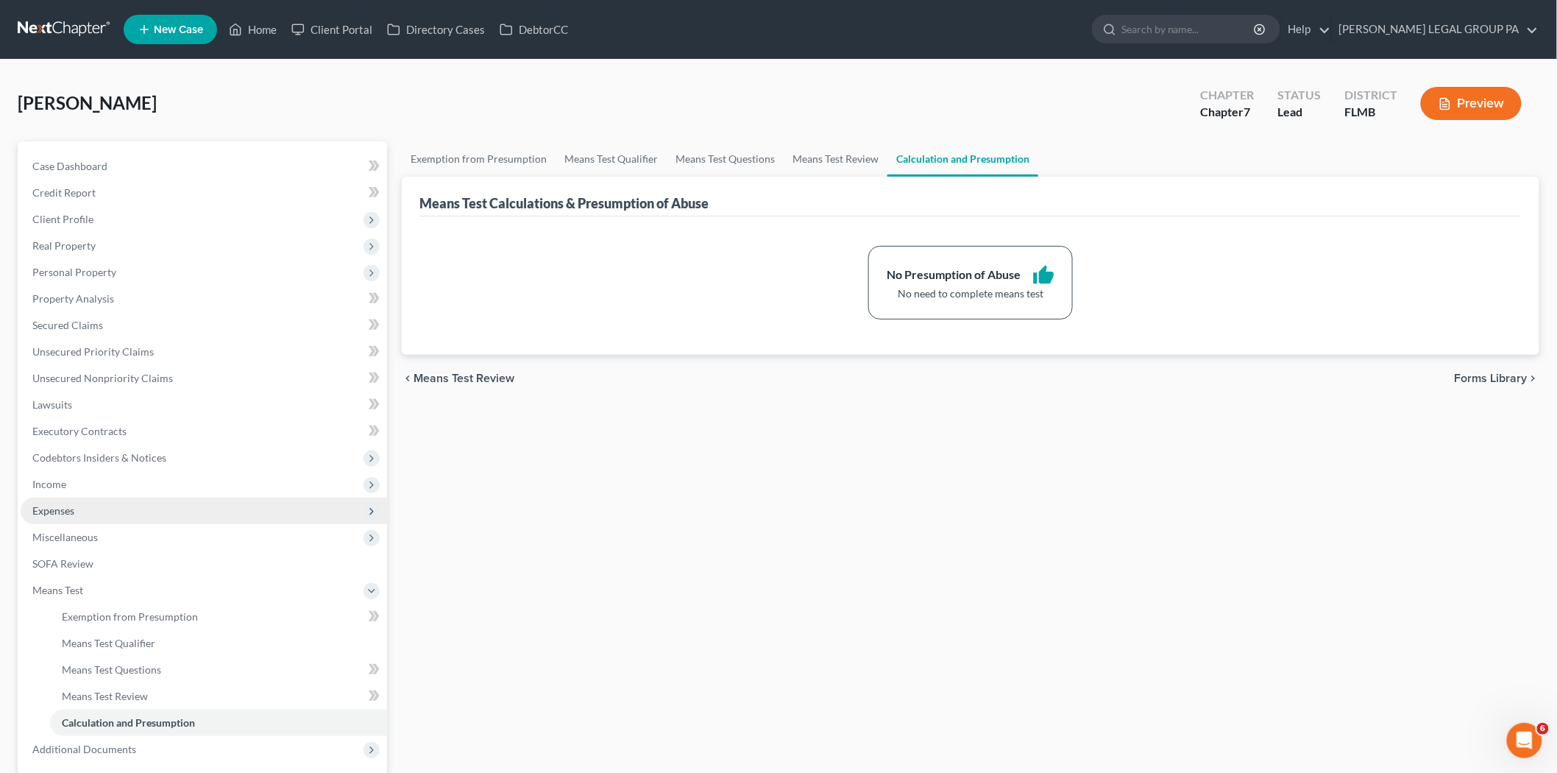
click at [143, 511] on span "Expenses" at bounding box center [204, 510] width 366 height 26
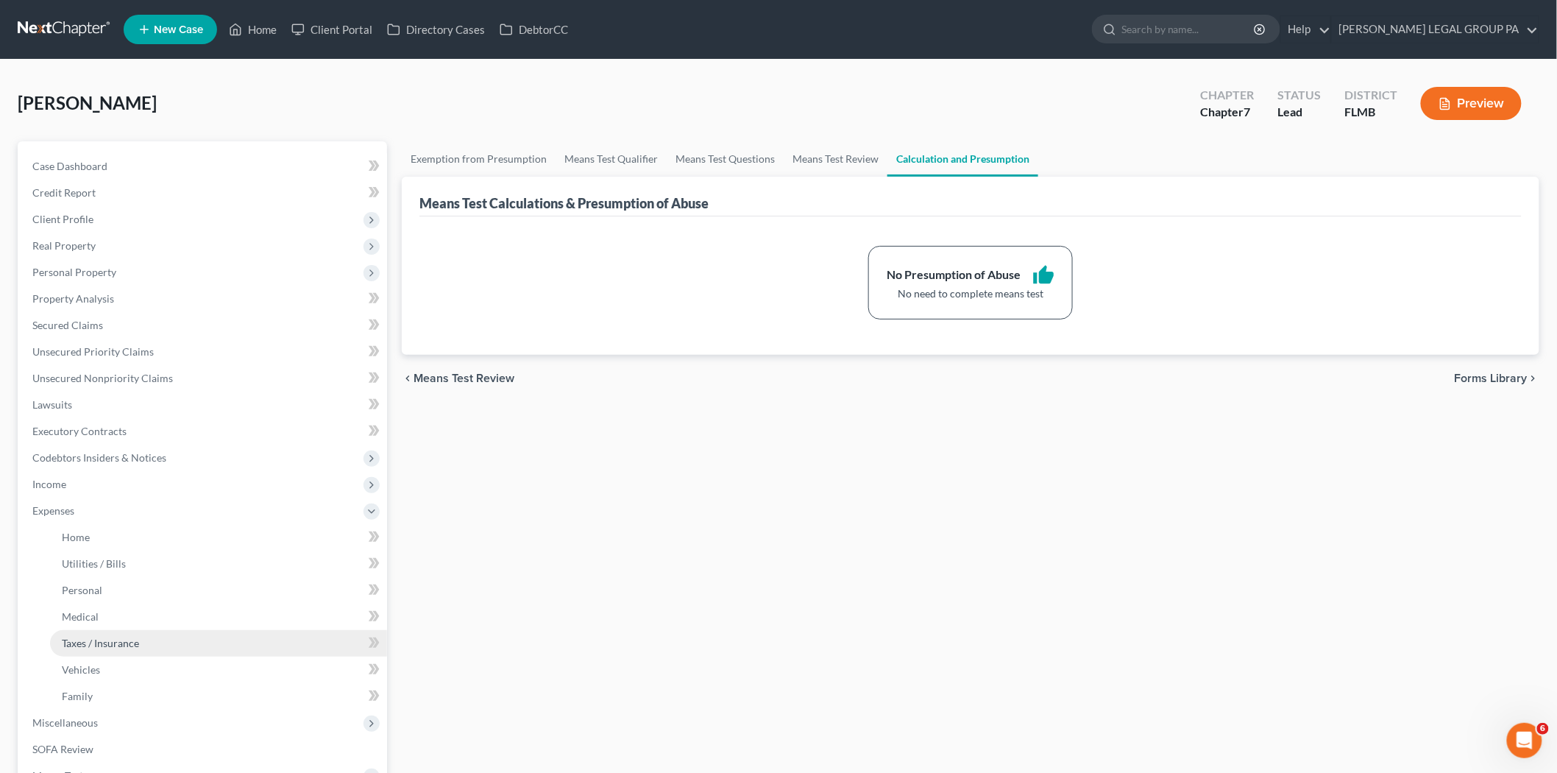
scroll to position [163, 0]
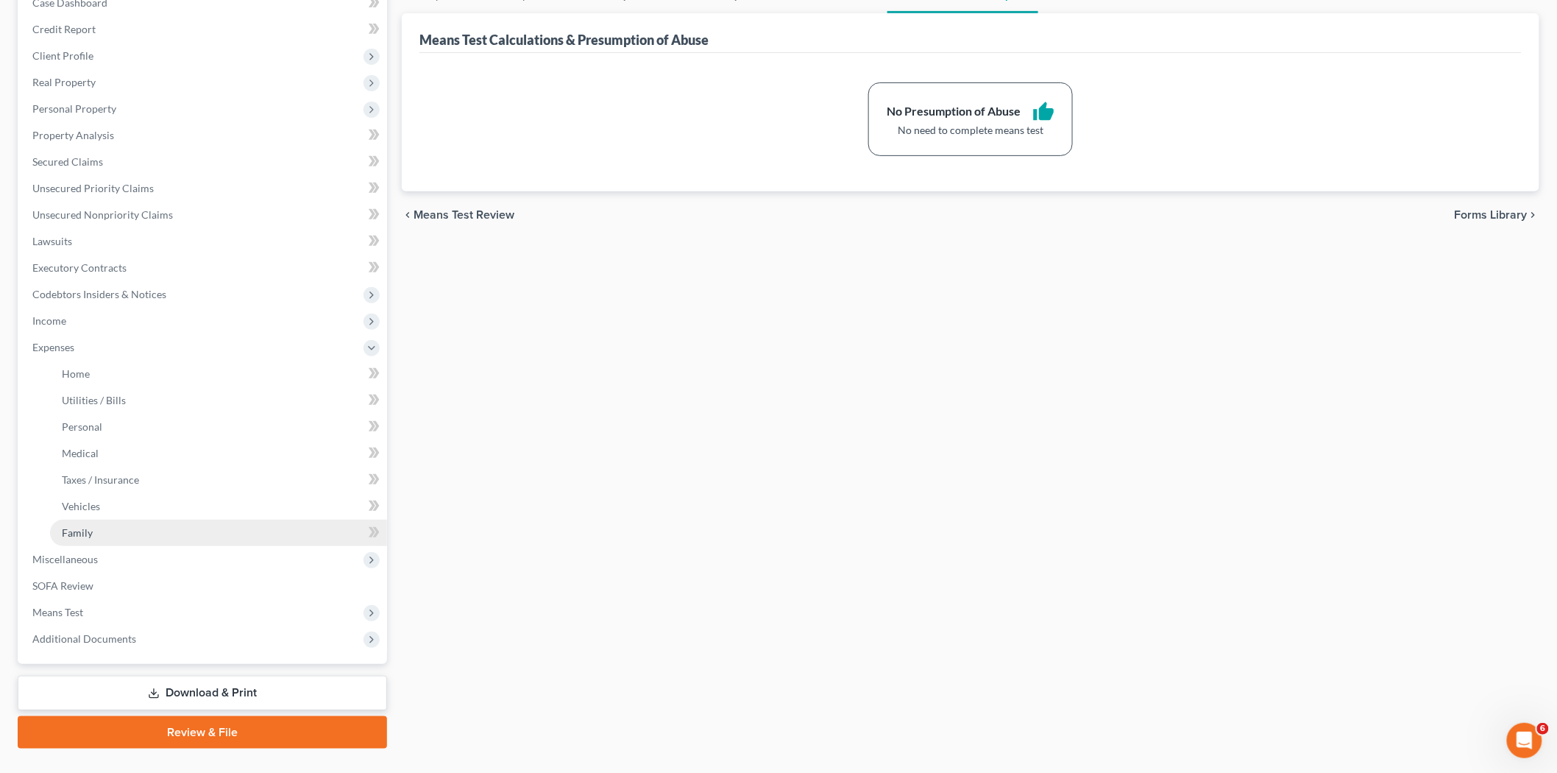
click at [138, 534] on link "Family" at bounding box center [218, 533] width 337 height 26
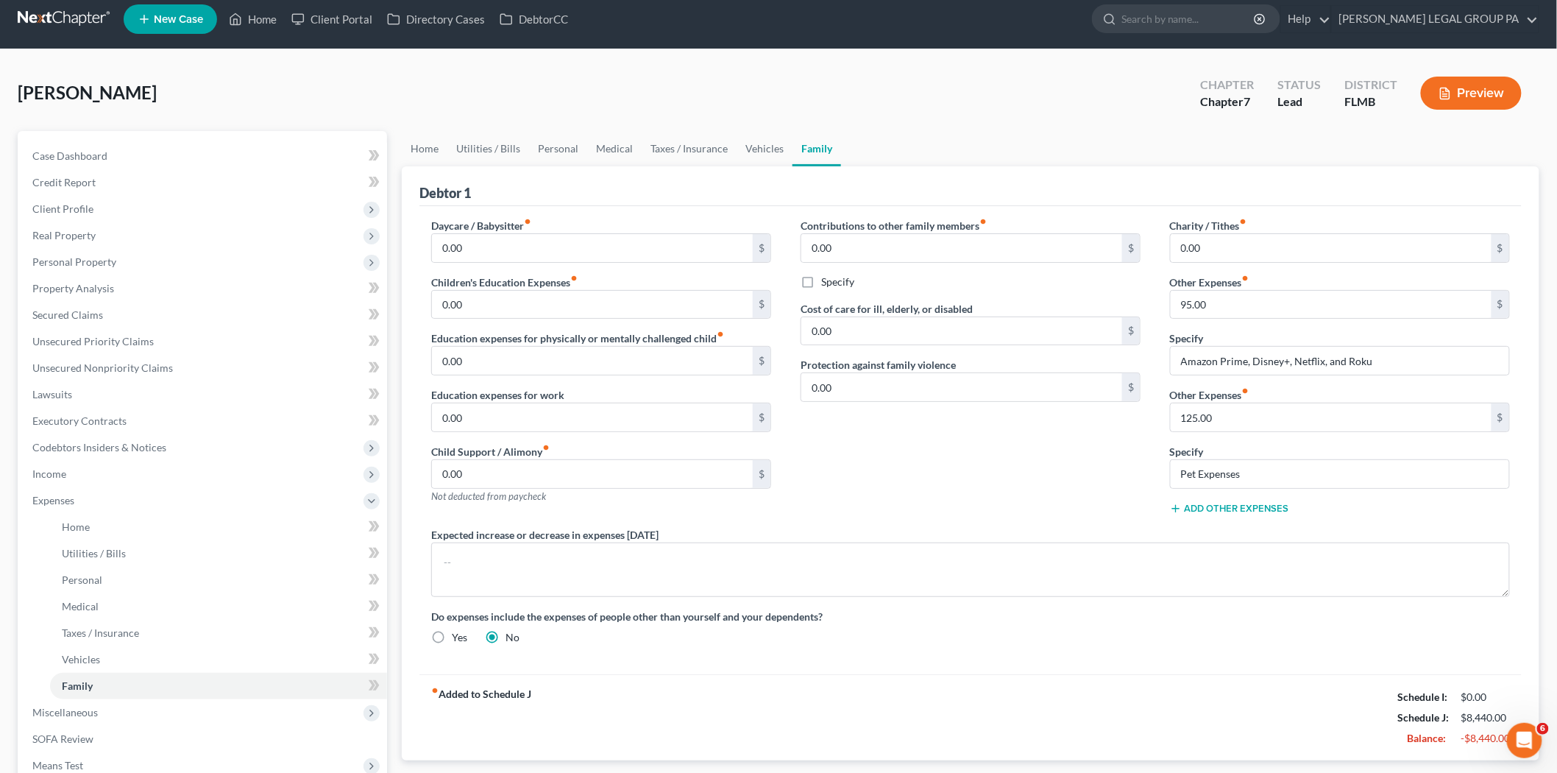
scroll to position [82, 0]
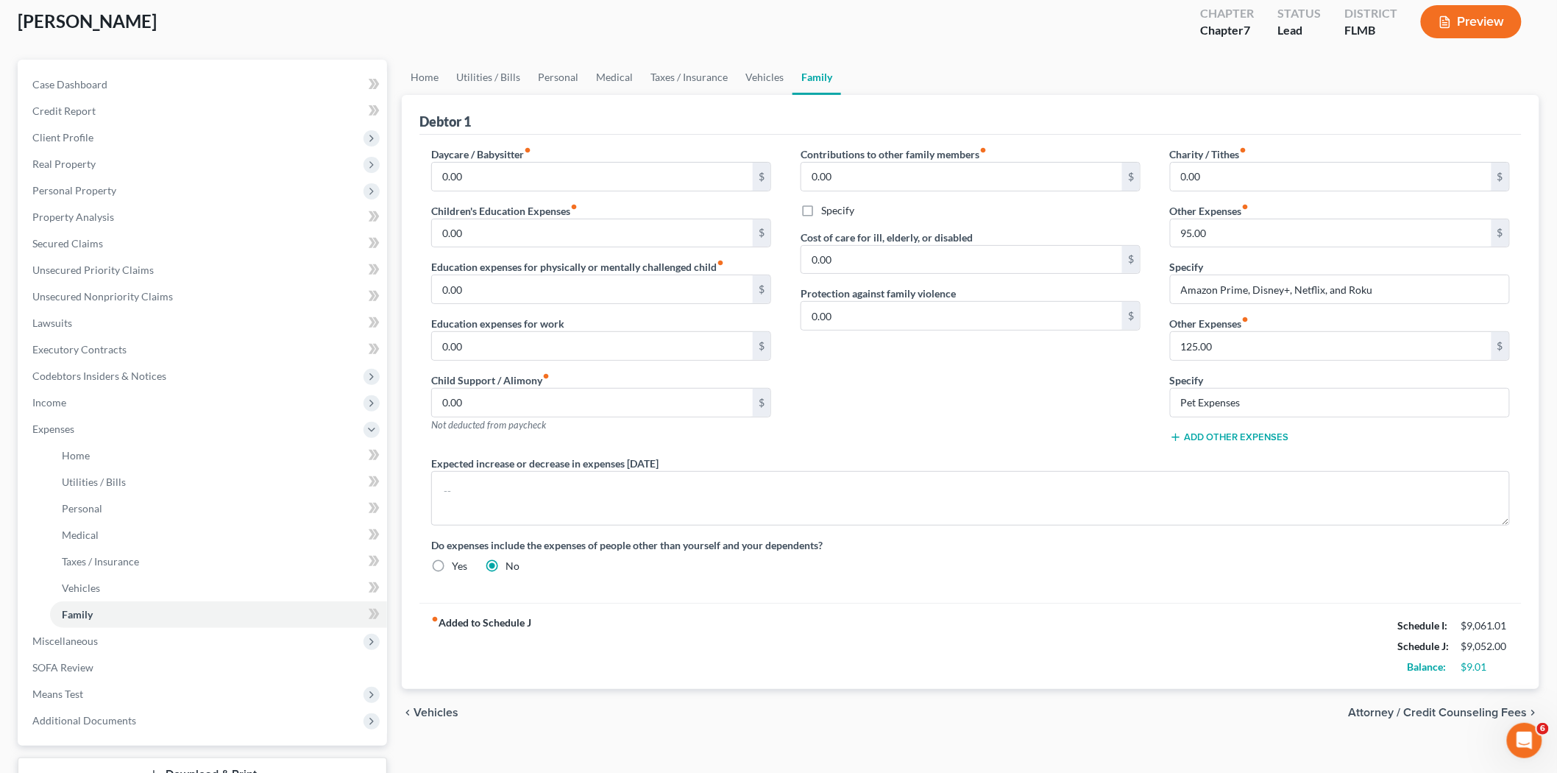
click at [1268, 436] on button "Add Other Expenses" at bounding box center [1229, 437] width 119 height 12
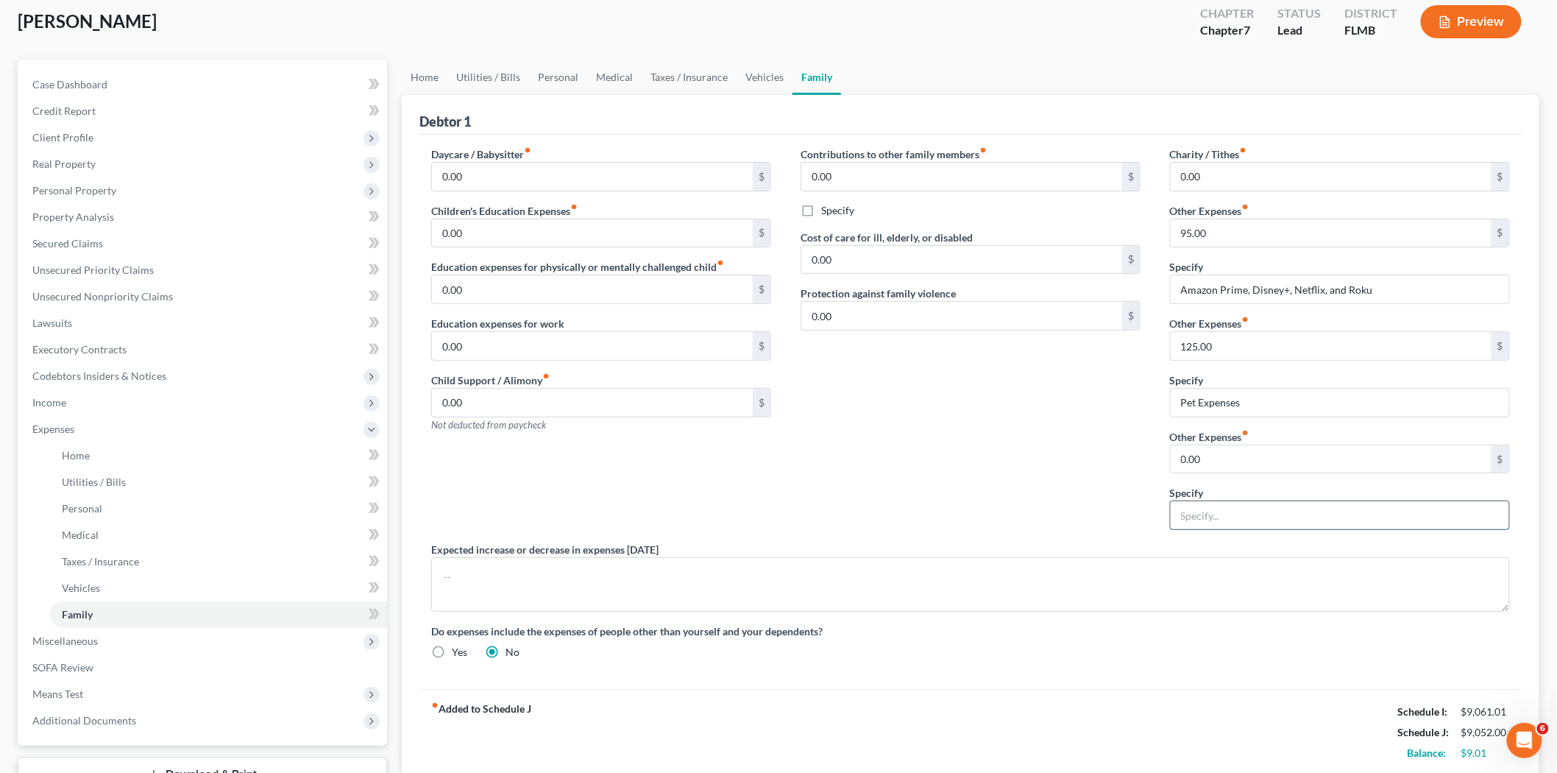
click at [1210, 520] on input "text" at bounding box center [1340, 515] width 338 height 28
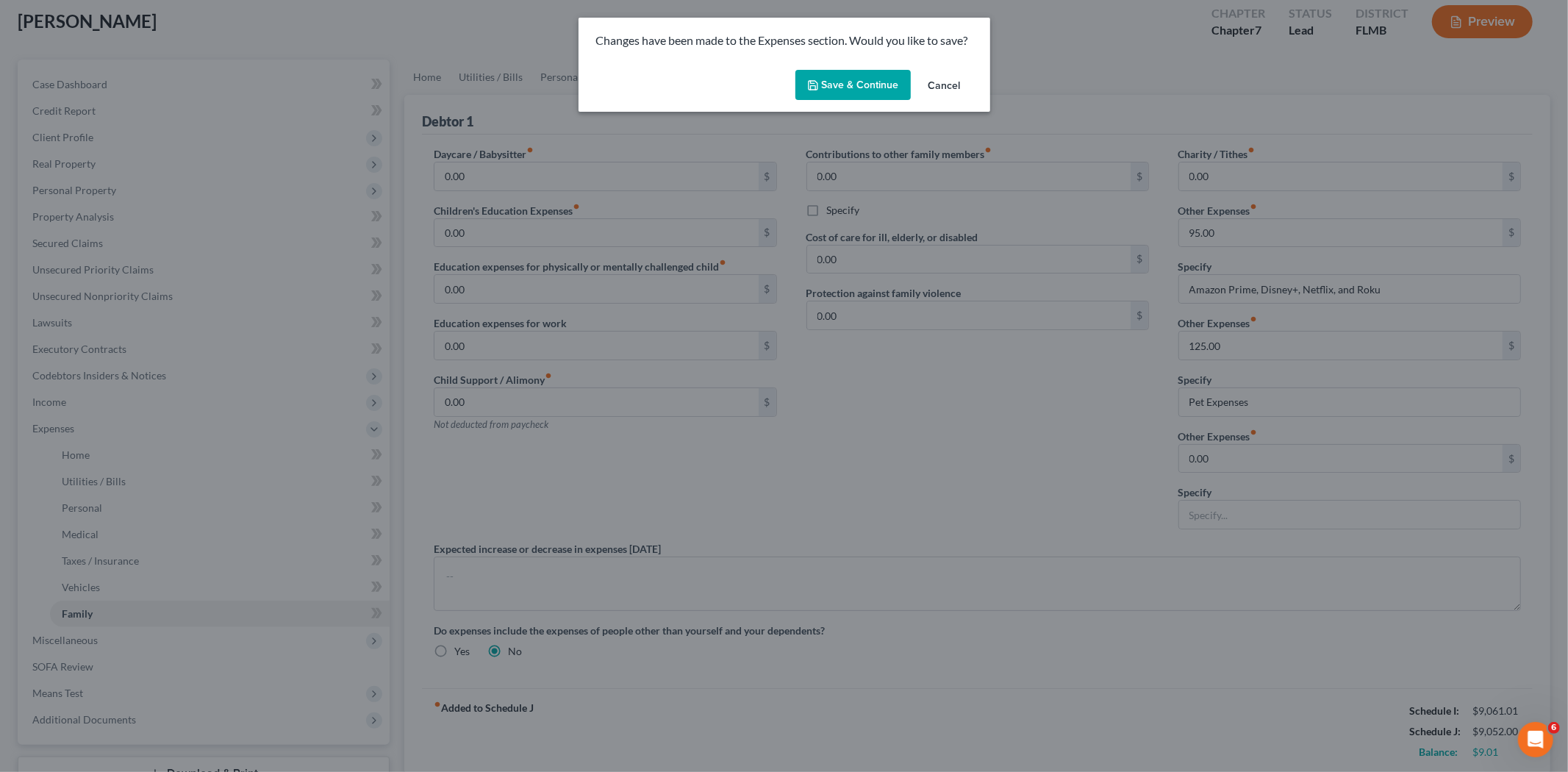
click at [829, 91] on button "Save & Continue" at bounding box center [853, 85] width 116 height 31
